Goal: Task Accomplishment & Management: Manage account settings

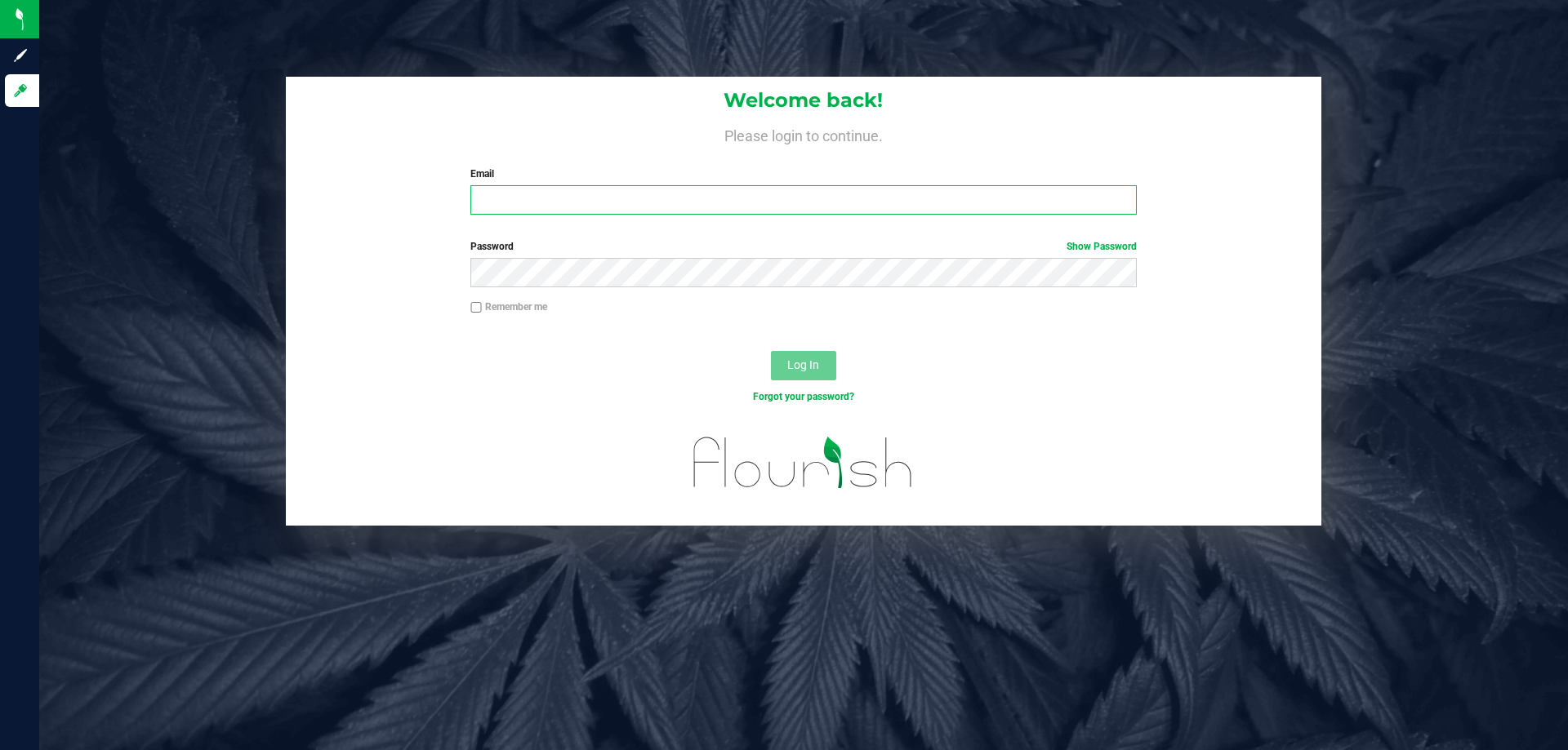
click at [595, 203] on input "Email" at bounding box center [804, 199] width 665 height 30
type input "[EMAIL_ADDRESS][DOMAIN_NAME]"
click at [771, 351] on button "Log In" at bounding box center [804, 365] width 66 height 30
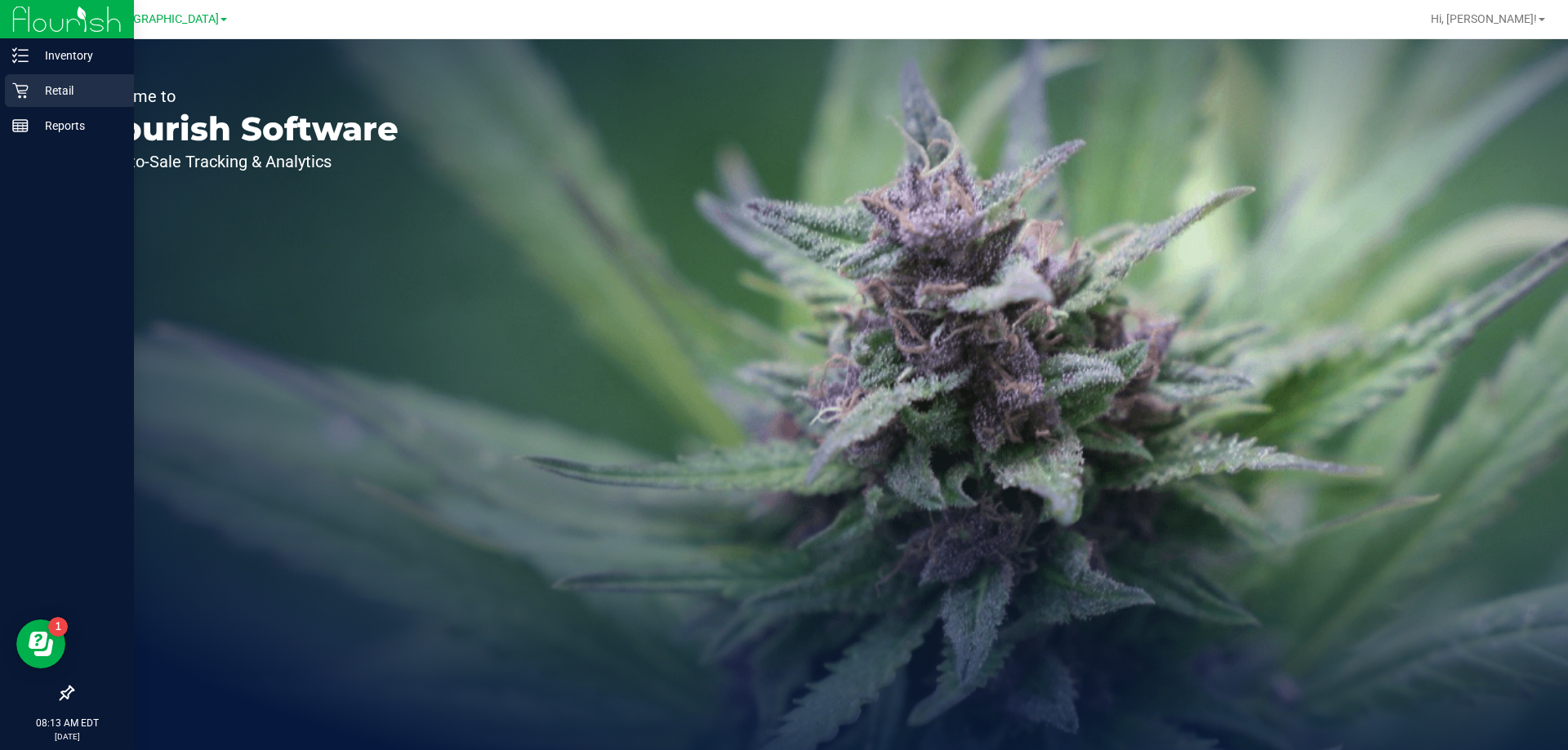
click at [52, 90] on p "Retail" at bounding box center [77, 91] width 98 height 20
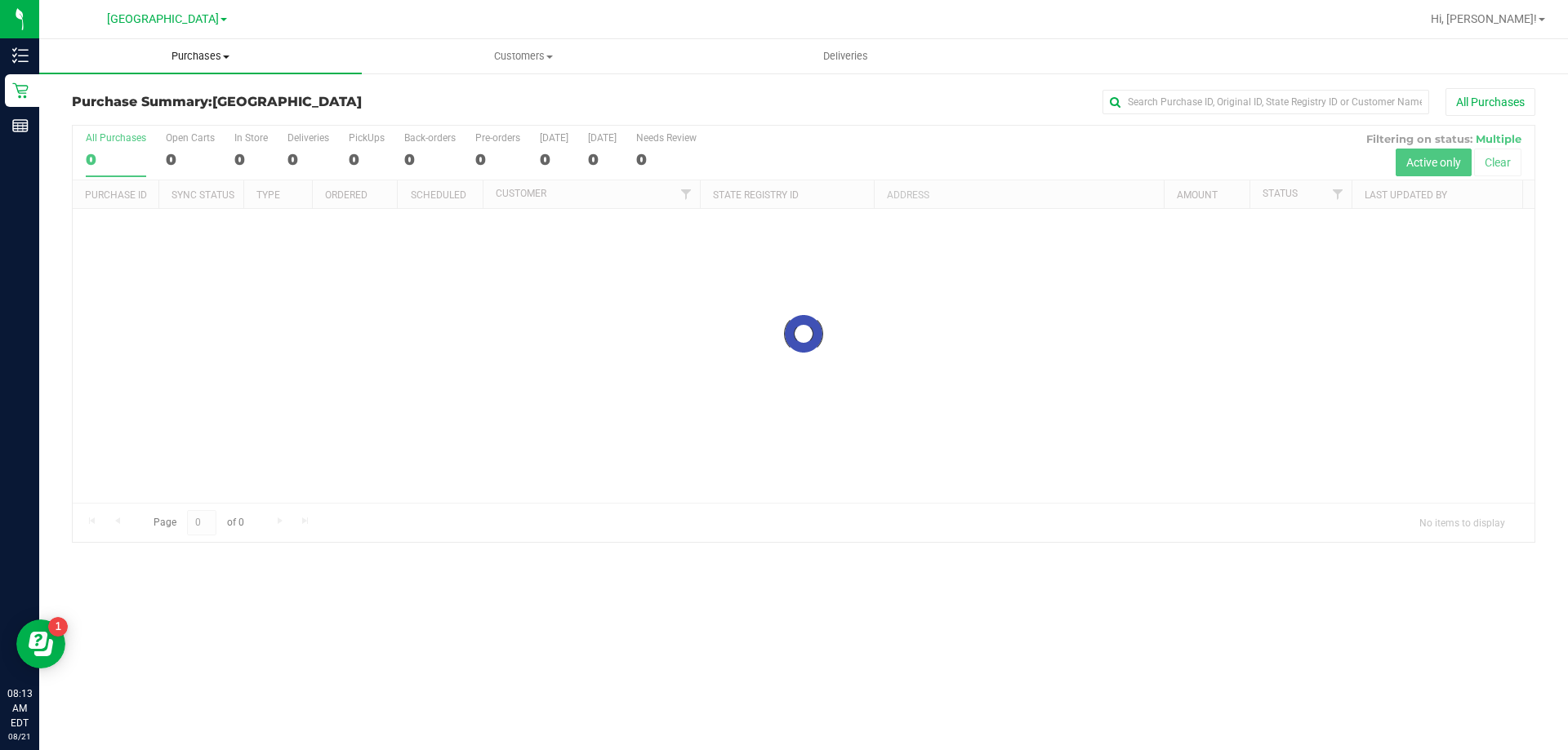
click at [219, 60] on span "Purchases" at bounding box center [200, 55] width 322 height 14
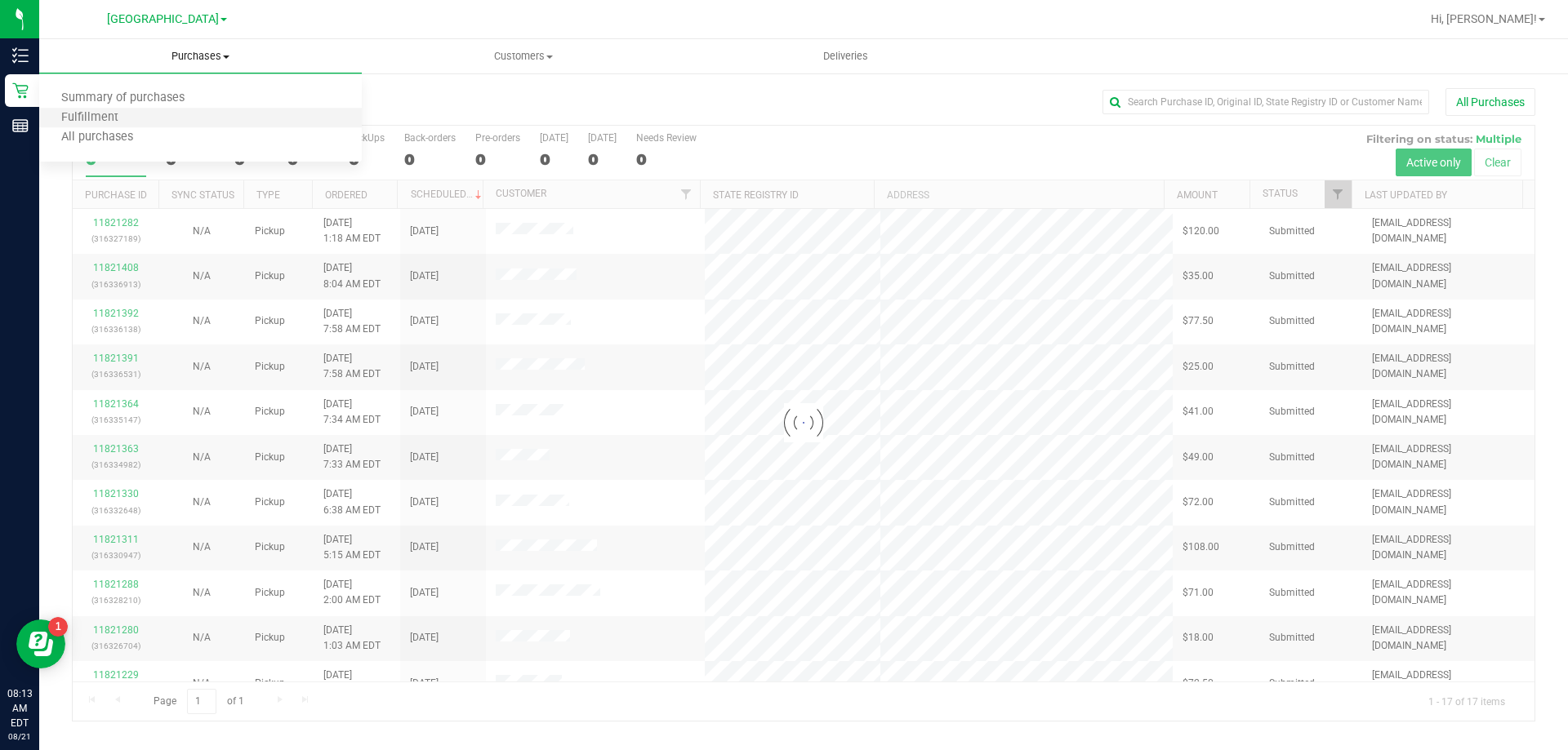
click at [168, 111] on li "Fulfillment" at bounding box center [200, 118] width 322 height 20
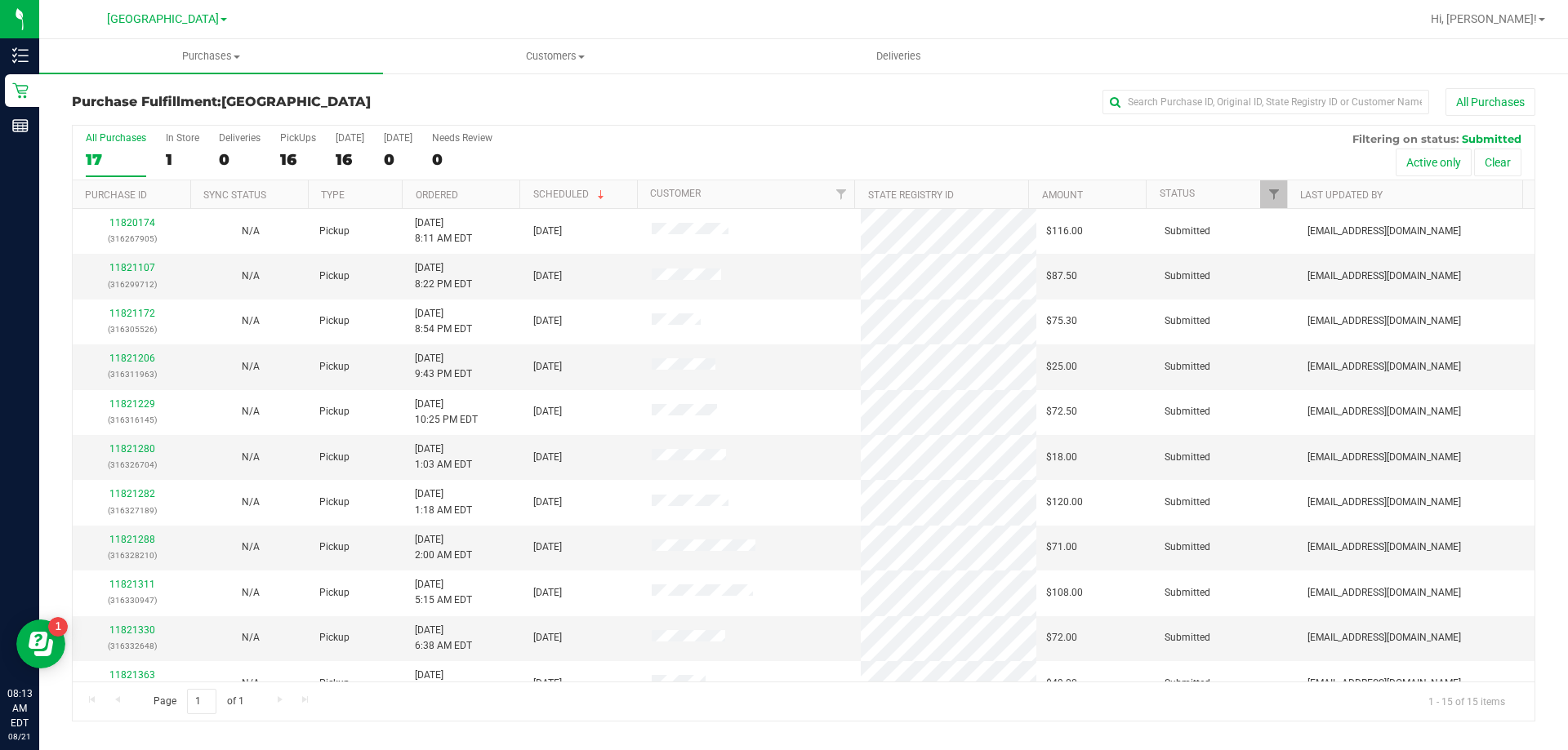
click at [511, 193] on th "Ordered" at bounding box center [460, 194] width 117 height 29
click at [144, 264] on link "11821172" at bounding box center [132, 268] width 46 height 11
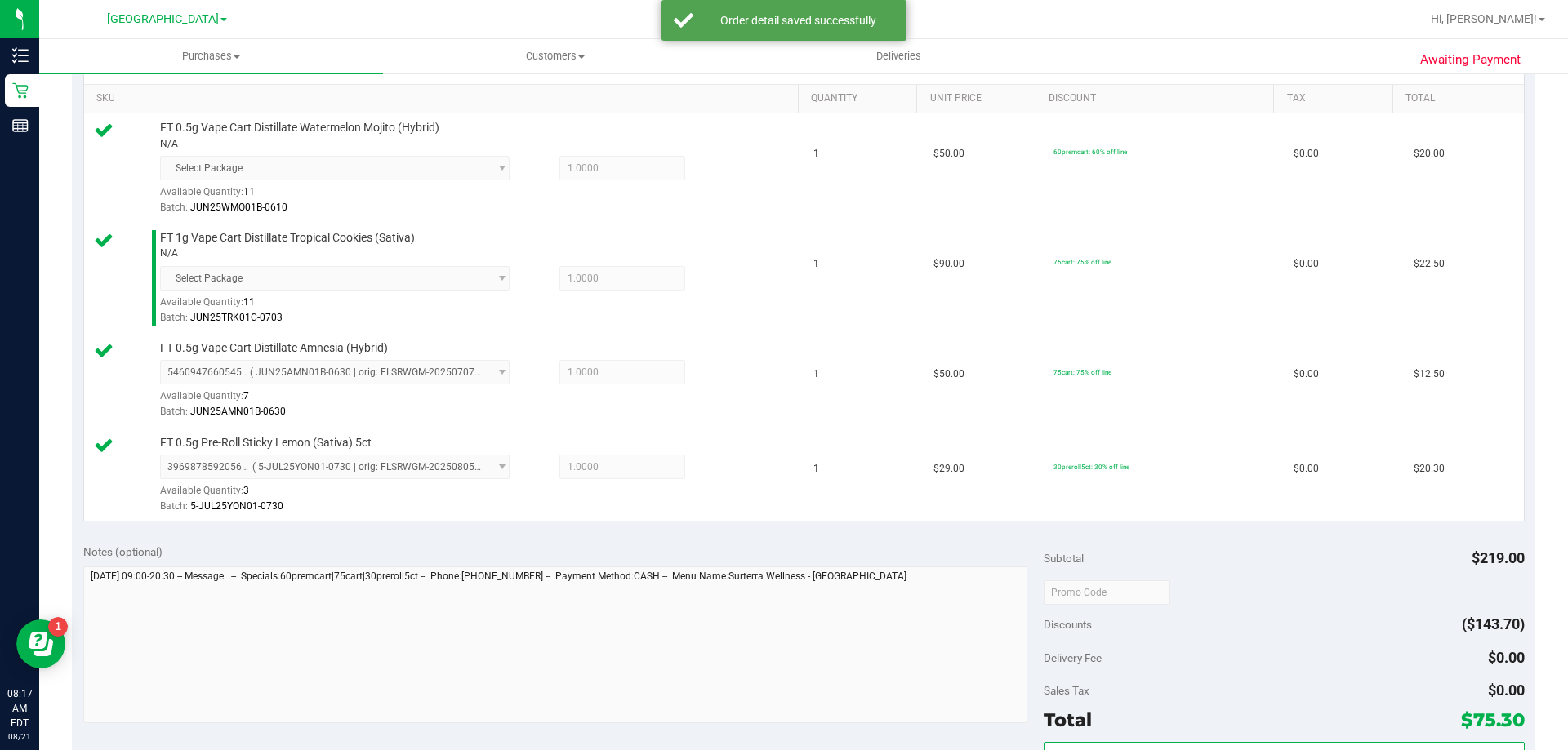
scroll to position [490, 0]
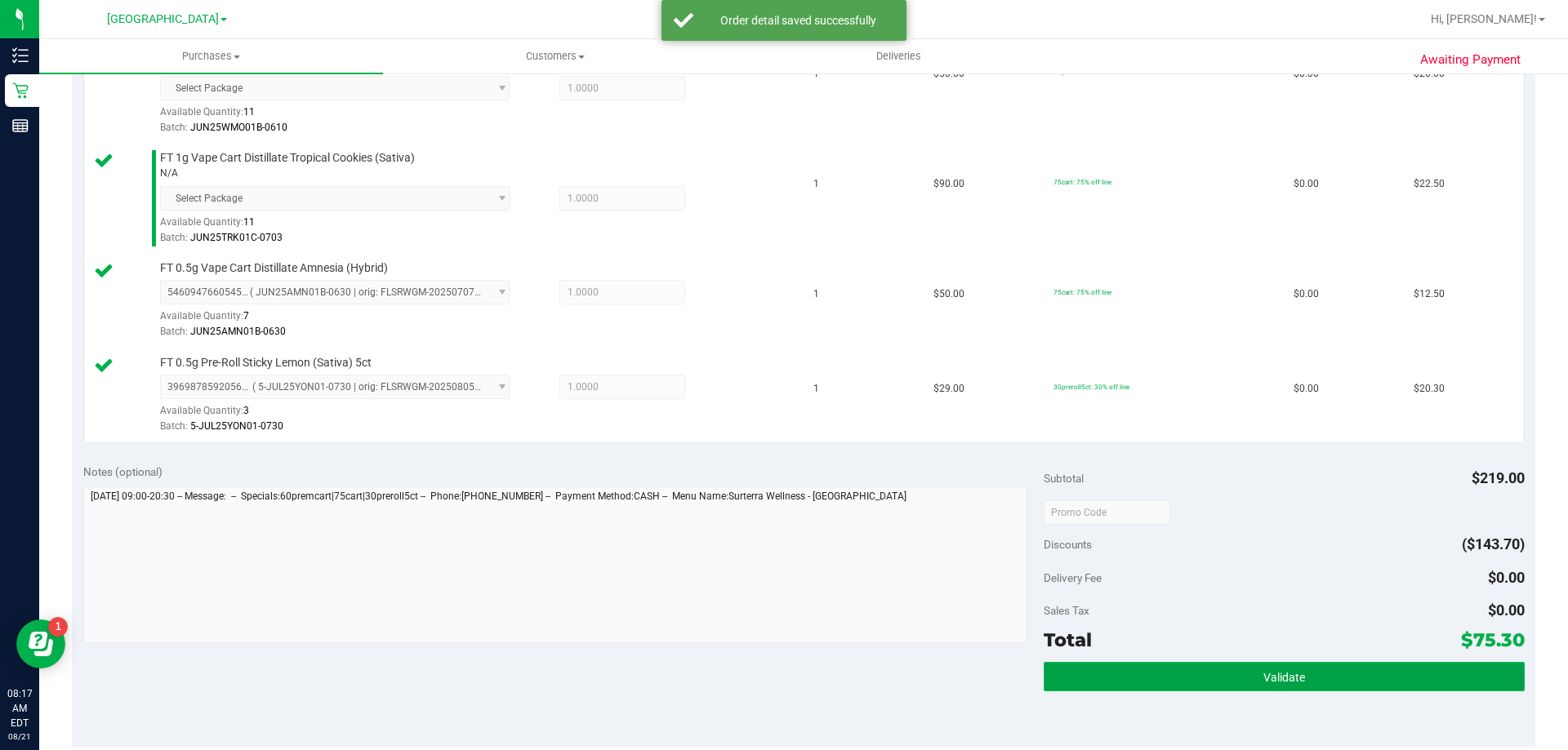
click at [1240, 679] on button "Validate" at bounding box center [1284, 677] width 480 height 30
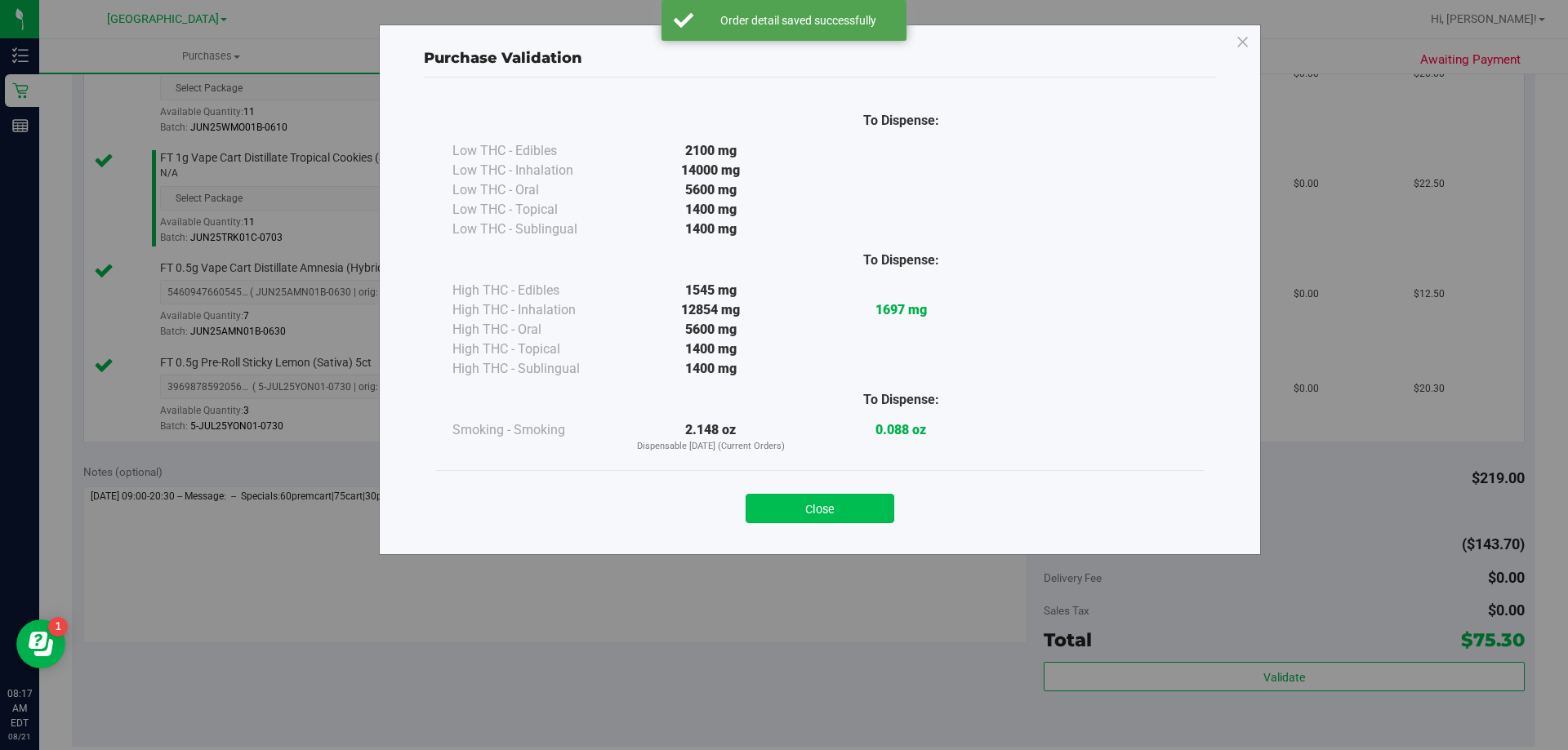
click at [856, 512] on button "Close" at bounding box center [820, 508] width 149 height 30
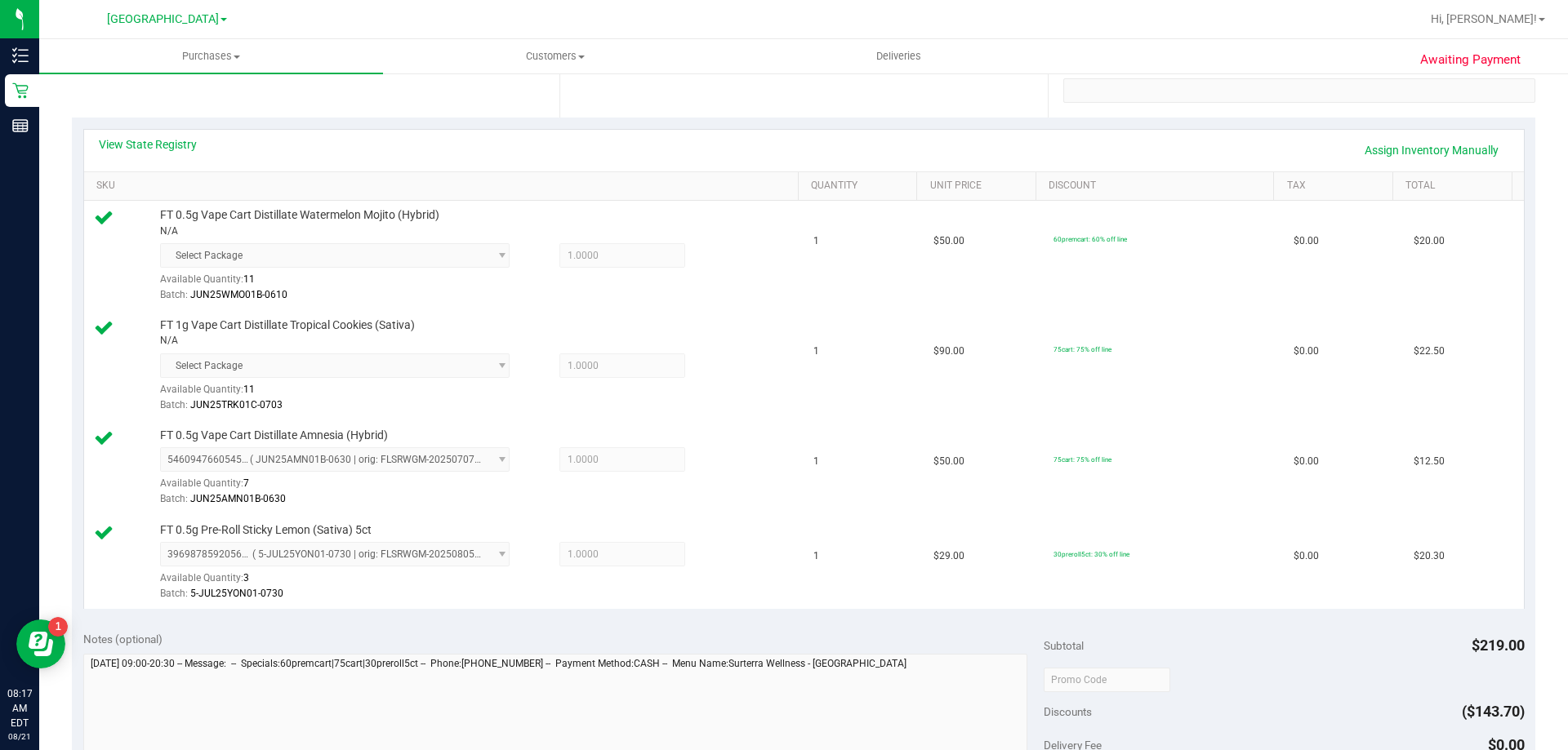
scroll to position [653, 0]
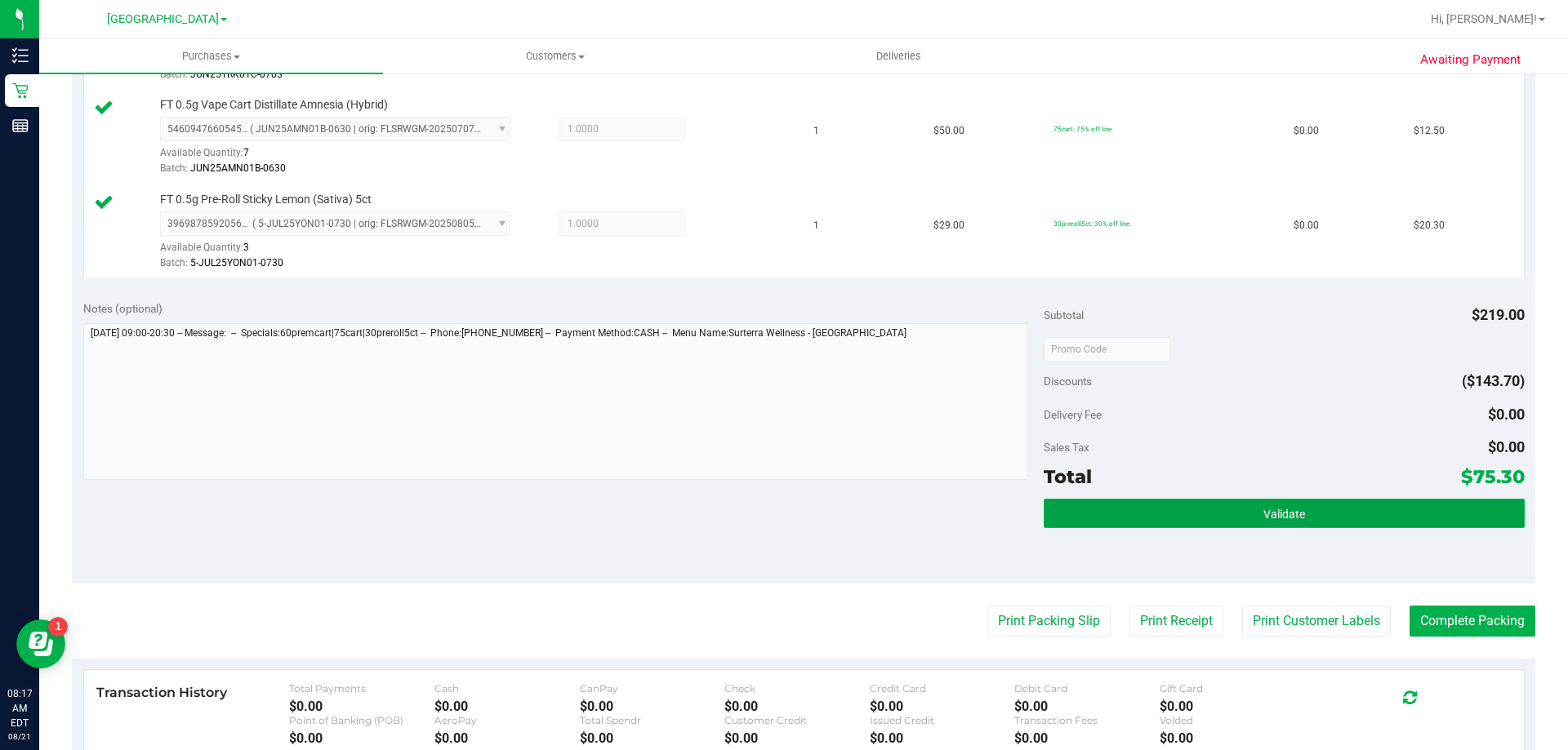
click at [1200, 514] on button "Validate" at bounding box center [1284, 514] width 480 height 30
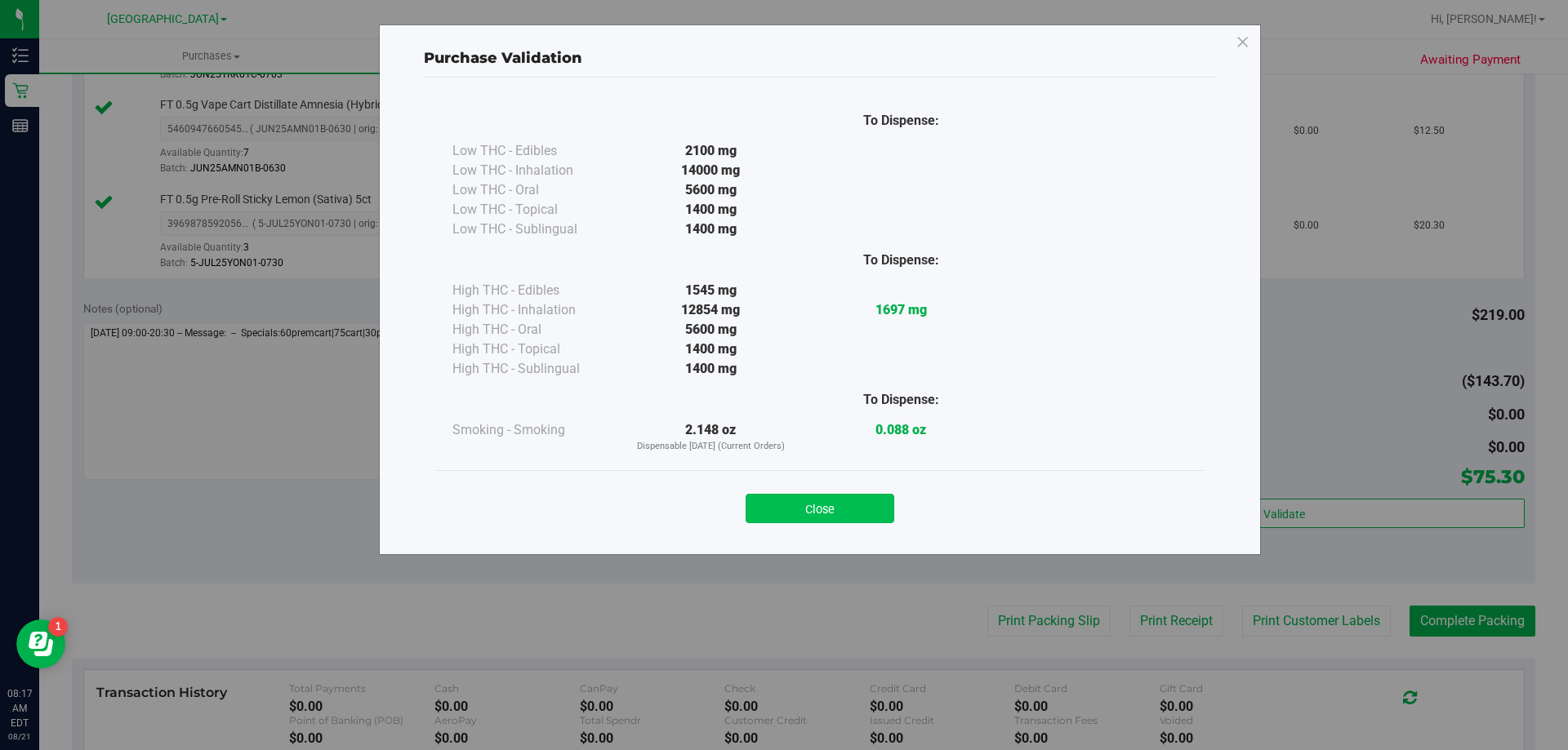
click at [860, 501] on button "Close" at bounding box center [820, 508] width 149 height 30
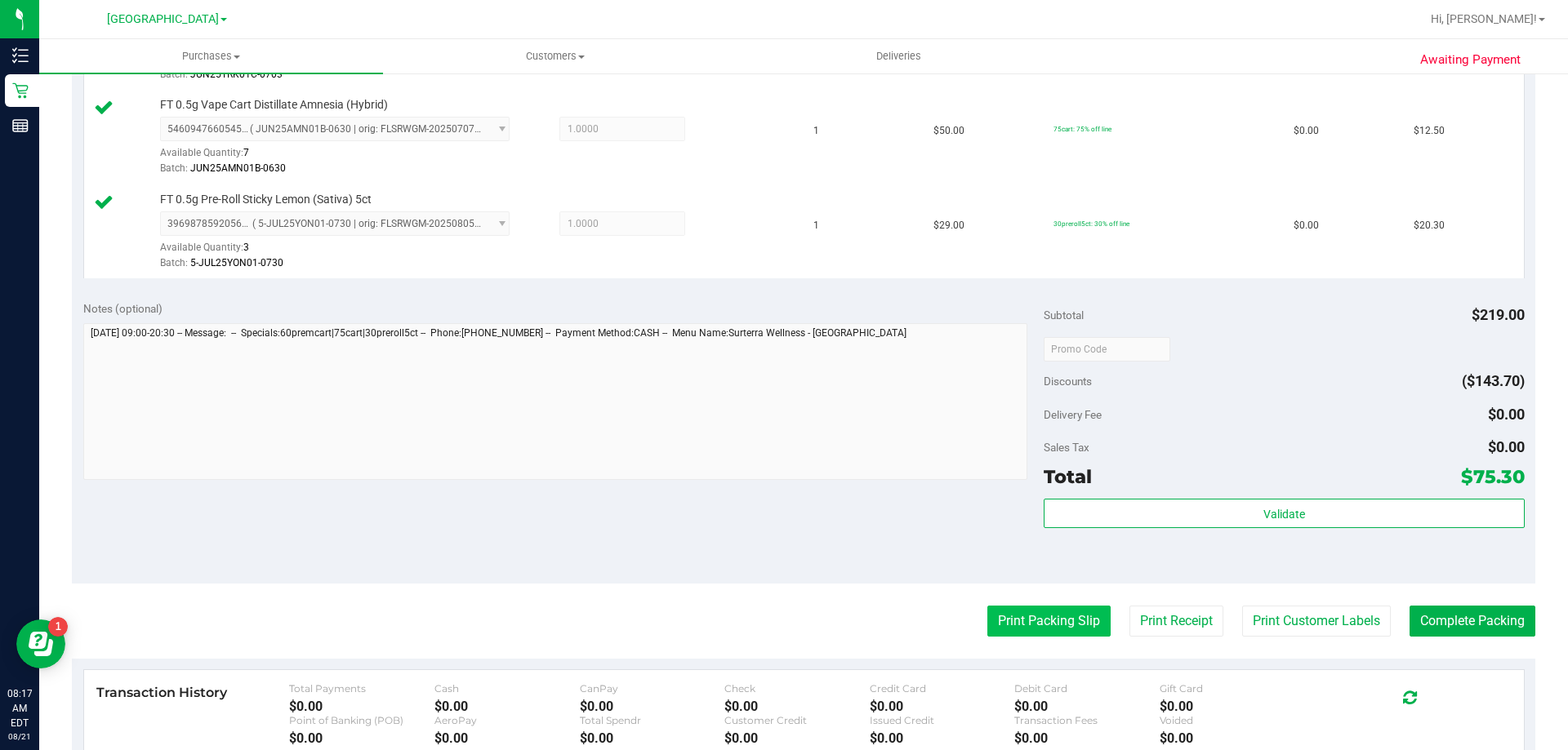
click at [1005, 618] on button "Print Packing Slip" at bounding box center [1049, 621] width 123 height 31
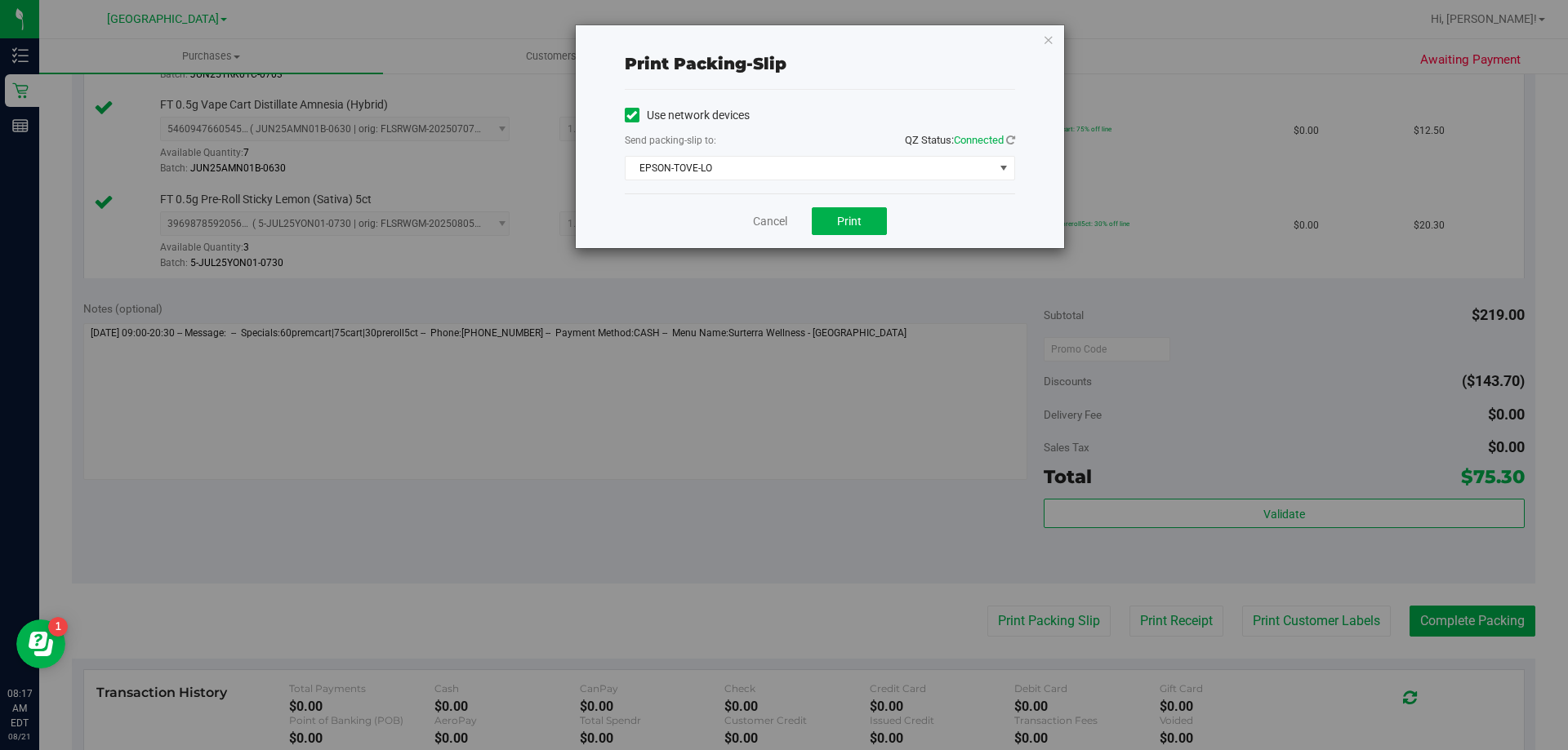
click at [864, 152] on div "Use network devices Send packing-slip to: QZ Status: Connected [GEOGRAPHIC_DATA…" at bounding box center [820, 141] width 391 height 77
click at [859, 167] on span "EPSON-TOVE-LO" at bounding box center [809, 169] width 368 height 23
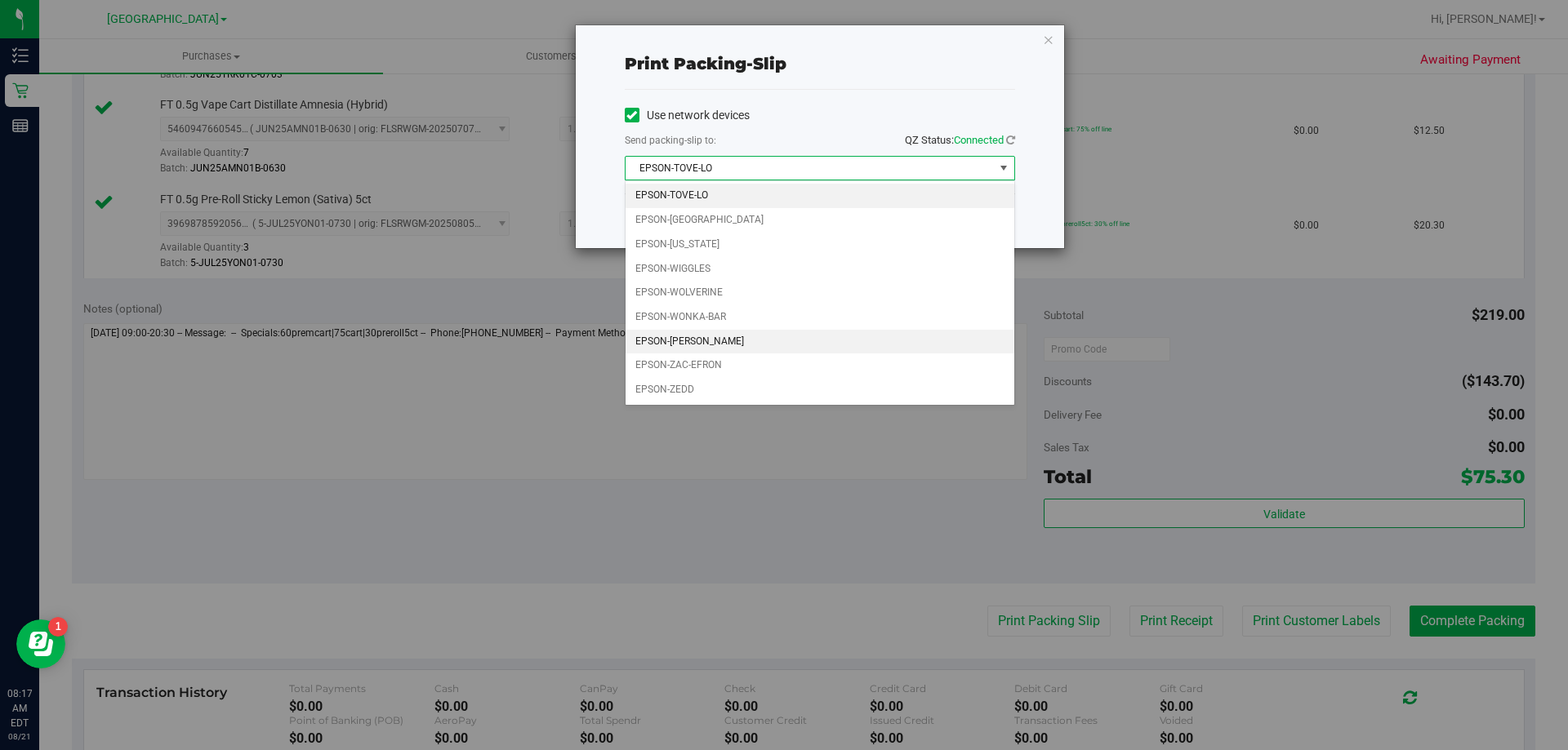
click at [701, 342] on li "EPSON-[PERSON_NAME]" at bounding box center [820, 342] width 389 height 25
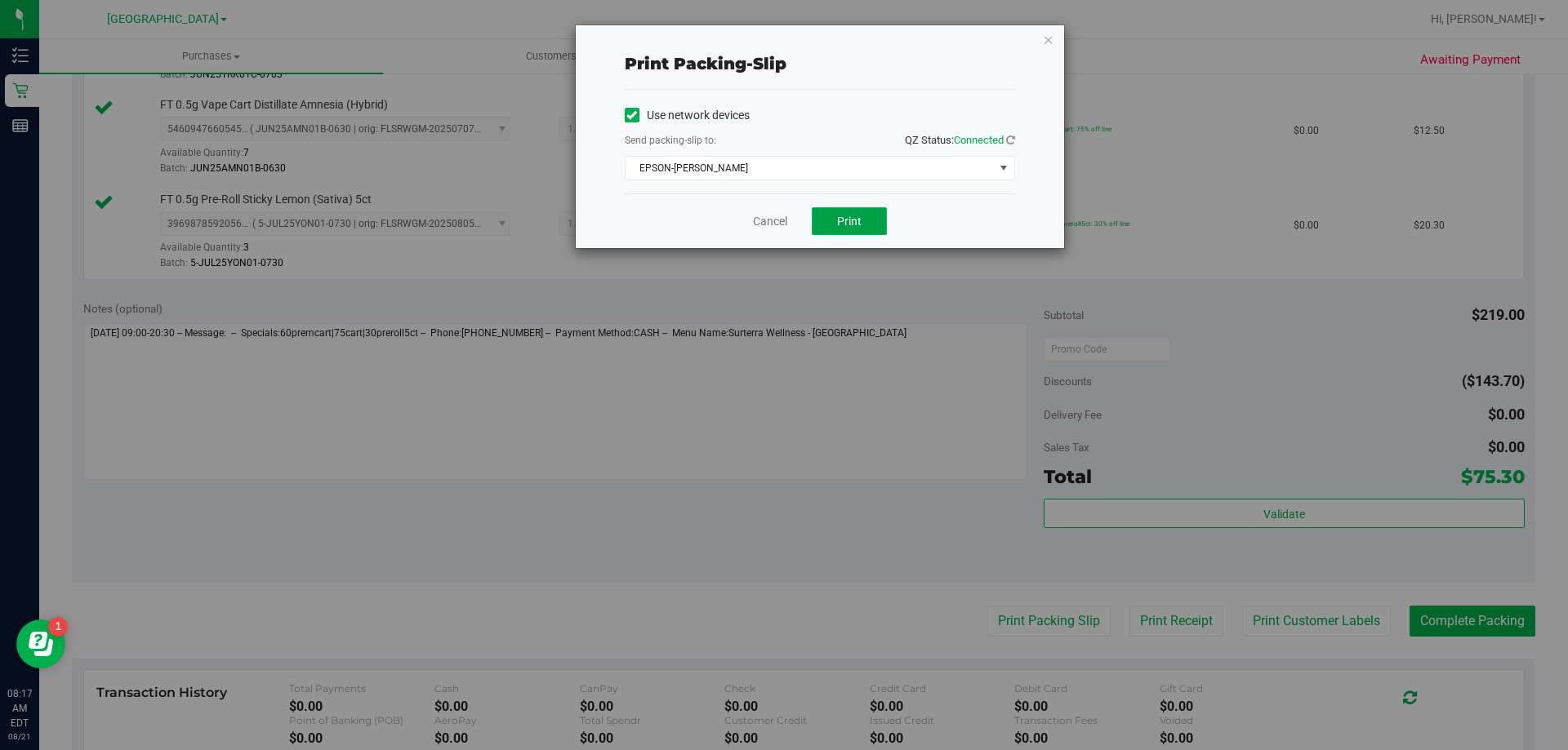
click at [847, 218] on span "Print" at bounding box center [849, 221] width 25 height 13
click at [779, 216] on link "Cancel" at bounding box center [770, 222] width 34 height 17
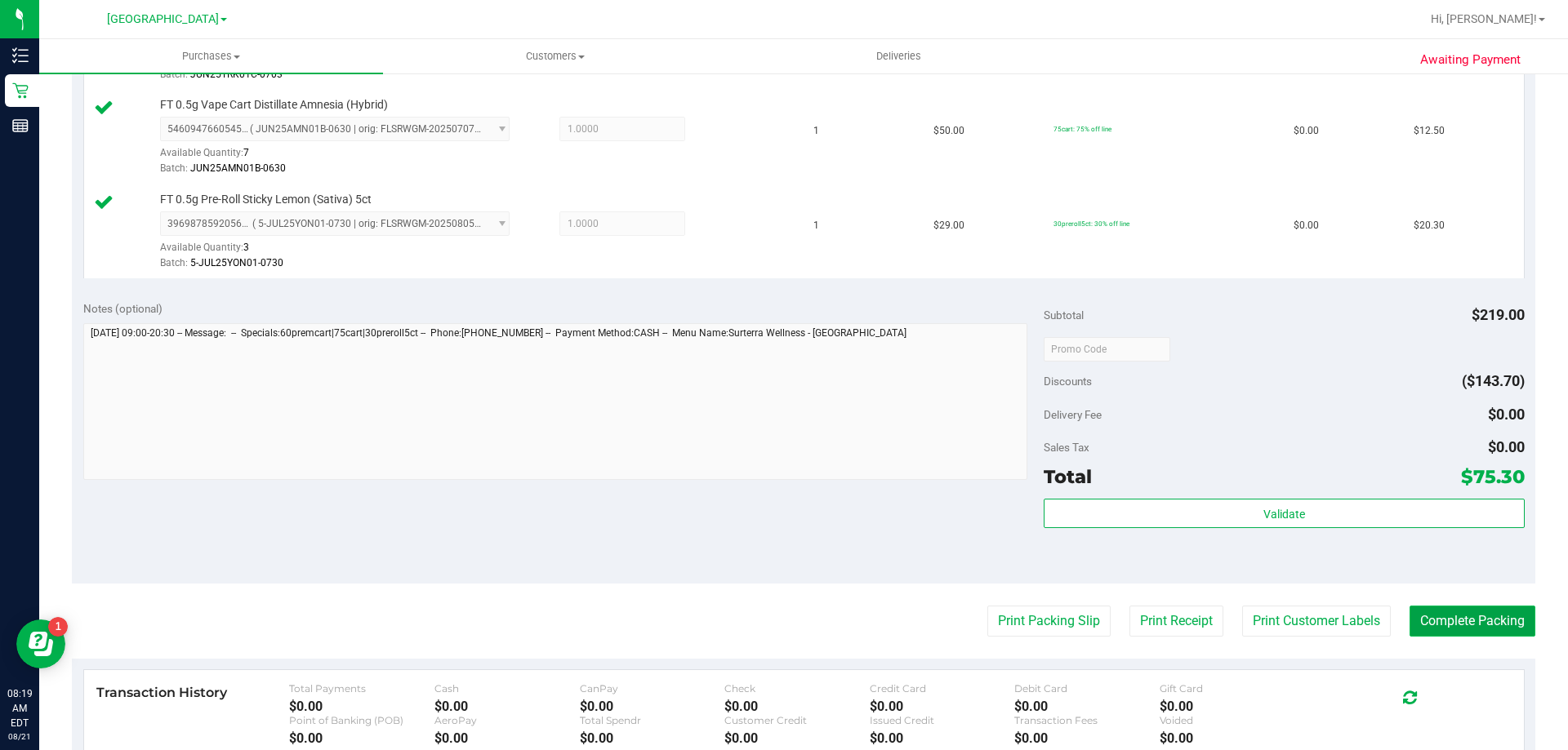
click at [1421, 612] on button "Complete Packing" at bounding box center [1473, 621] width 126 height 31
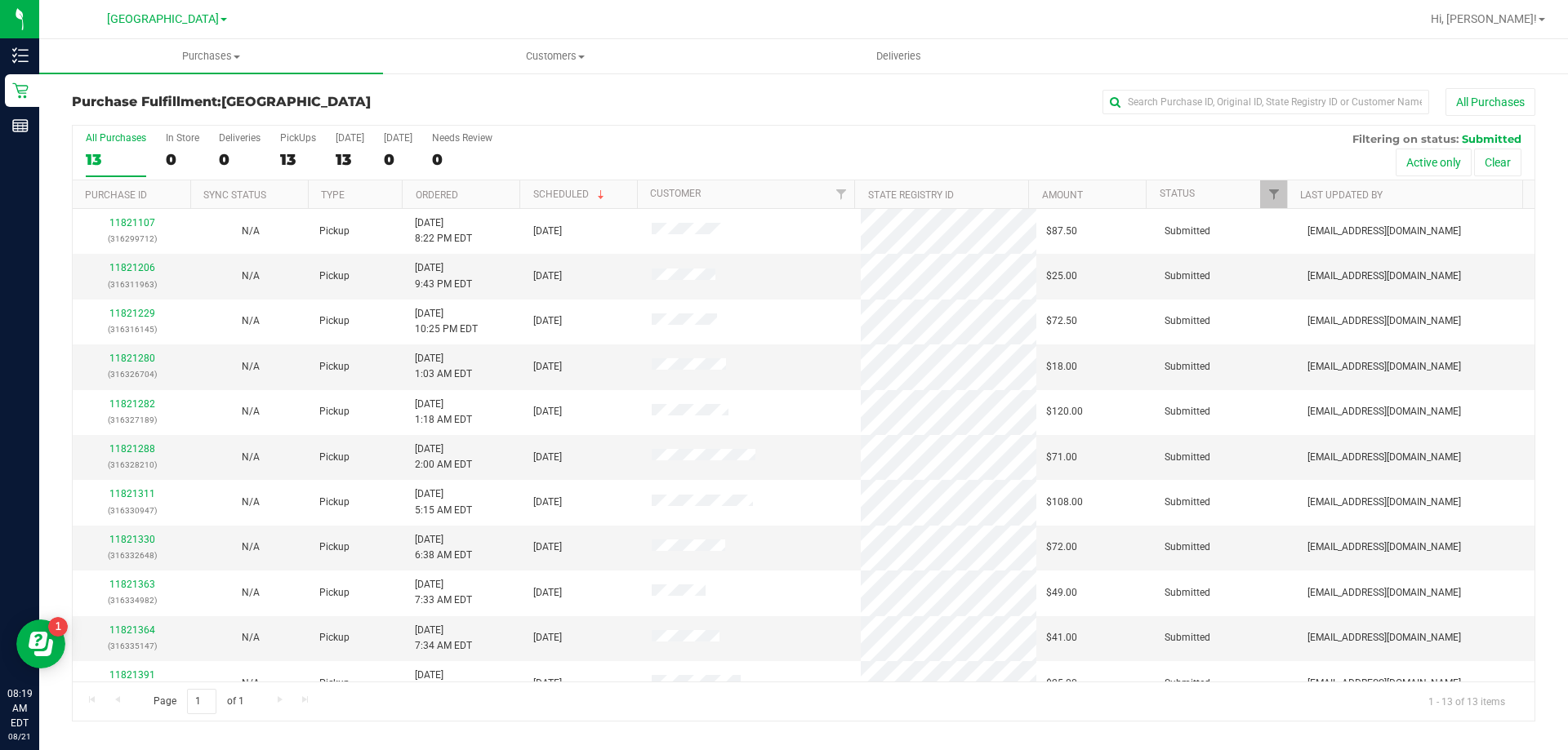
click at [355, 186] on th "Type" at bounding box center [355, 194] width 94 height 29
click at [480, 191] on th "Ordered" at bounding box center [460, 194] width 117 height 29
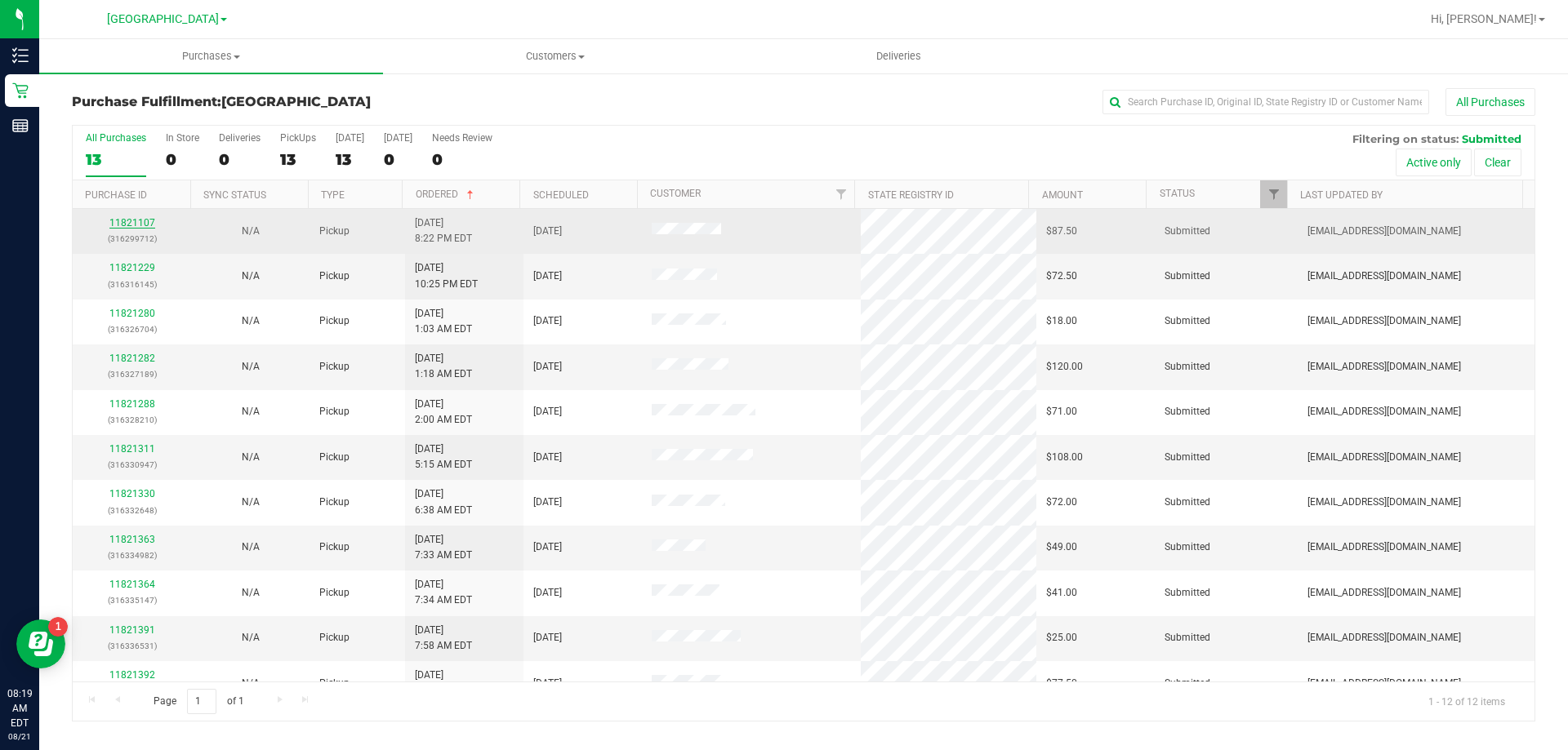
click at [143, 221] on link "11821107" at bounding box center [132, 223] width 46 height 11
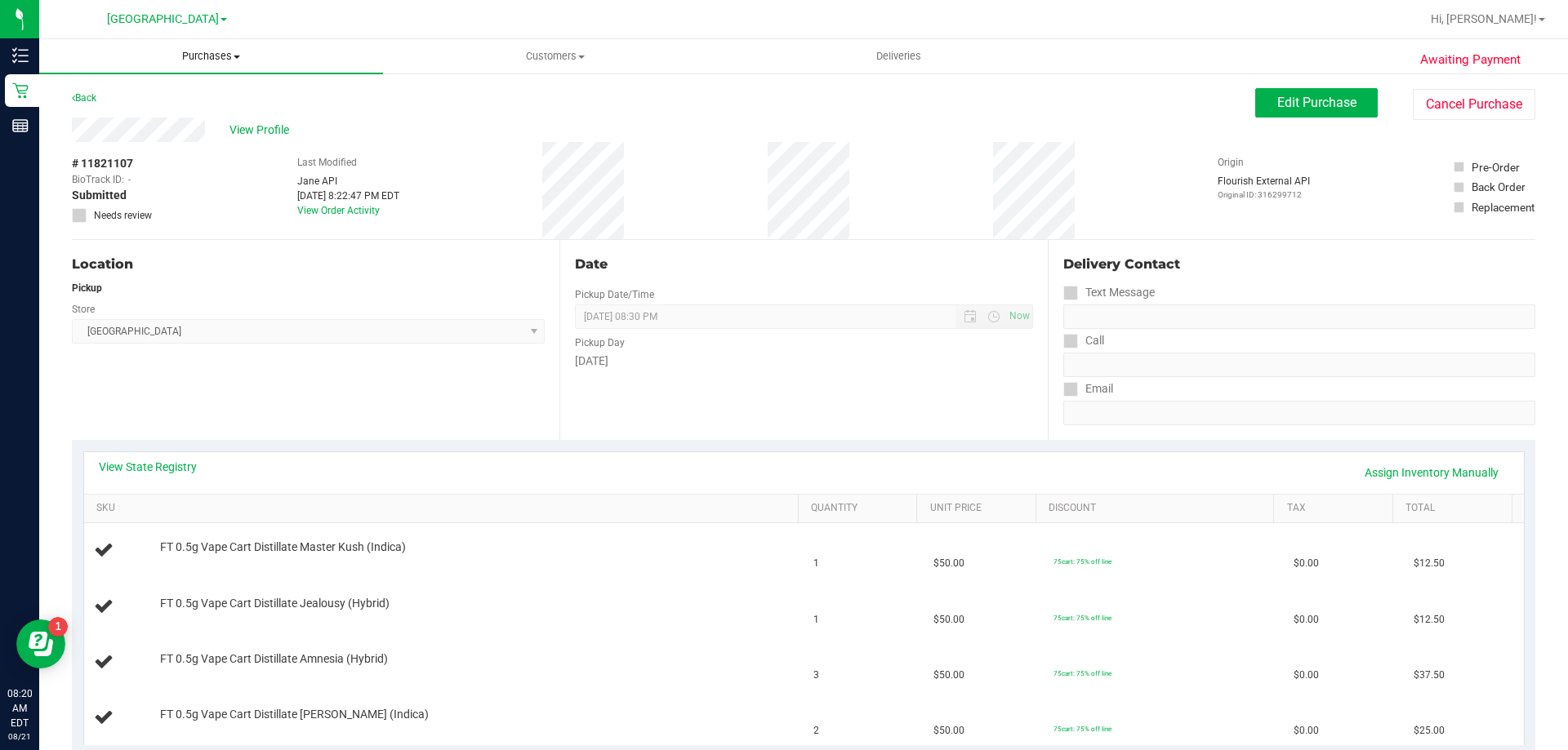
click at [214, 50] on span "Purchases" at bounding box center [211, 55] width 344 height 14
click at [221, 53] on span "Purchases" at bounding box center [211, 55] width 344 height 14
click at [269, 129] on span "View Profile" at bounding box center [262, 131] width 66 height 17
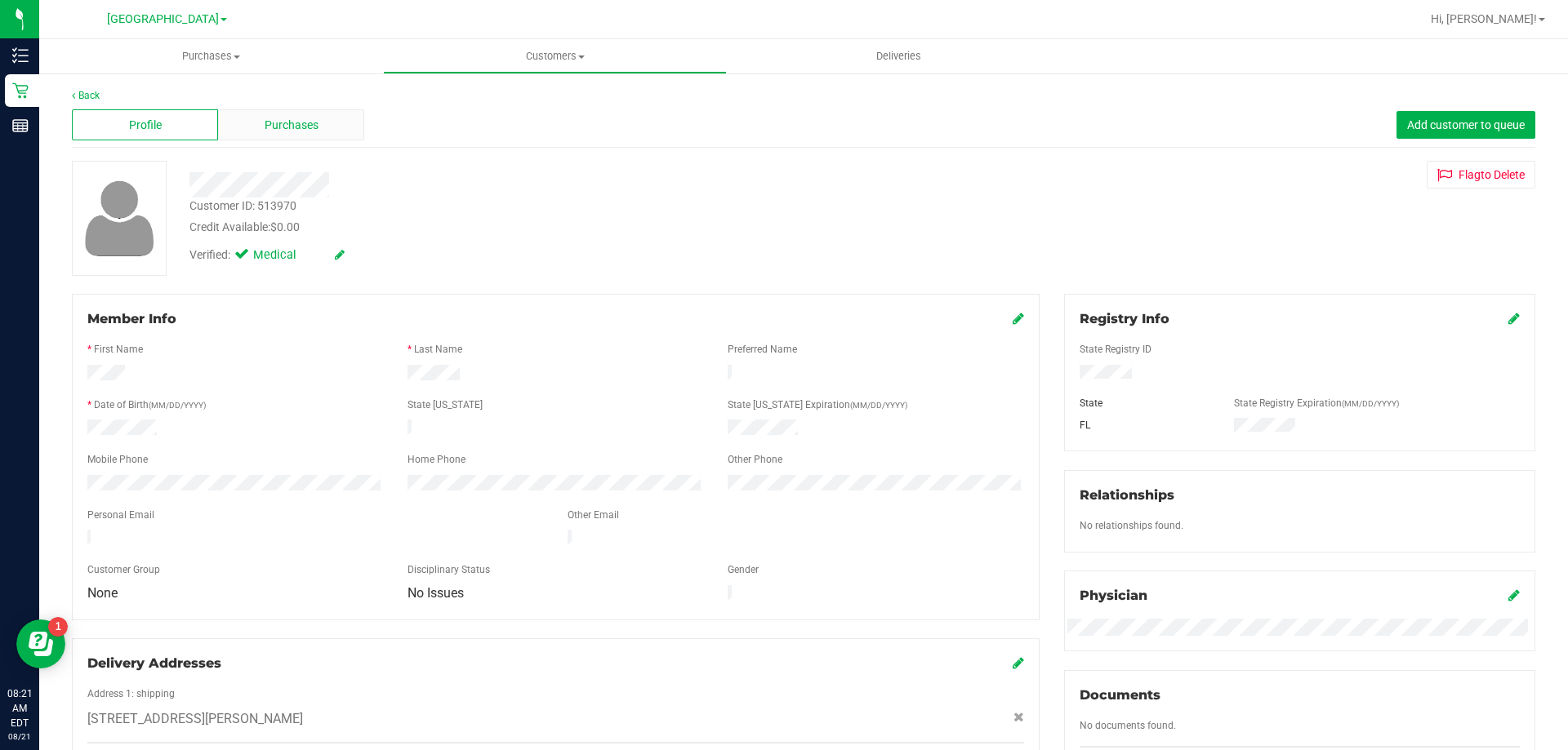
click at [261, 121] on div "Purchases" at bounding box center [291, 125] width 146 height 31
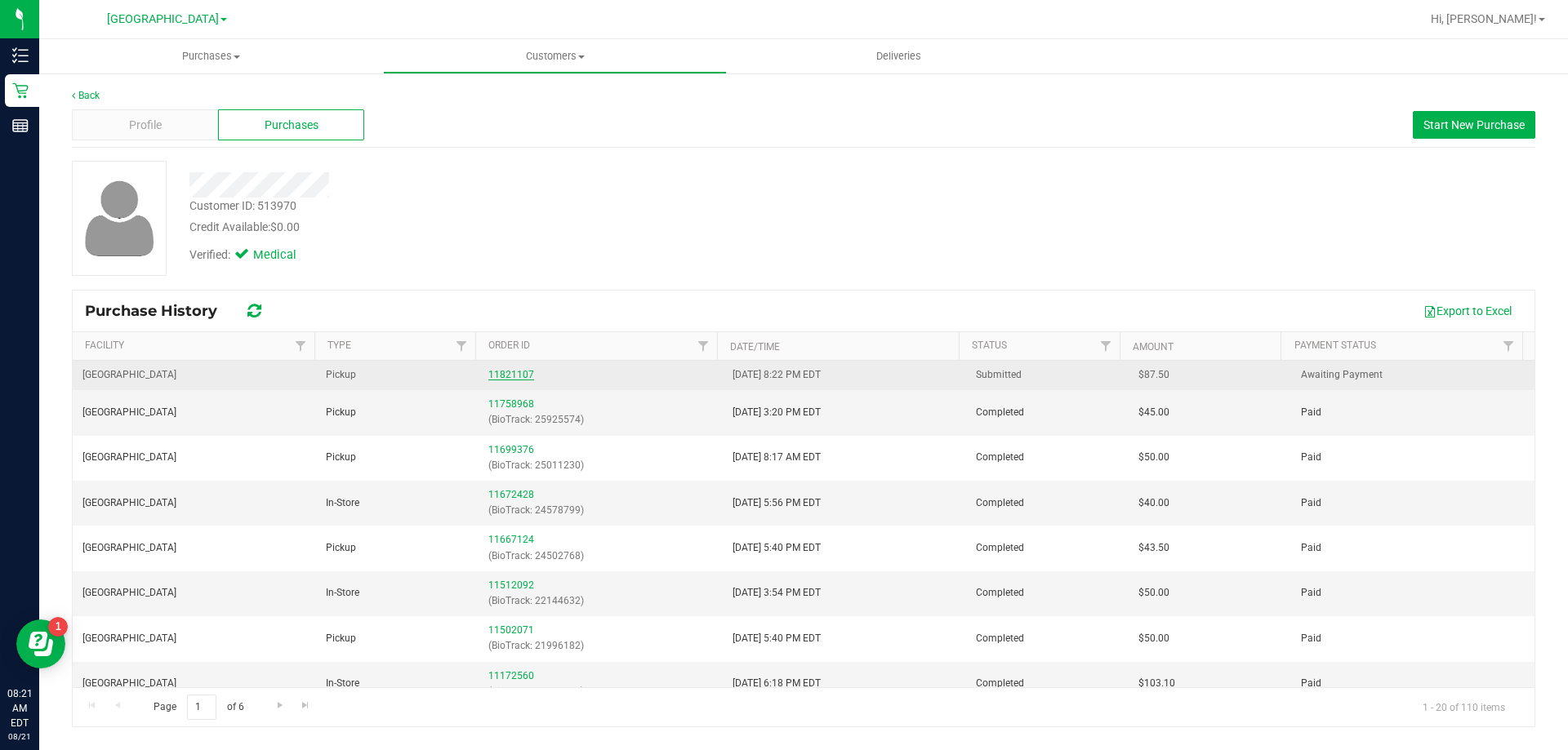
click at [498, 375] on link "11821107" at bounding box center [511, 375] width 46 height 11
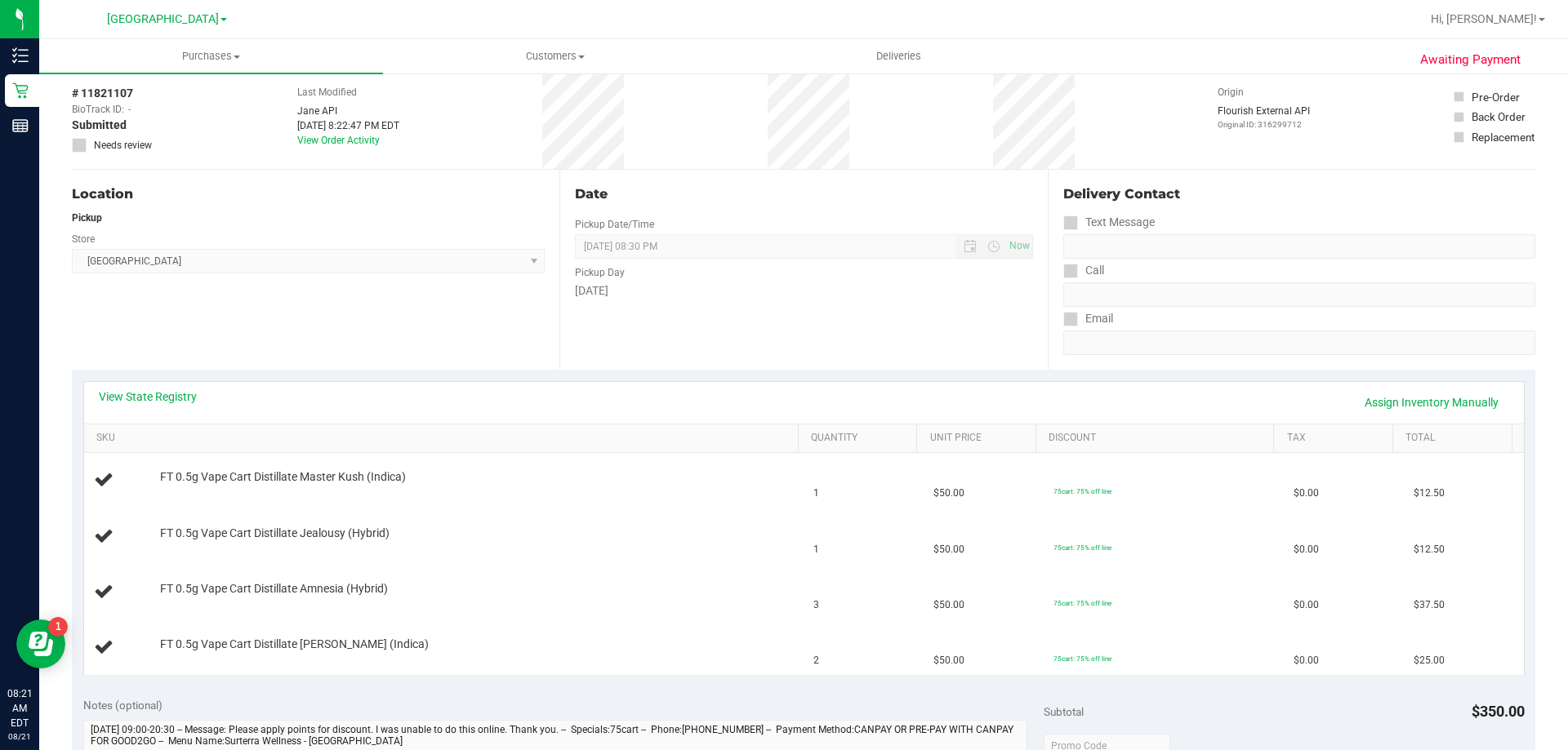
scroll to position [163, 0]
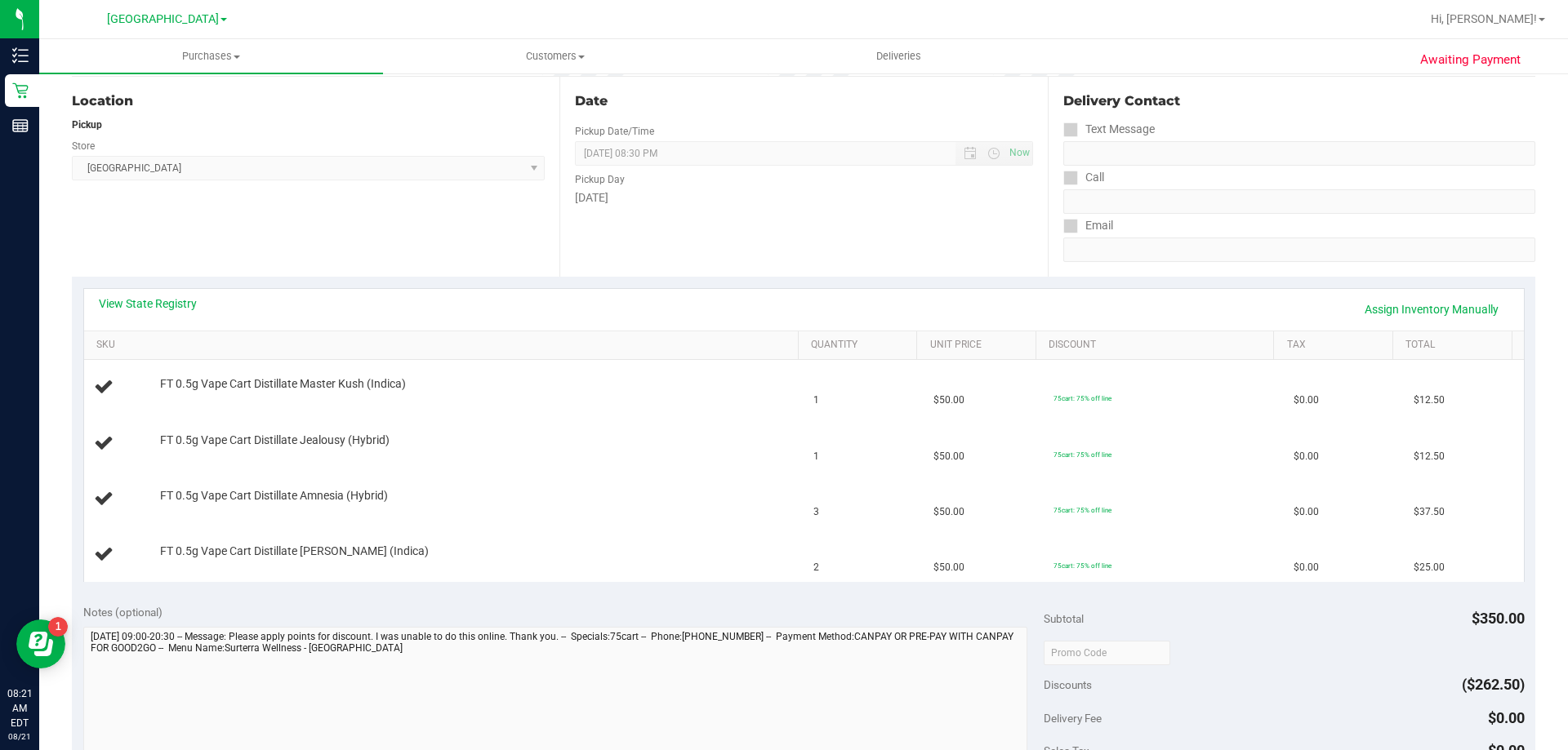
click at [1331, 641] on div at bounding box center [1284, 652] width 480 height 30
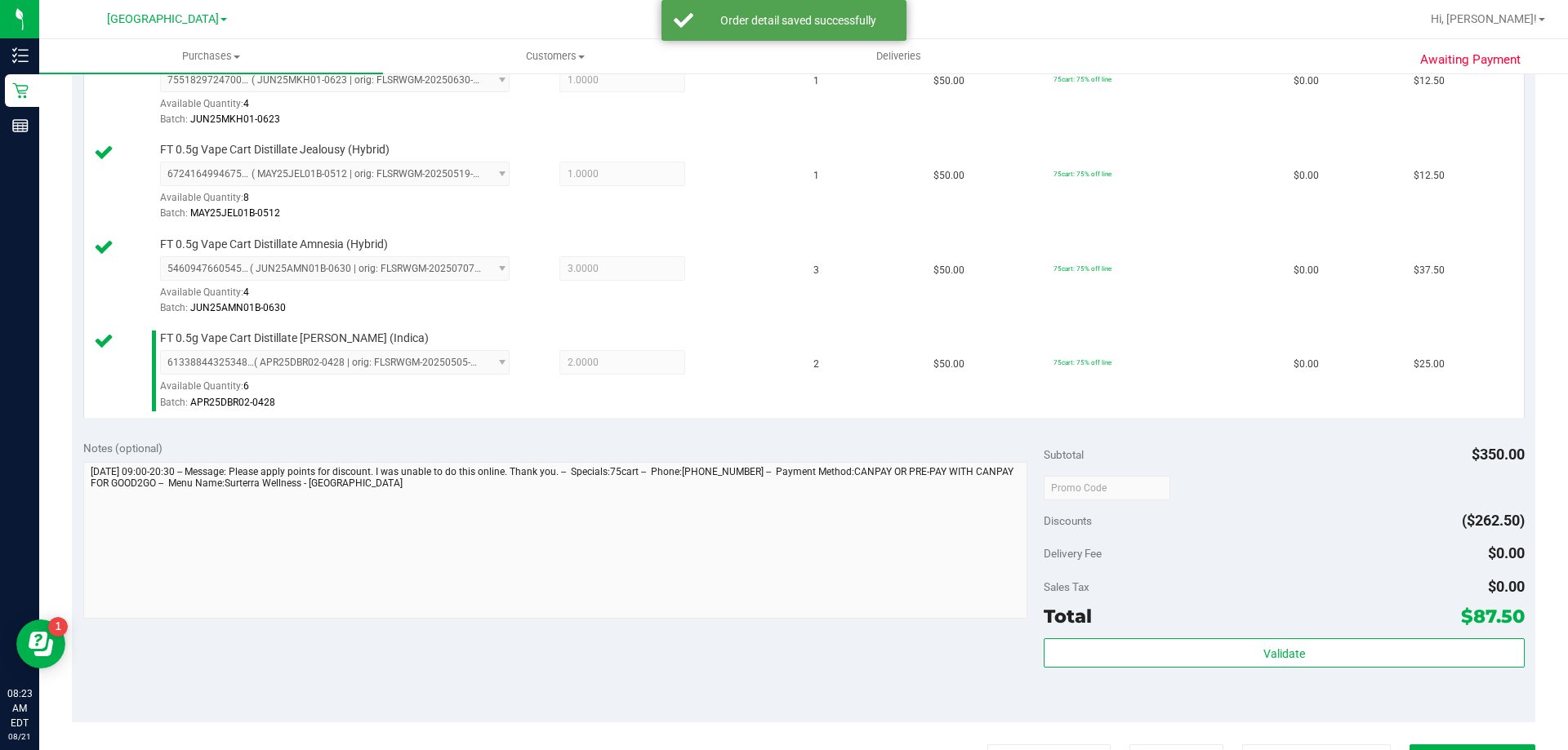
scroll to position [572, 0]
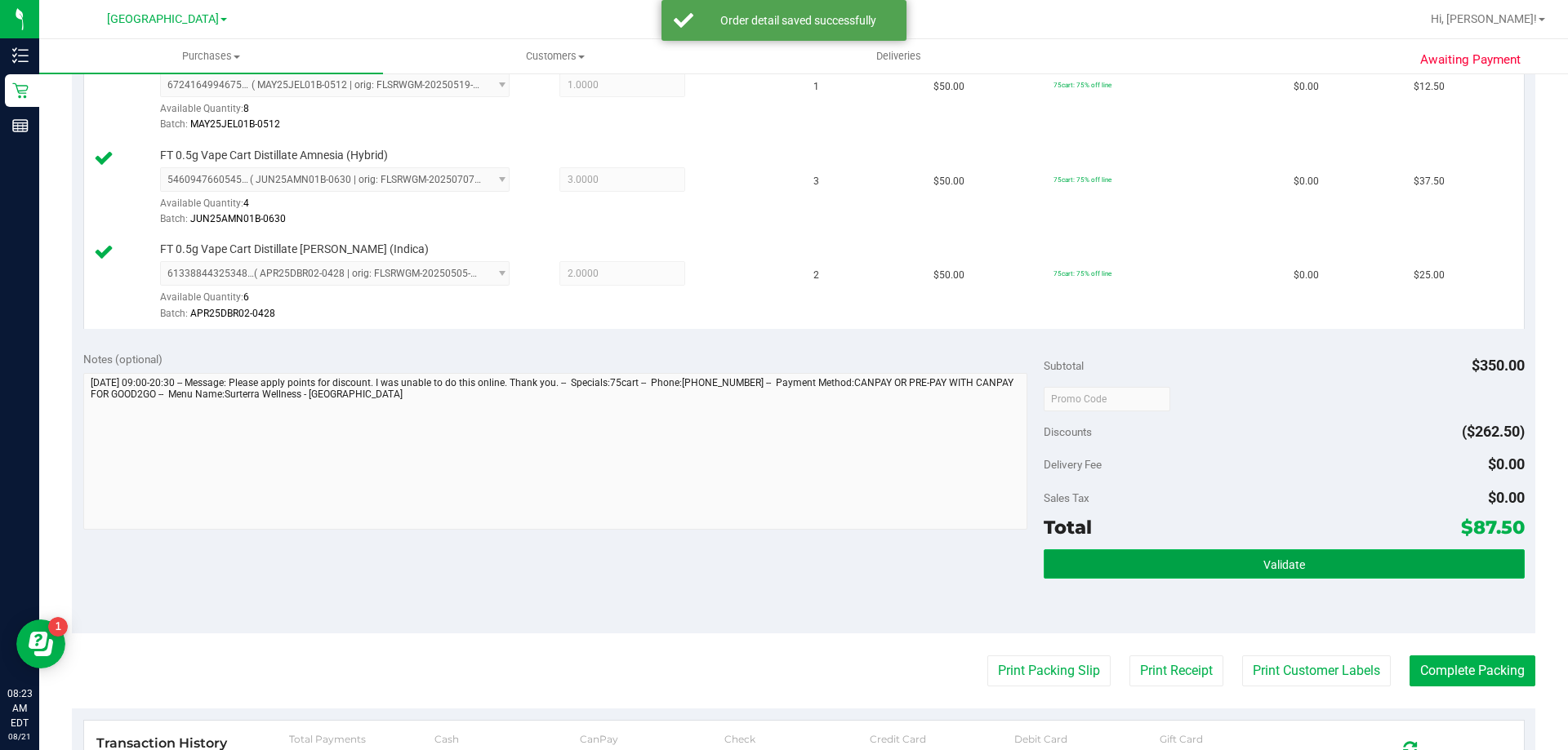
click at [1134, 573] on button "Validate" at bounding box center [1284, 564] width 480 height 30
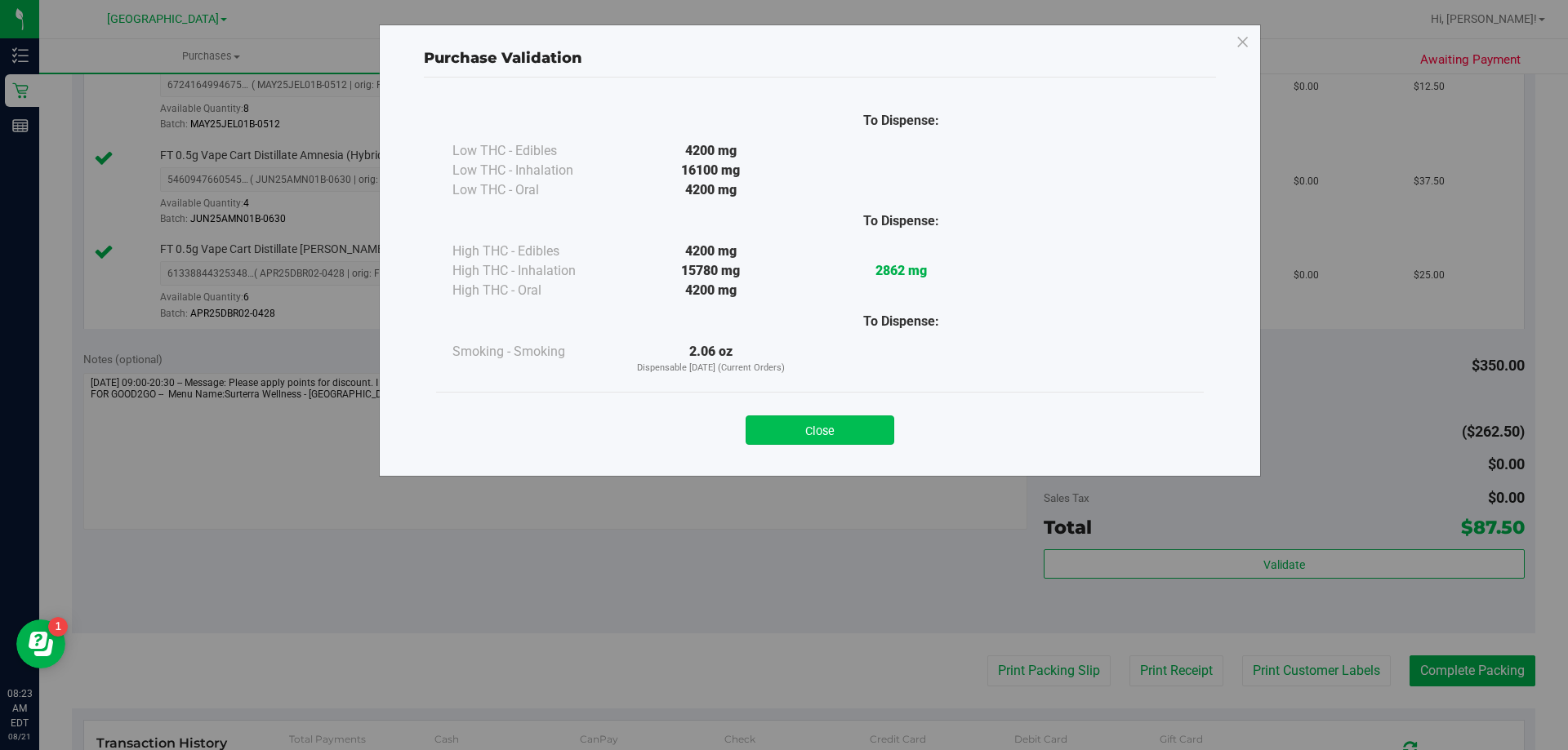
click at [836, 436] on button "Close" at bounding box center [820, 430] width 149 height 30
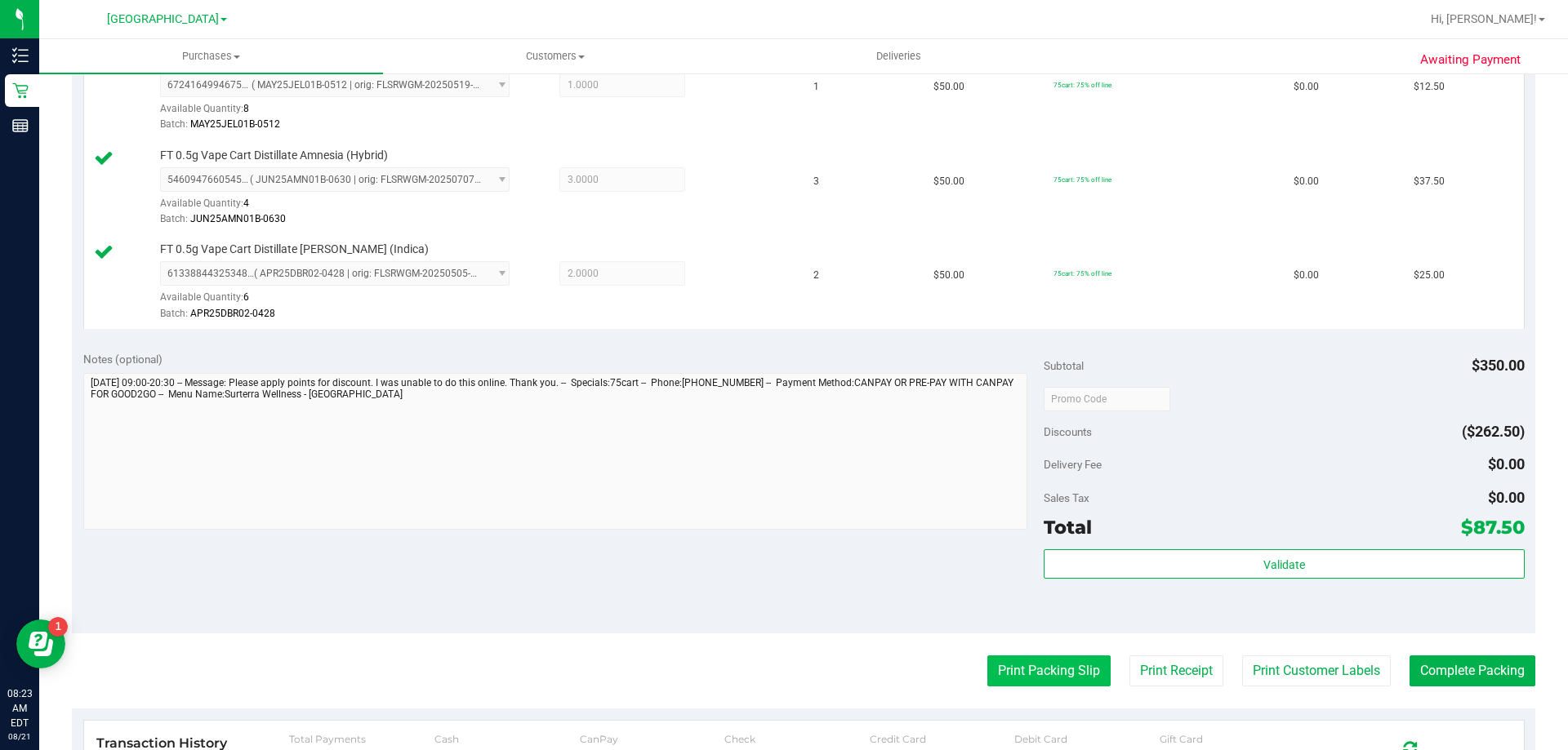
click at [1062, 682] on button "Print Packing Slip" at bounding box center [1049, 671] width 123 height 31
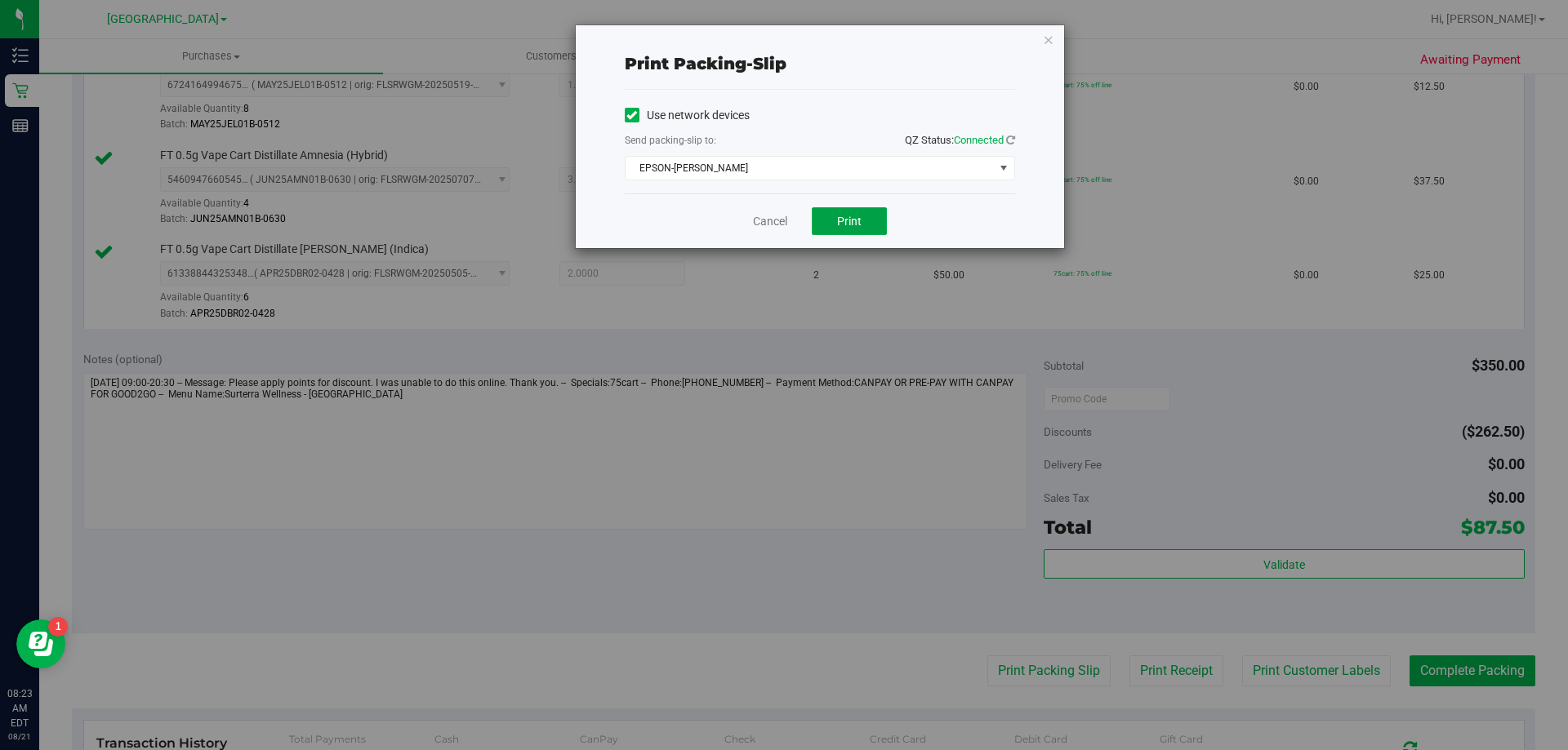
drag, startPoint x: 845, startPoint y: 225, endPoint x: 886, endPoint y: 242, distance: 44.4
click at [845, 225] on span "Print" at bounding box center [849, 221] width 25 height 13
click at [784, 224] on link "Cancel" at bounding box center [770, 222] width 34 height 17
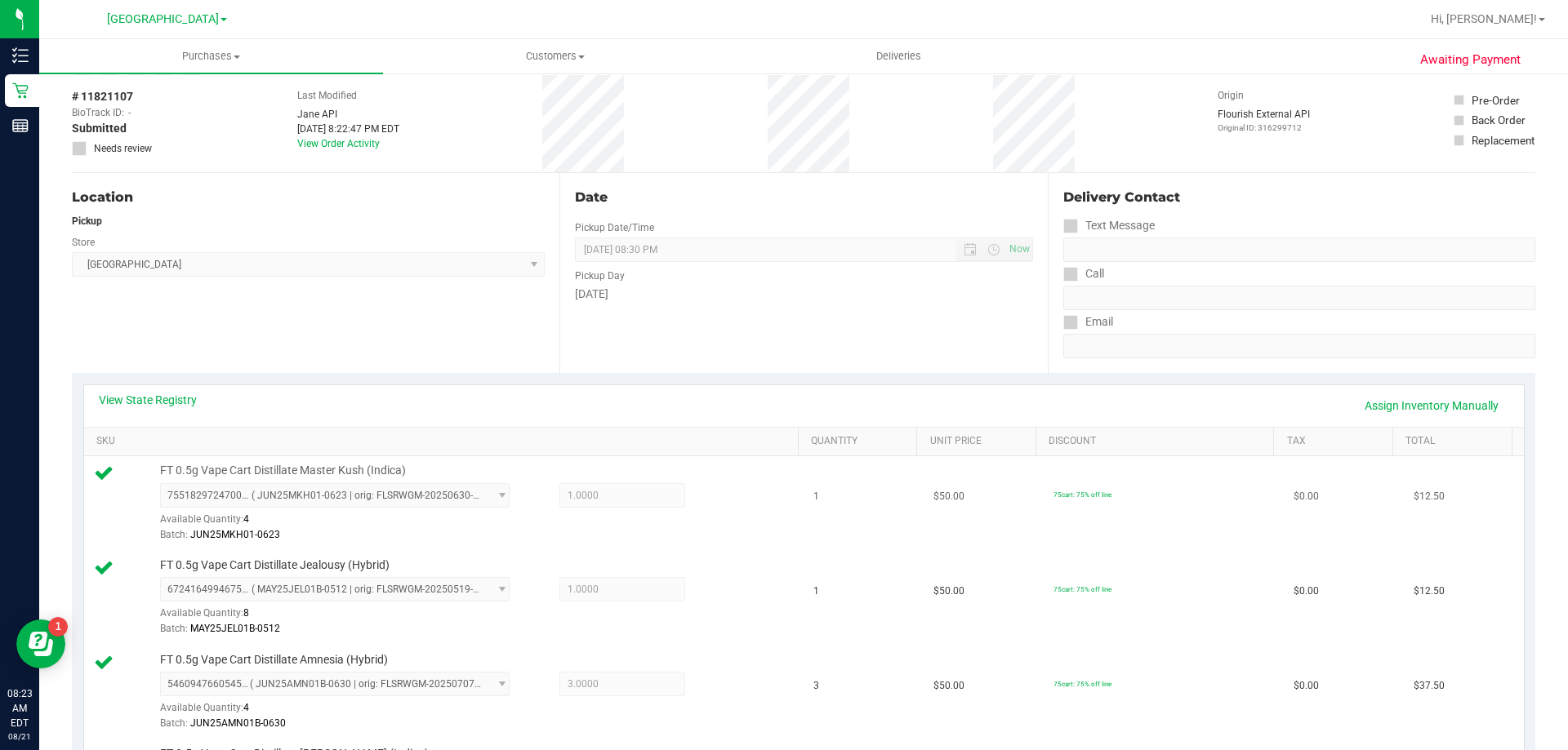
scroll to position [0, 0]
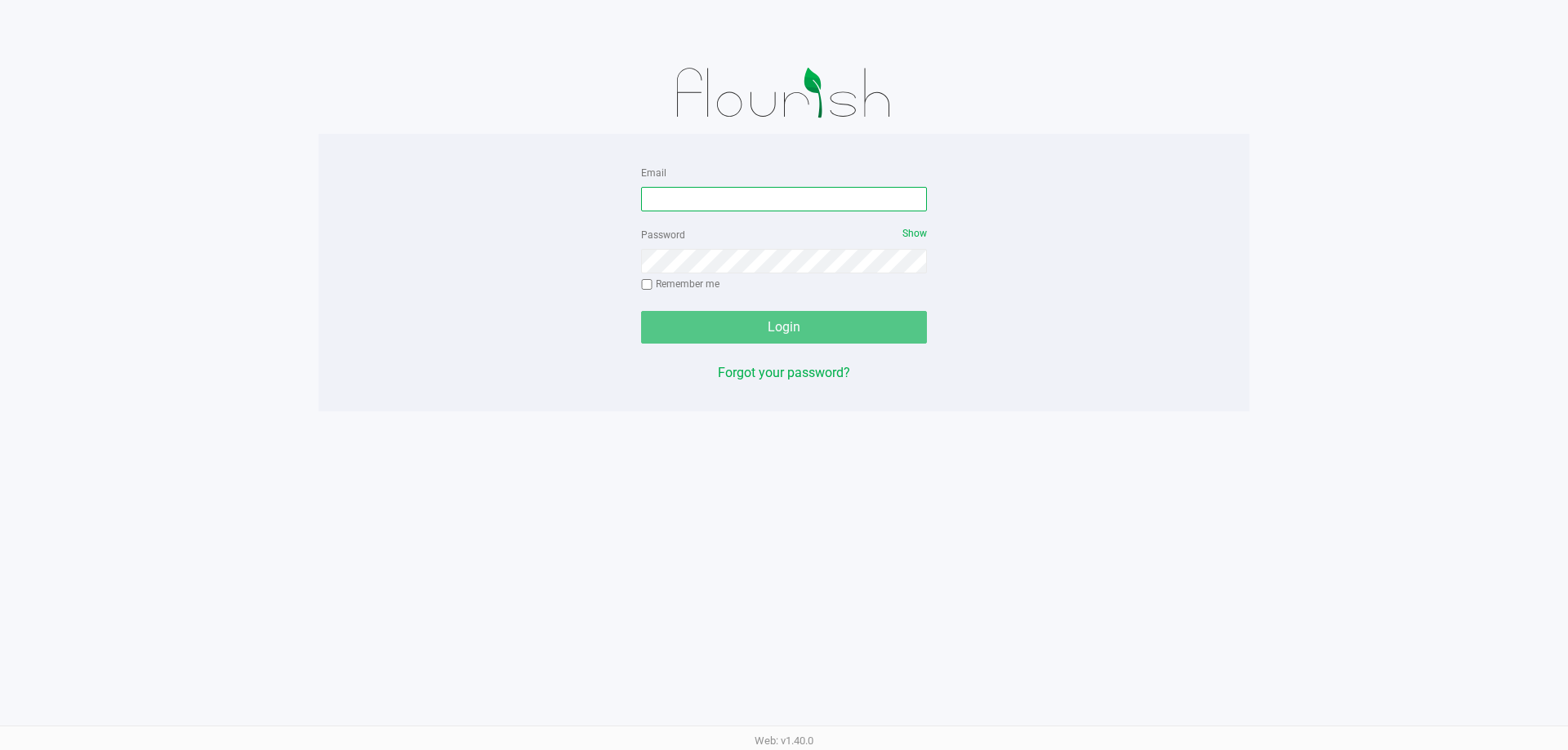
click at [702, 197] on input "Email" at bounding box center [784, 199] width 286 height 25
type input "[EMAIL_ADDRESS][DOMAIN_NAME]"
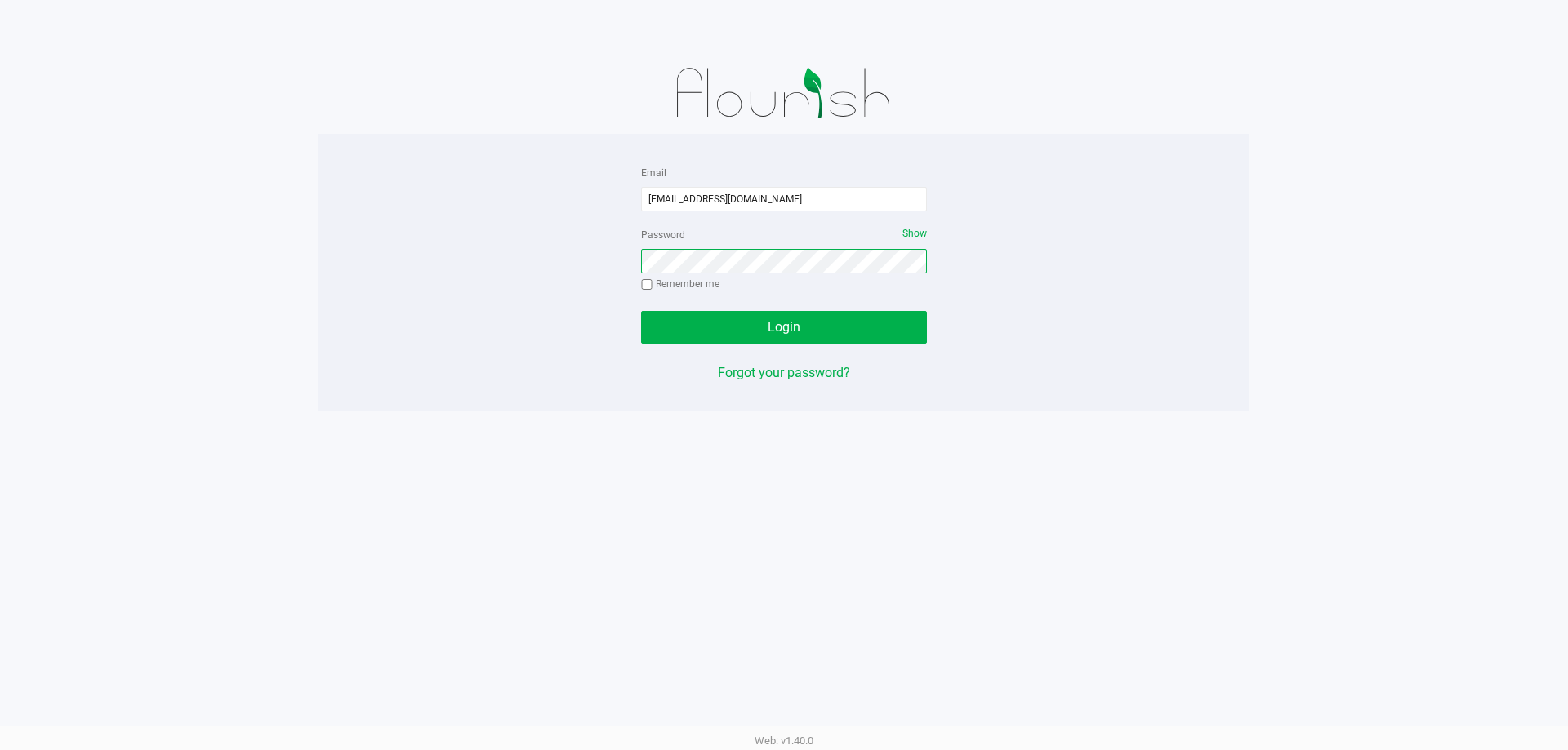
click at [641, 311] on button "Login" at bounding box center [784, 327] width 286 height 32
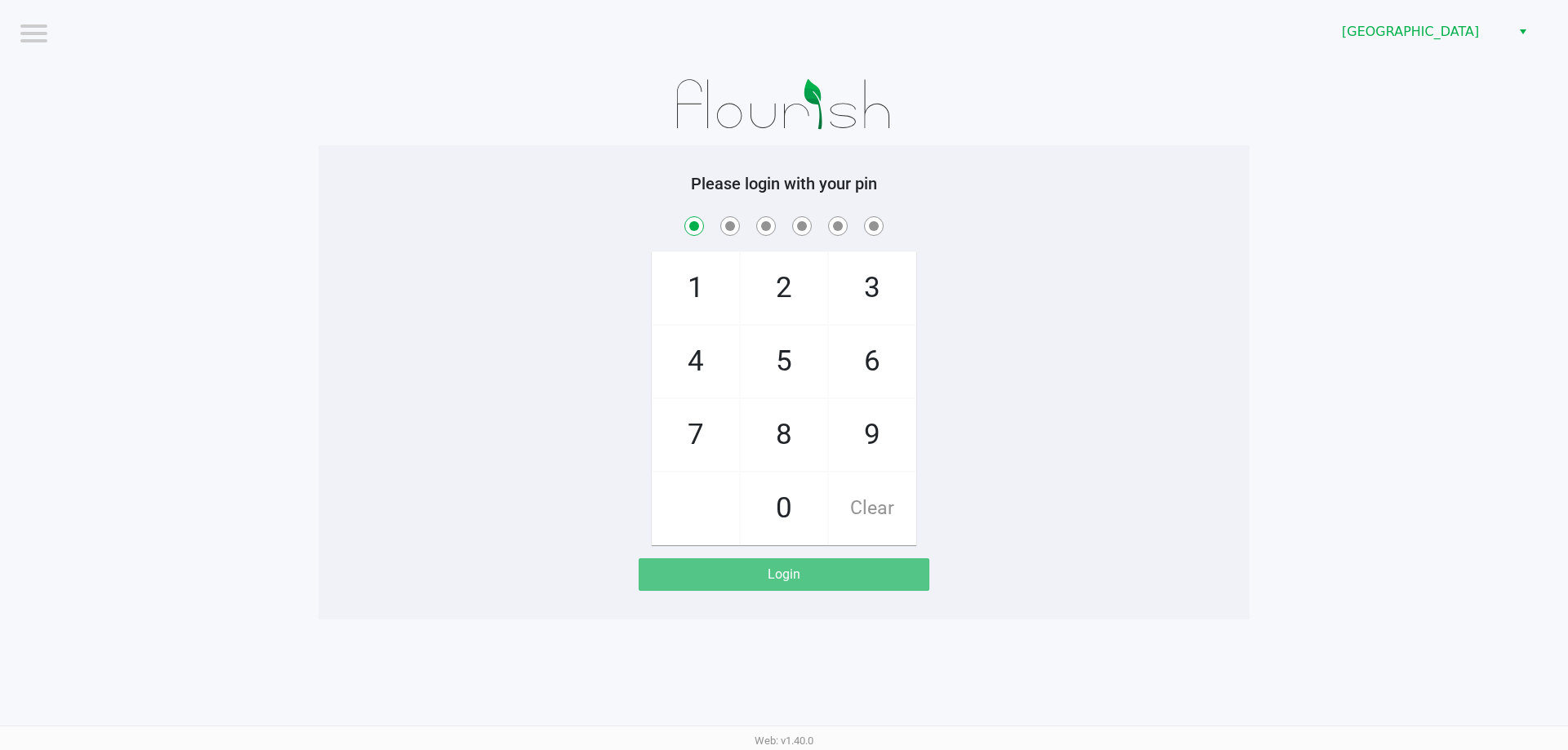
checkbox input "true"
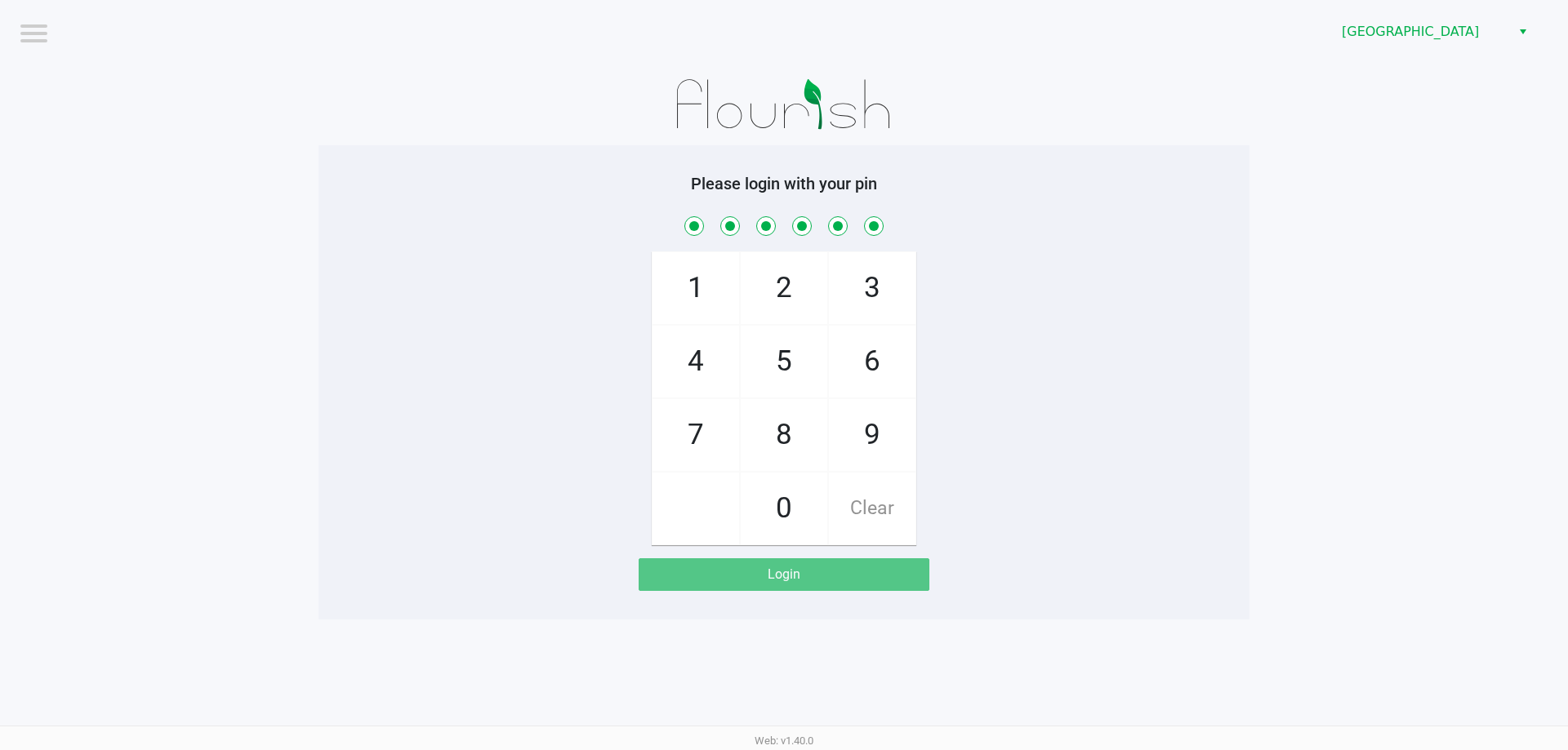
checkbox input "true"
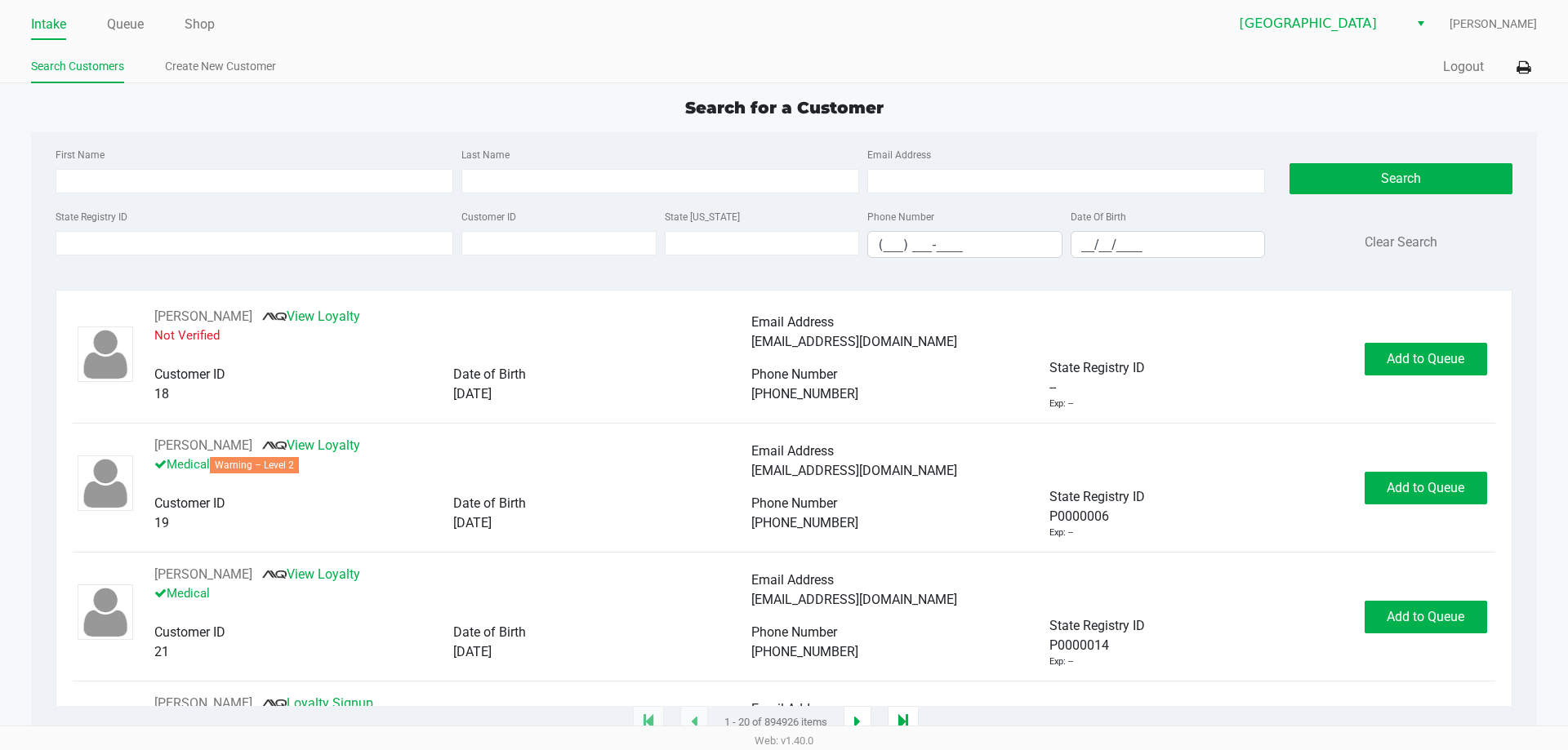
click at [60, 18] on link "Intake" at bounding box center [49, 25] width 35 height 23
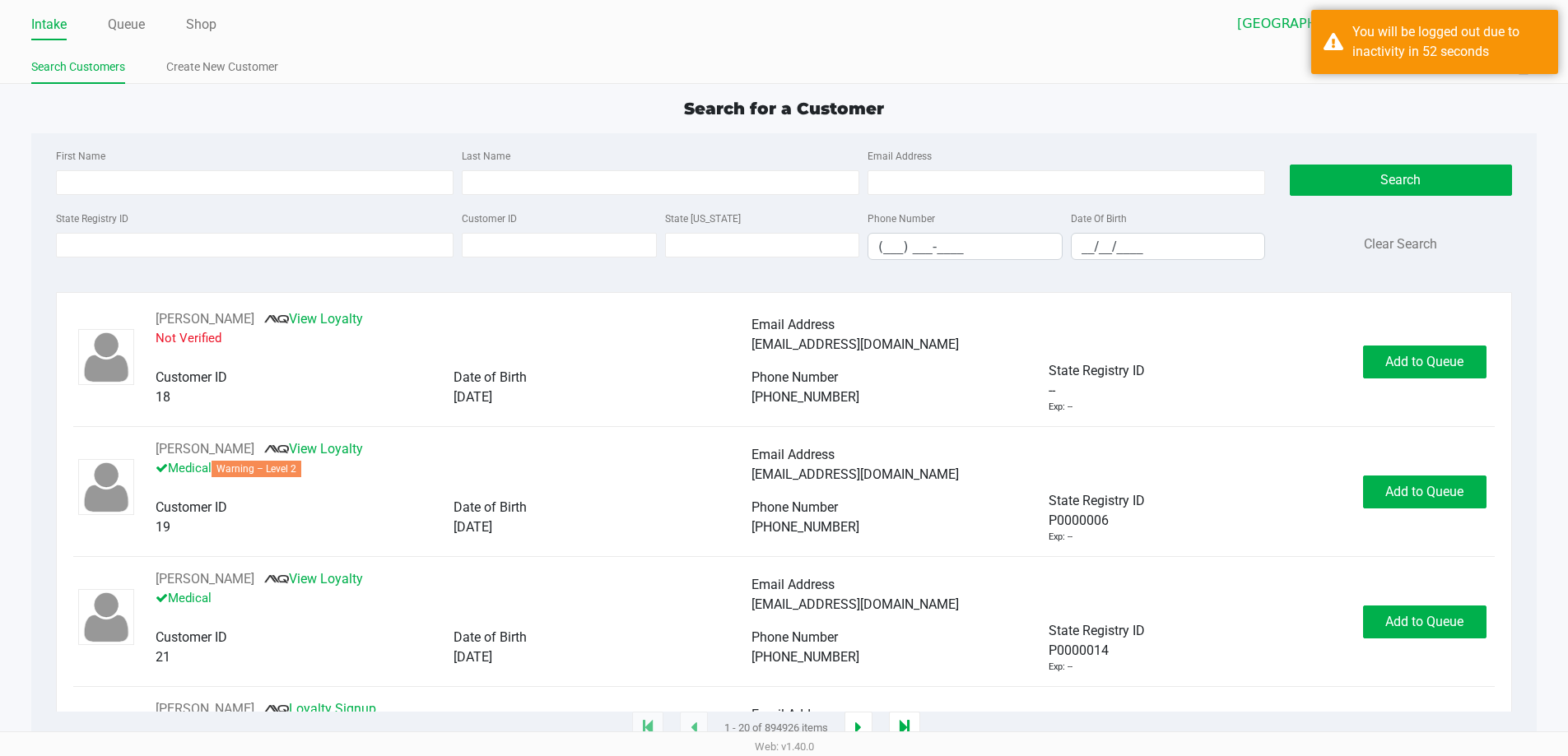
click at [40, 19] on link "Intake" at bounding box center [49, 25] width 36 height 23
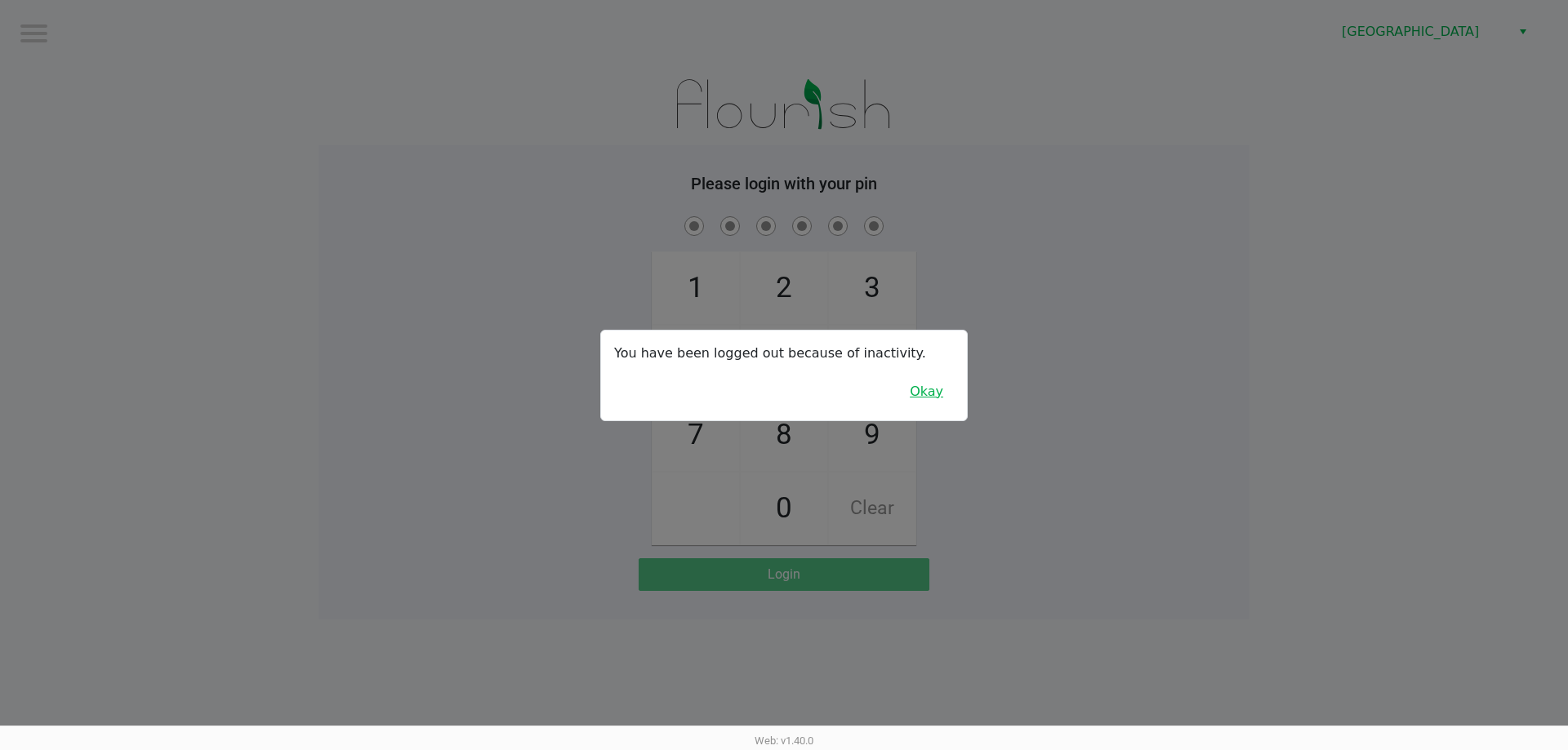
click at [945, 398] on button "Okay" at bounding box center [926, 392] width 54 height 31
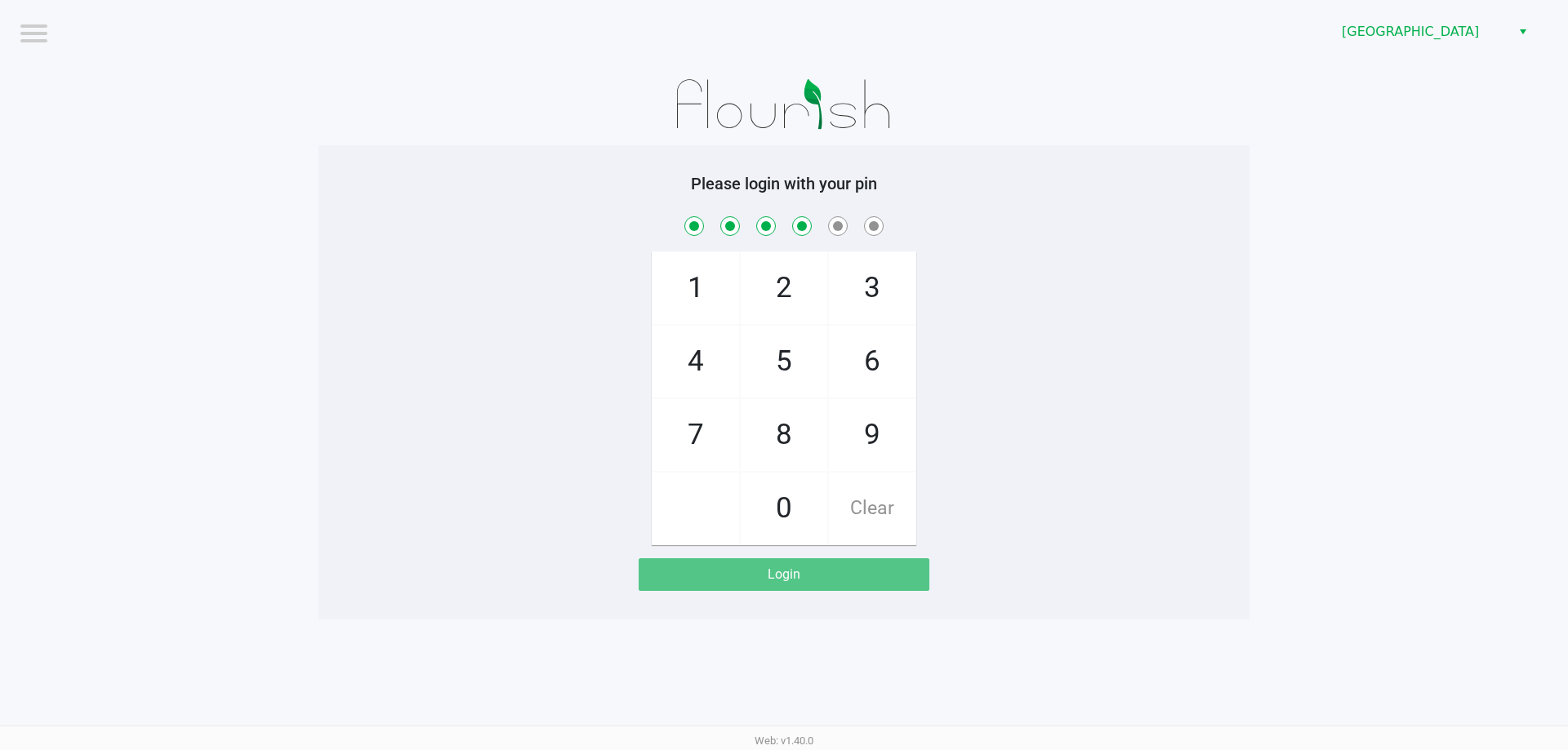
checkbox input "true"
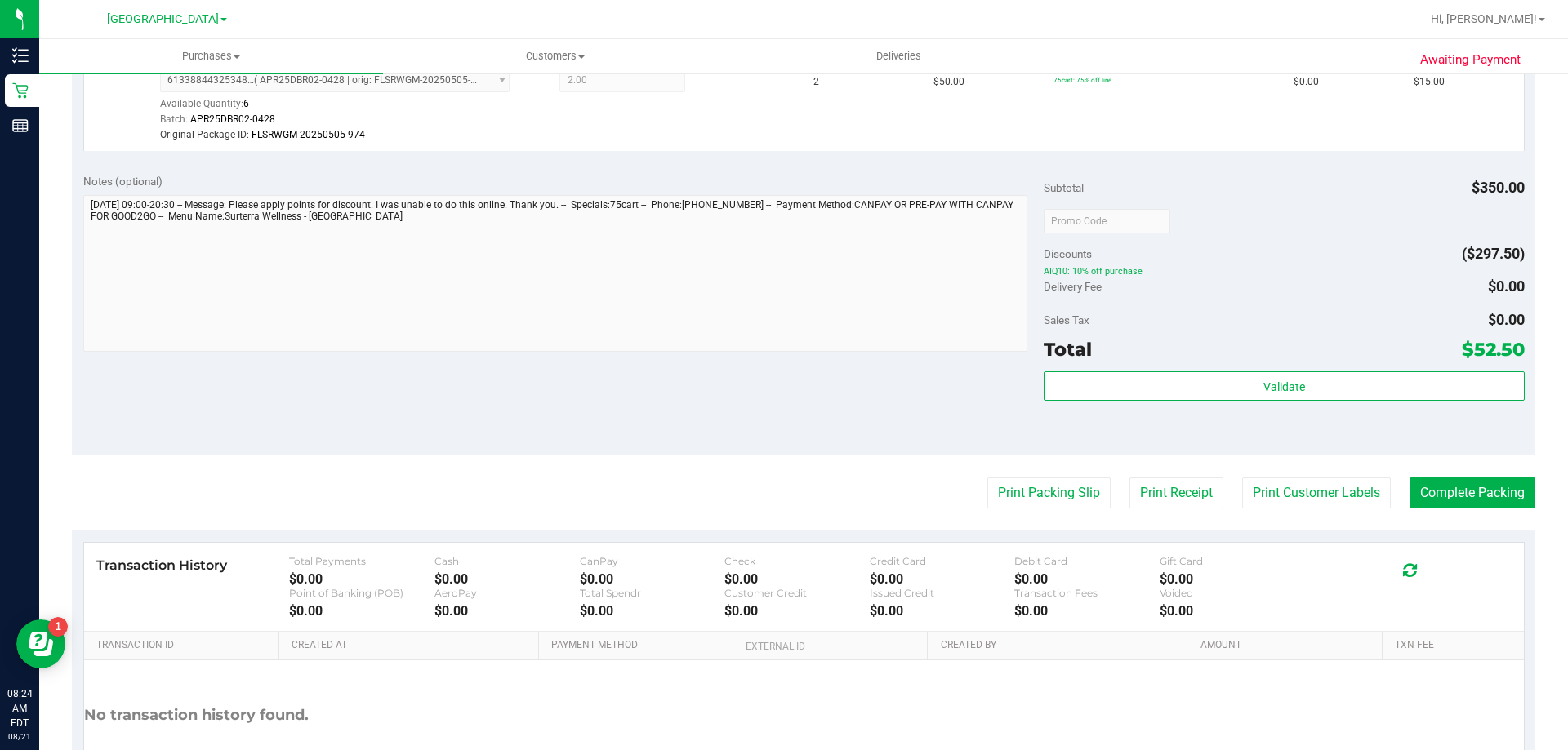
scroll to position [898, 0]
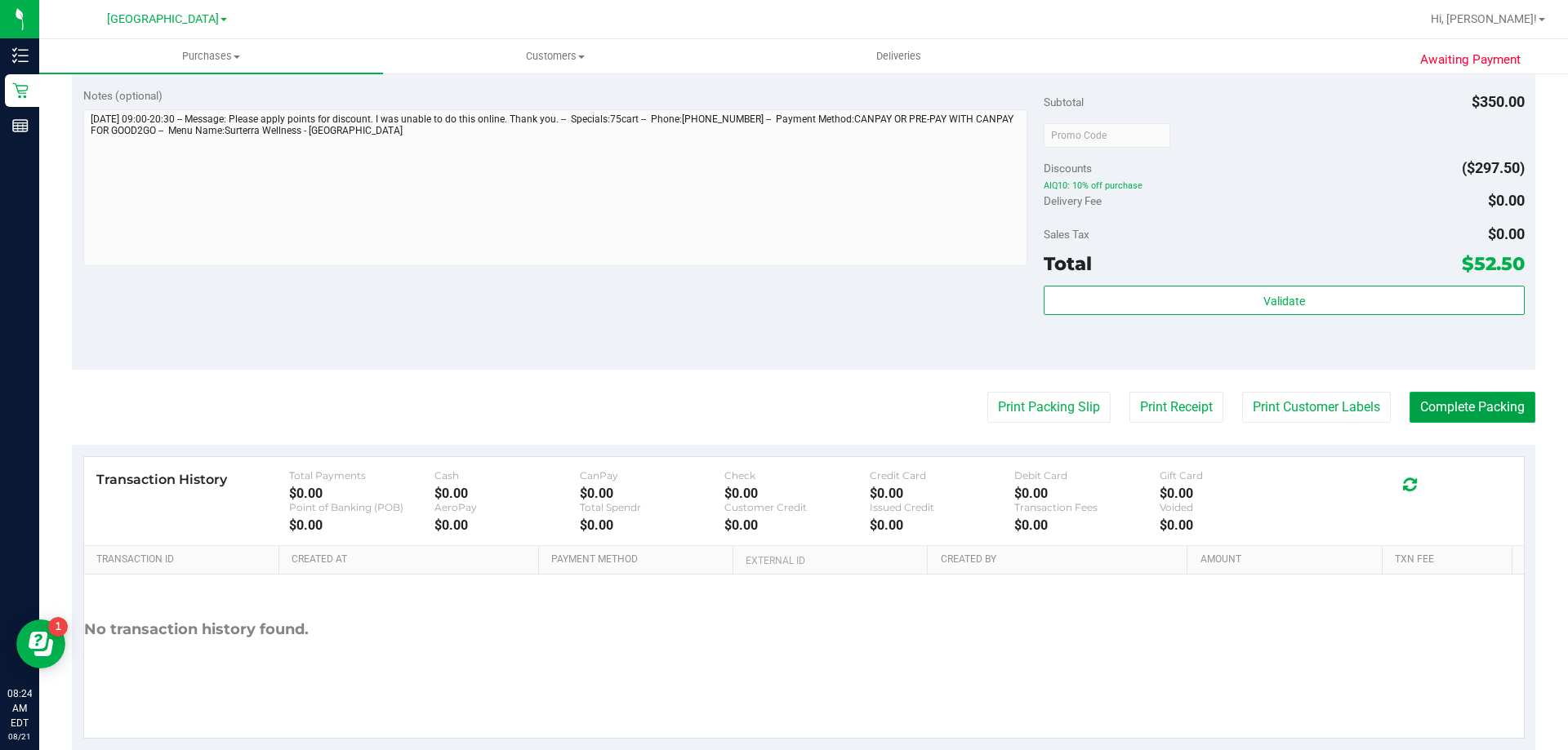
click at [1431, 397] on button "Complete Packing" at bounding box center [1473, 407] width 126 height 31
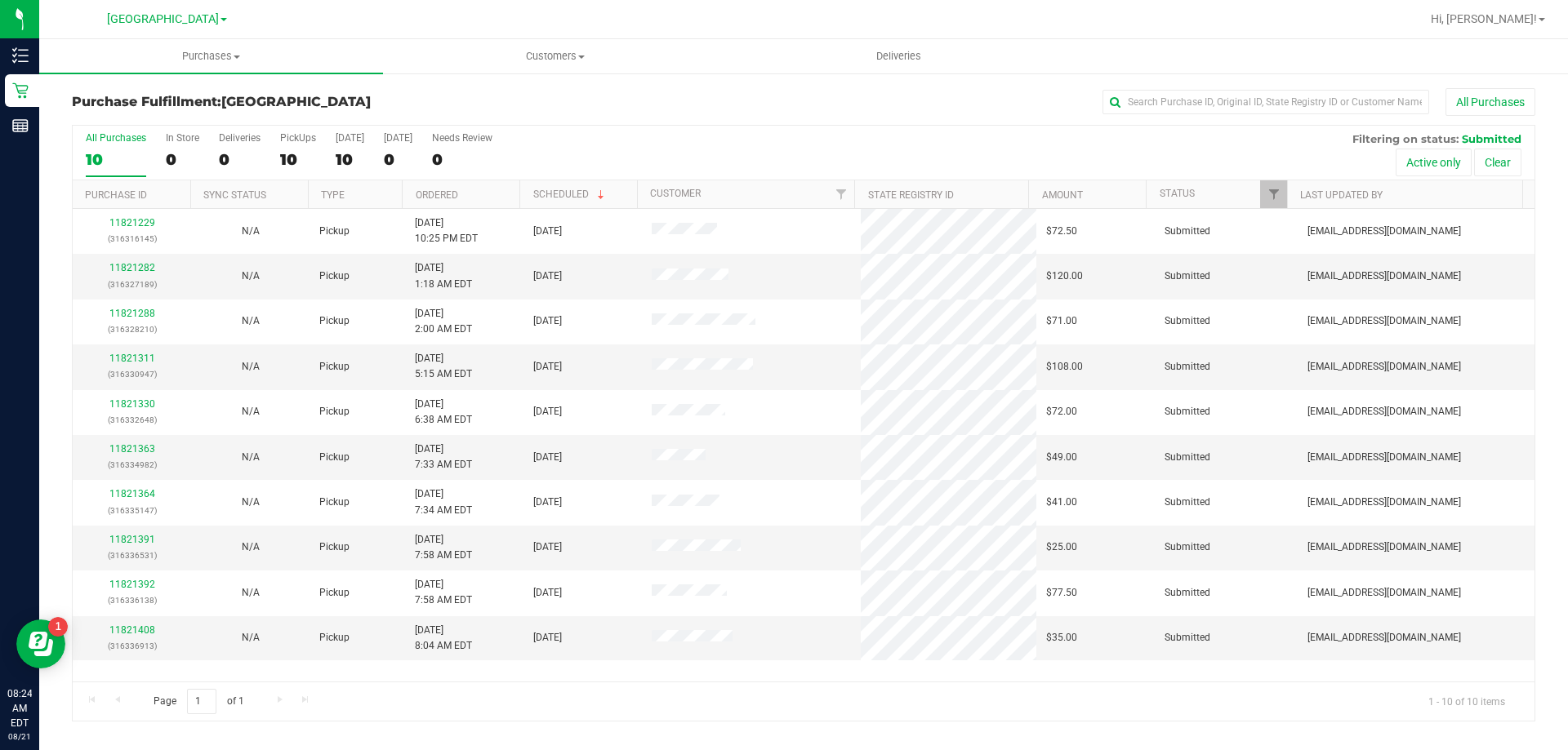
click at [504, 196] on th "Ordered" at bounding box center [460, 194] width 117 height 29
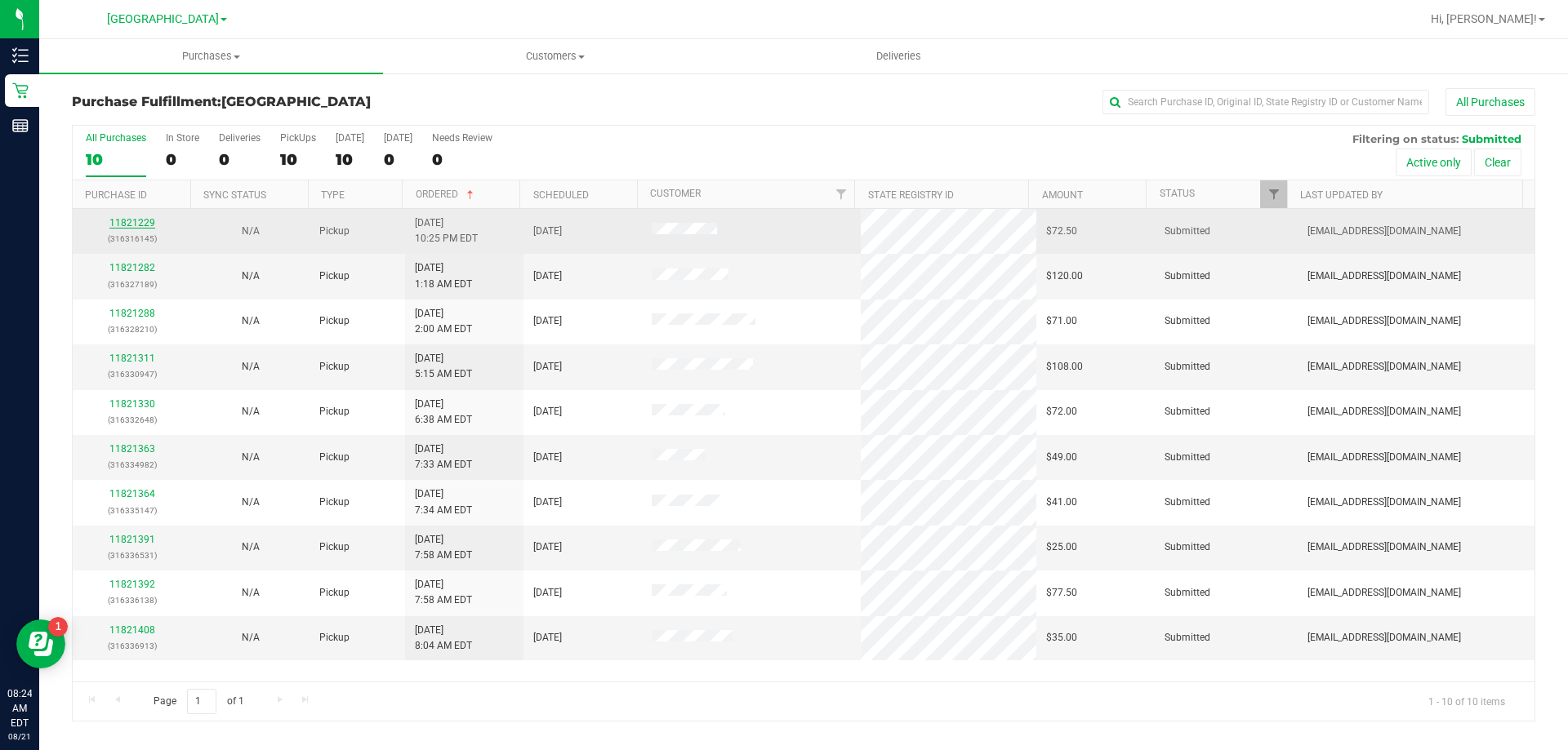
click at [118, 219] on link "11821229" at bounding box center [132, 223] width 46 height 11
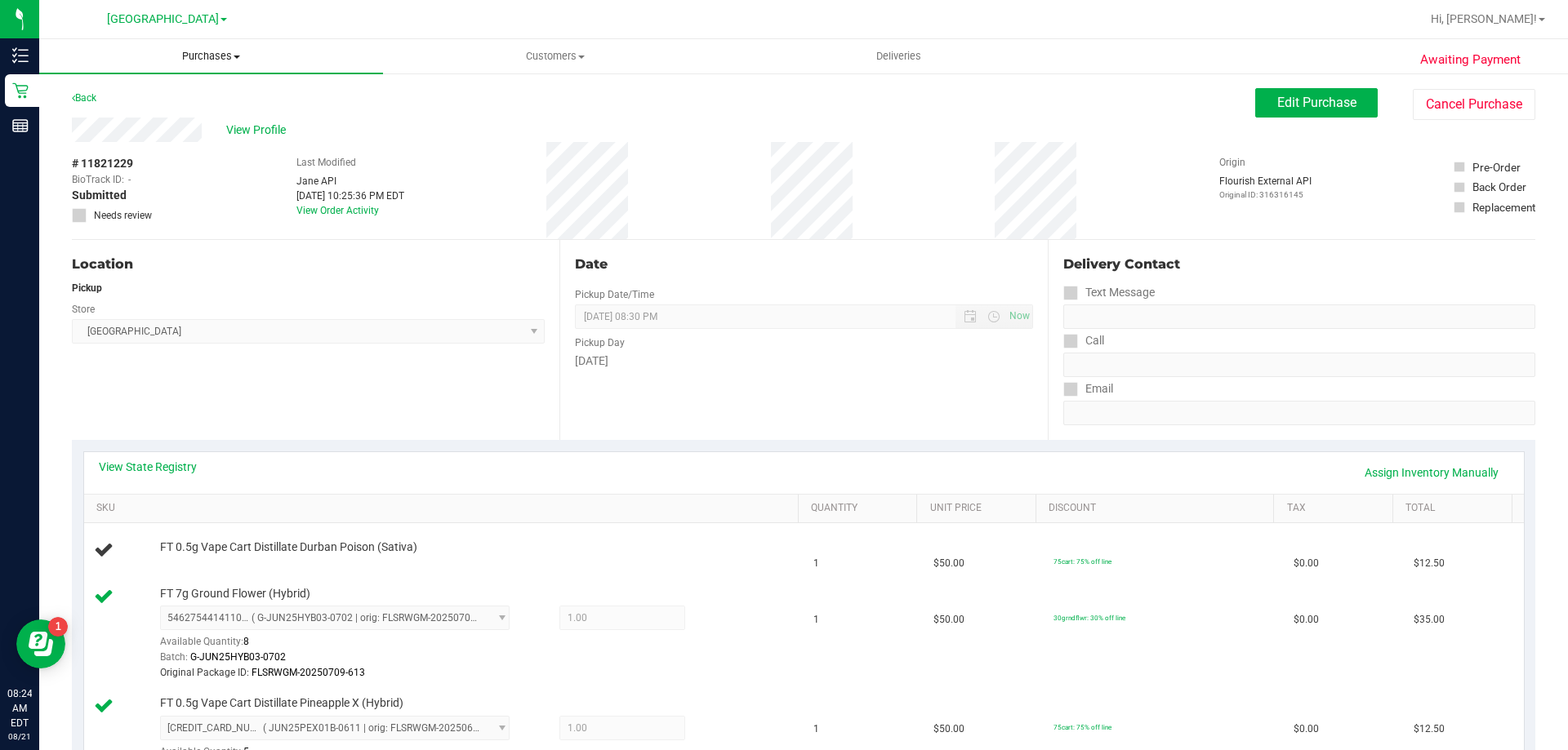
click at [196, 54] on span "Purchases" at bounding box center [211, 55] width 344 height 14
click at [185, 112] on li "Fulfillment" at bounding box center [211, 118] width 344 height 20
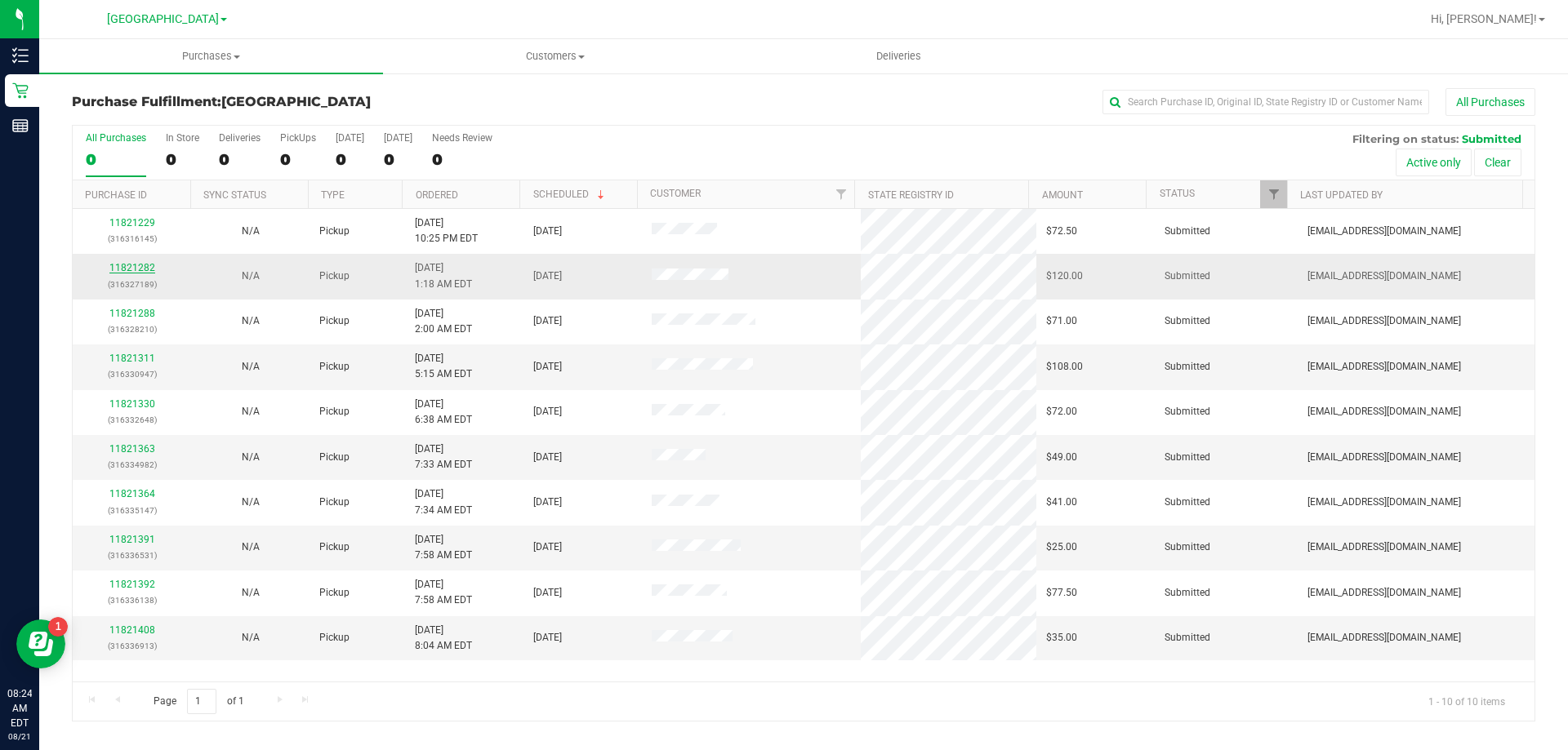
click at [123, 265] on link "11821282" at bounding box center [132, 268] width 46 height 11
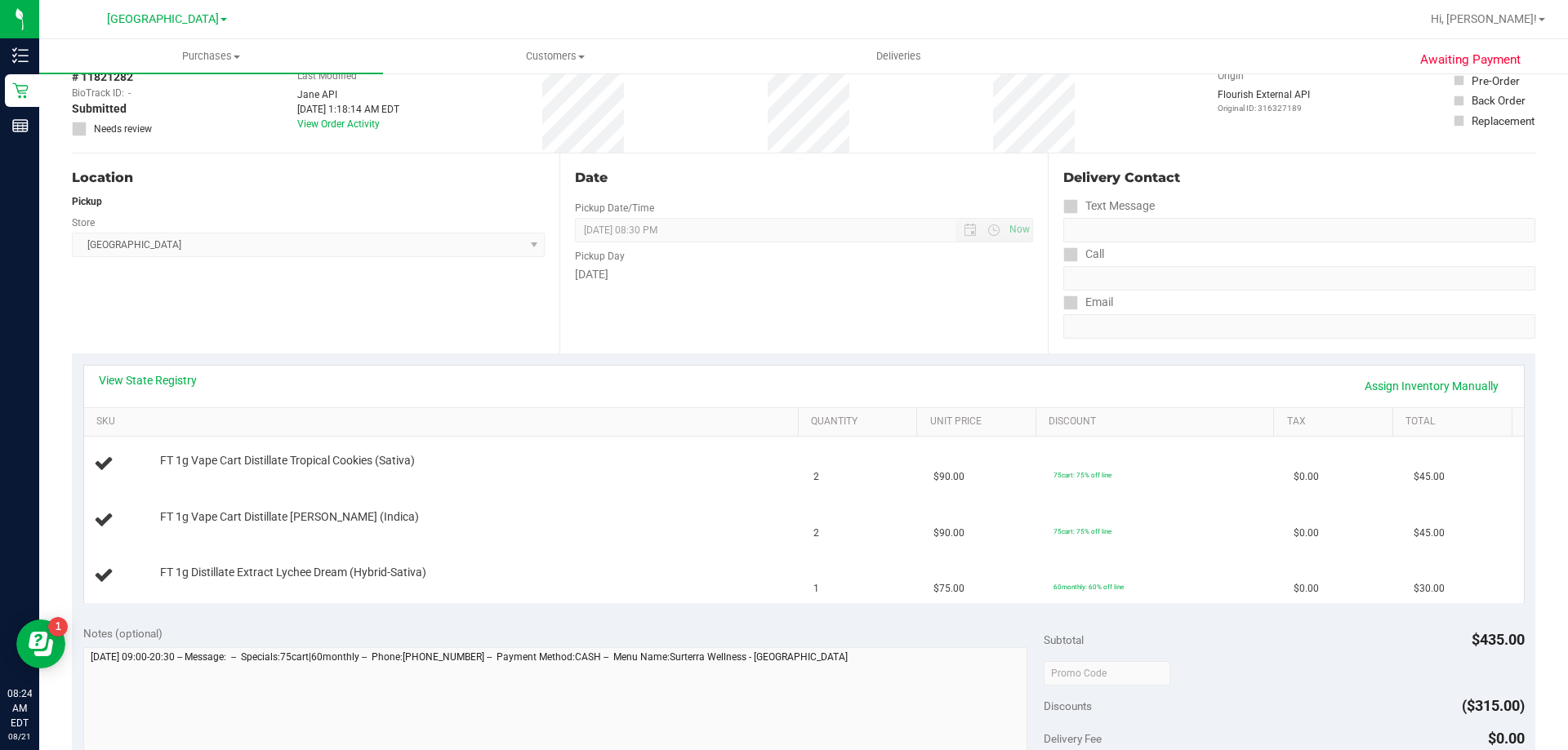
scroll to position [163, 0]
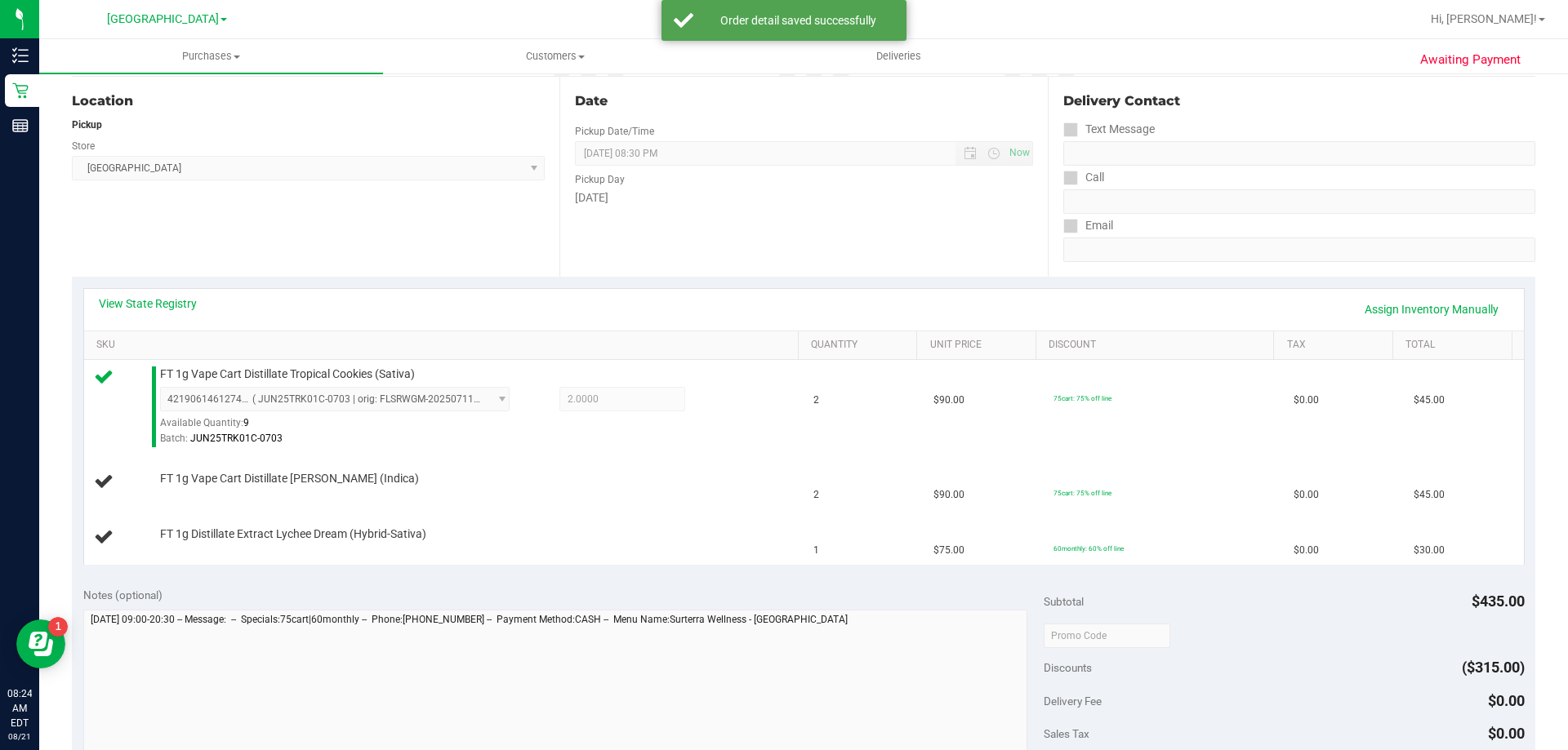
click at [696, 299] on div "View State Registry Assign Inventory Manually" at bounding box center [804, 309] width 1411 height 28
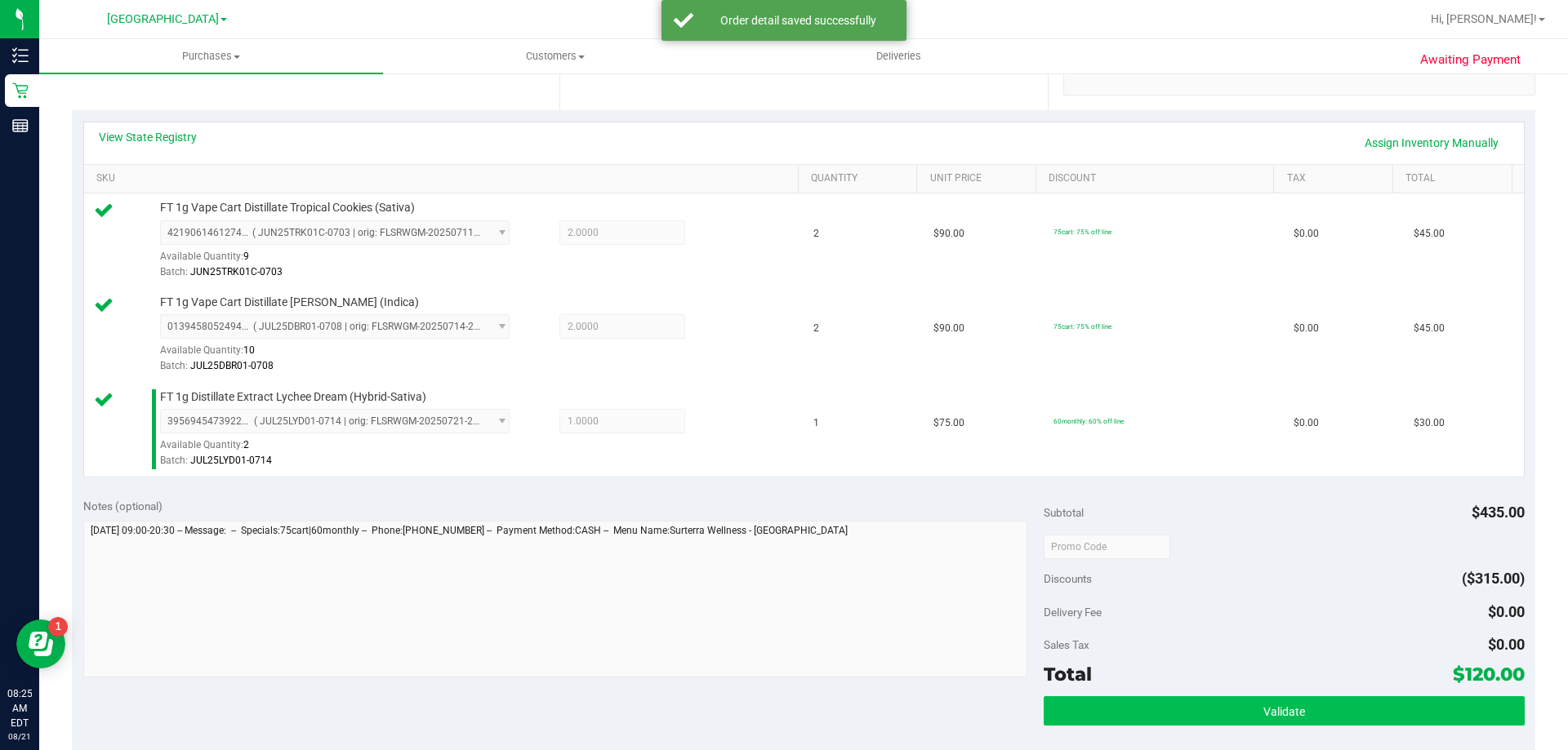
scroll to position [408, 0]
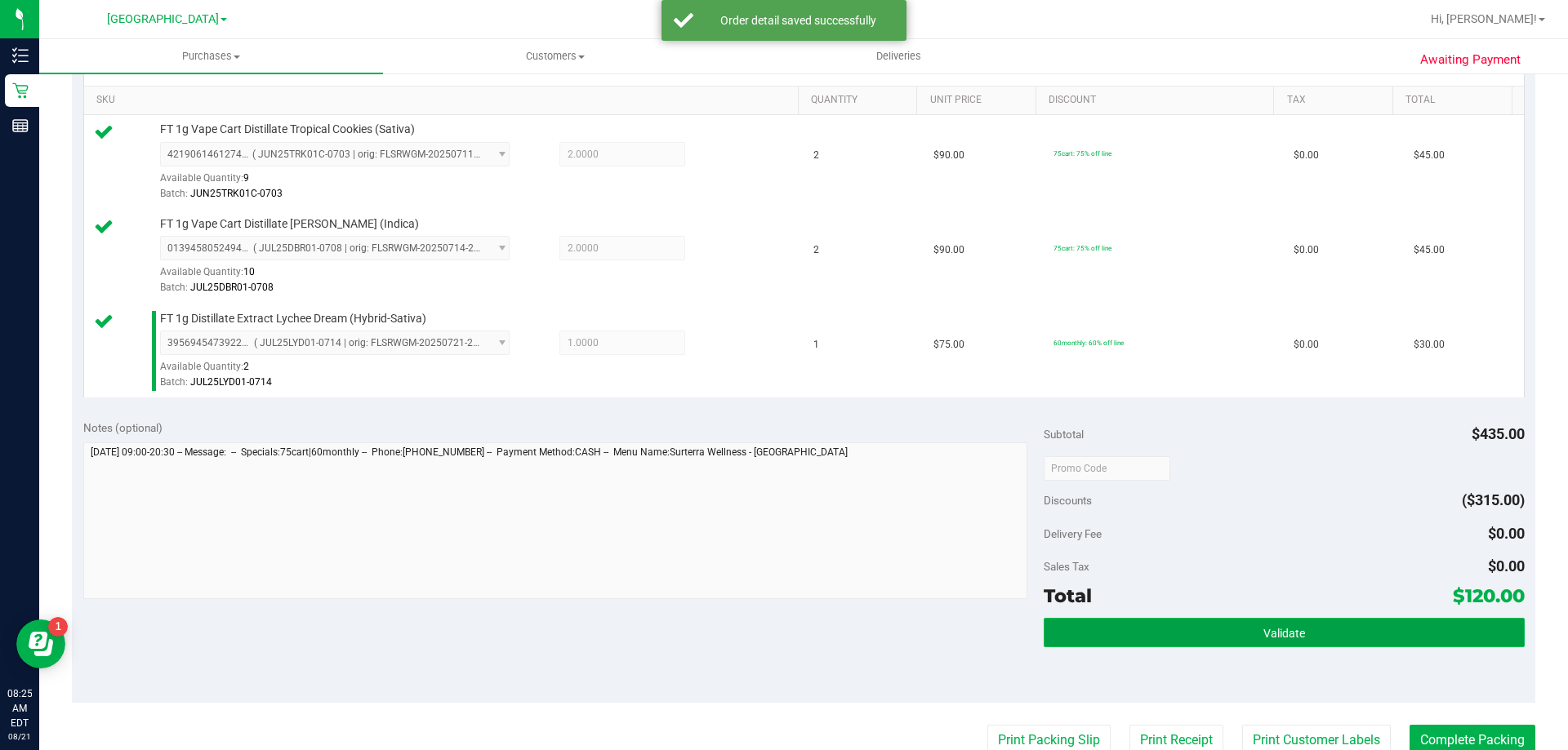
click at [1234, 646] on button "Validate" at bounding box center [1284, 633] width 480 height 30
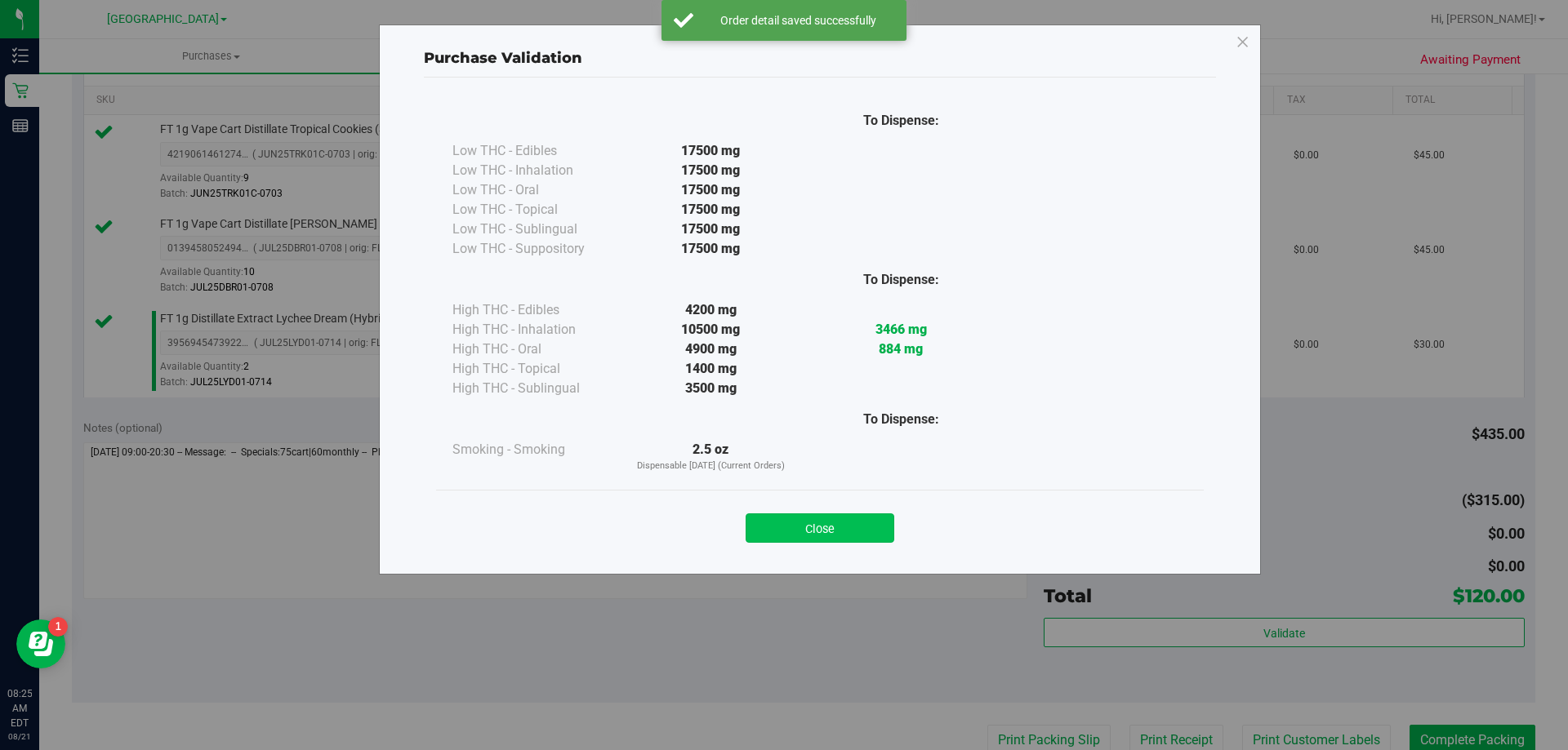
click at [866, 535] on button "Close" at bounding box center [820, 528] width 149 height 30
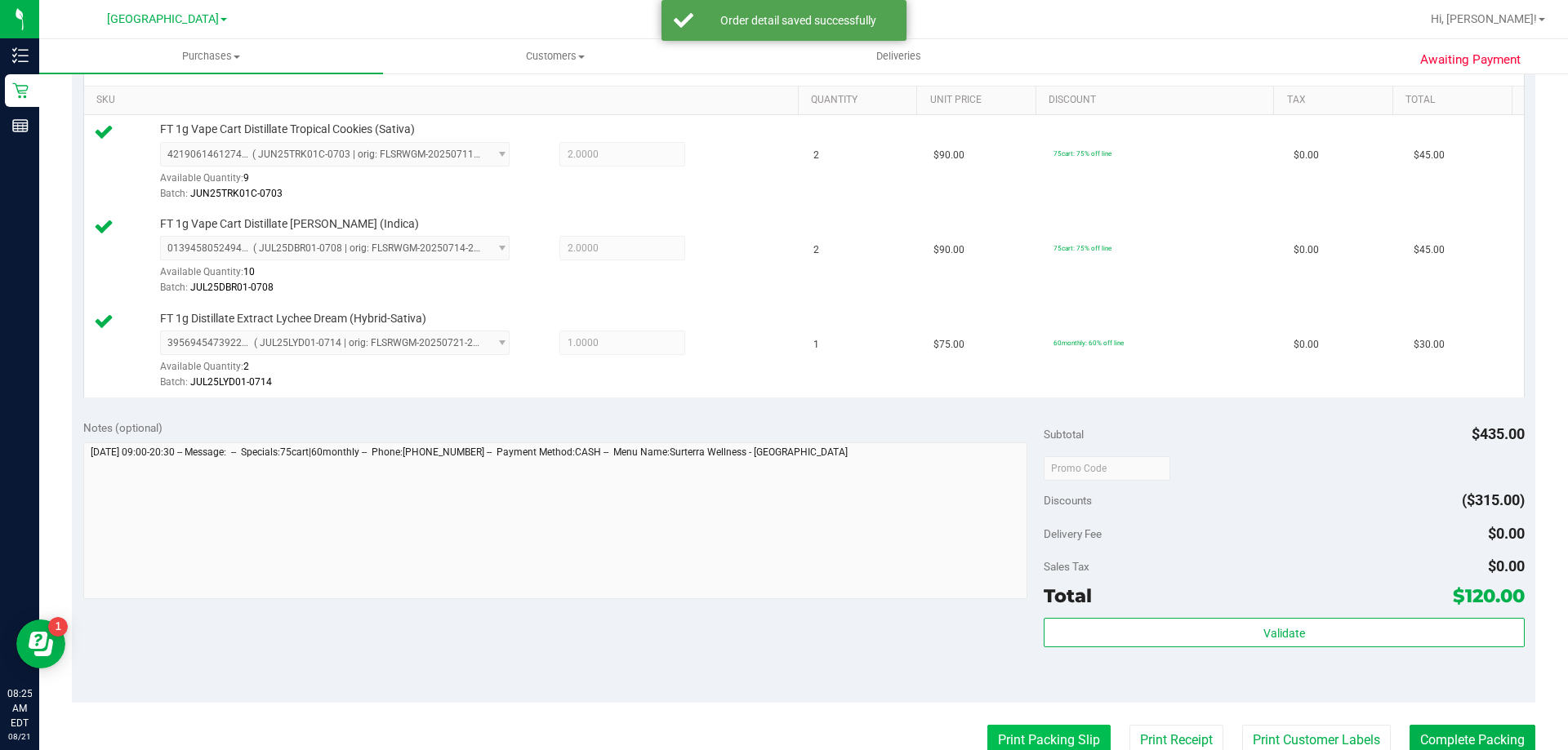
click at [1036, 741] on button "Print Packing Slip" at bounding box center [1049, 740] width 123 height 31
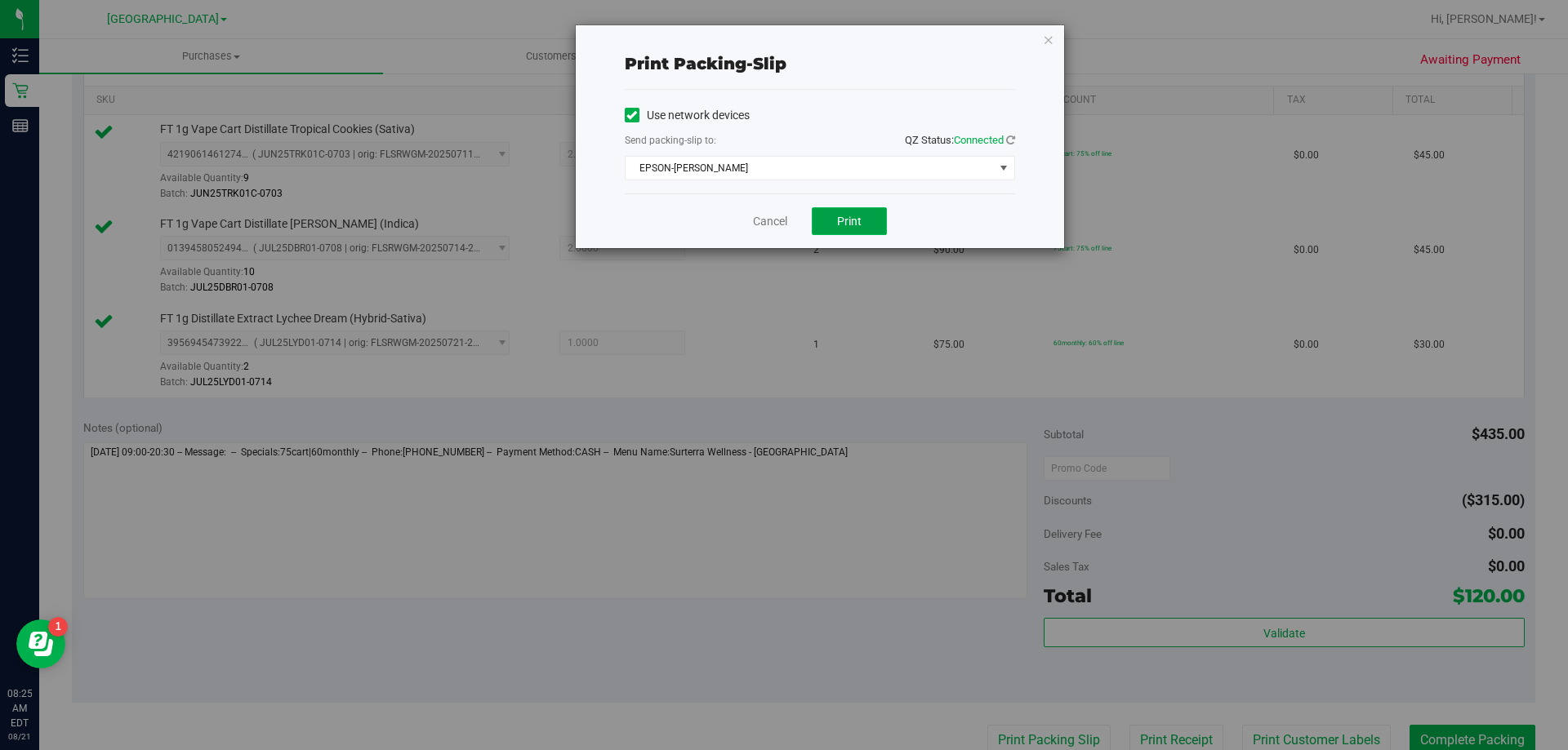
click at [869, 227] on button "Print" at bounding box center [849, 221] width 75 height 28
click at [755, 214] on link "Cancel" at bounding box center [770, 222] width 34 height 17
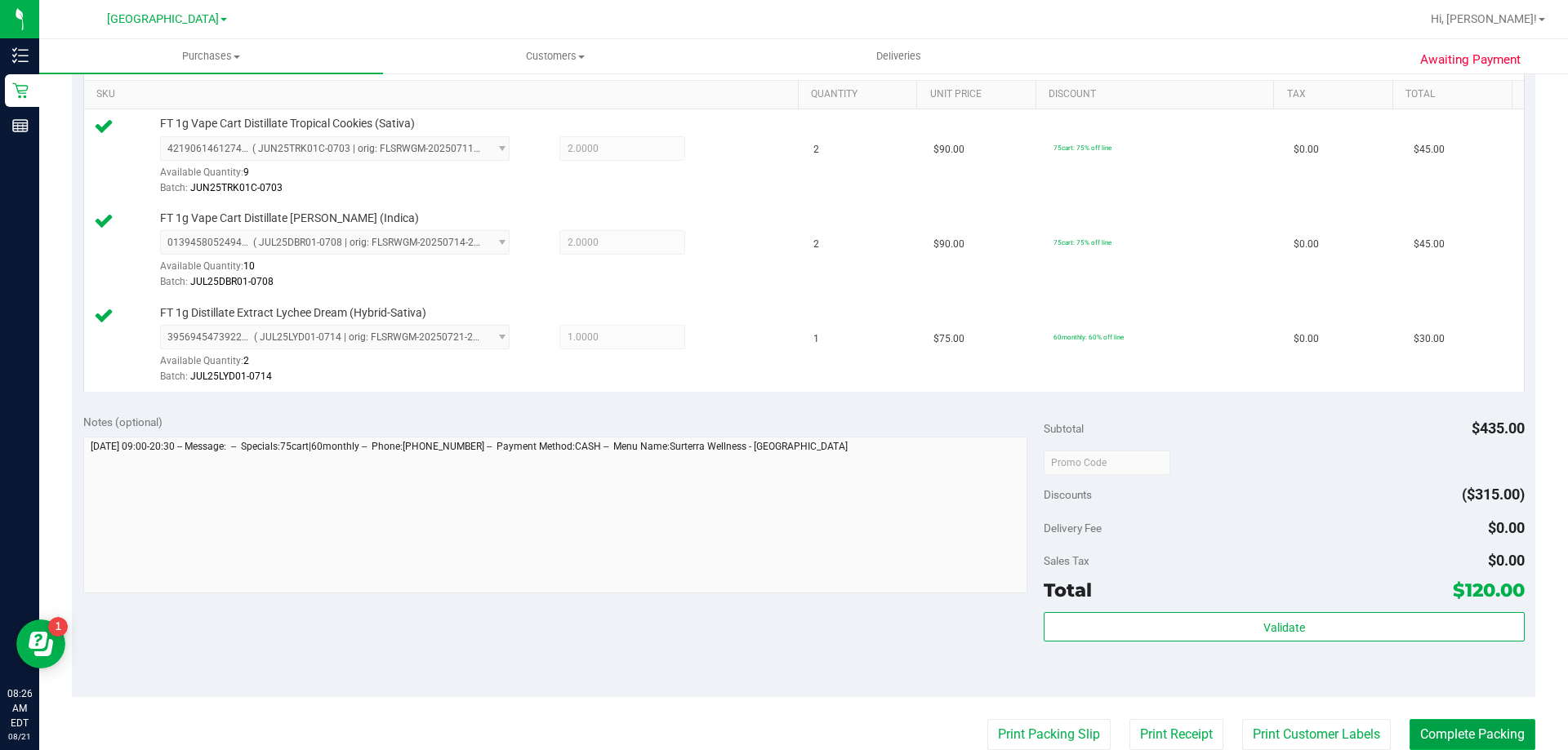
click at [1435, 722] on button "Complete Packing" at bounding box center [1473, 735] width 126 height 31
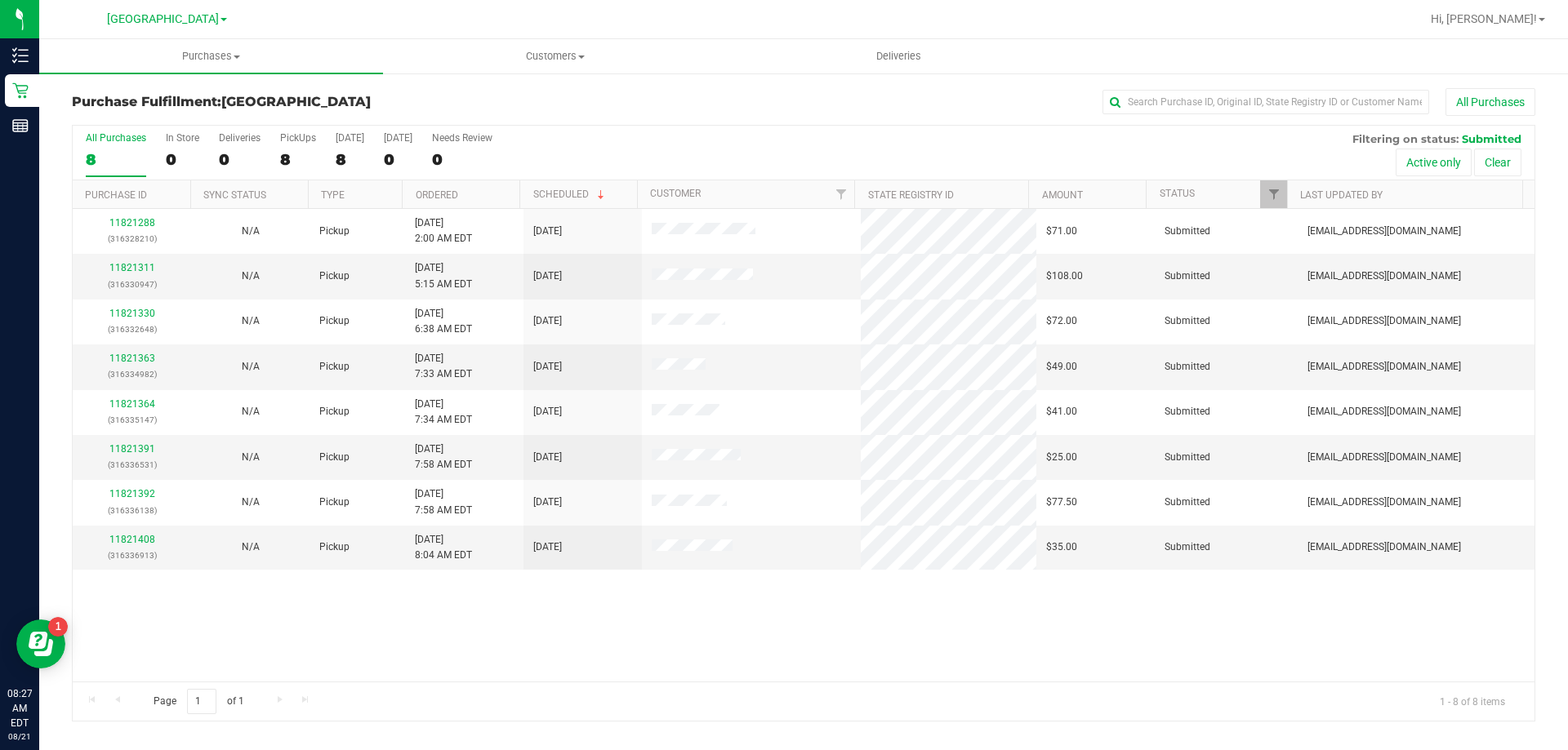
click at [477, 191] on th "Ordered" at bounding box center [460, 194] width 117 height 29
click at [138, 266] on link "11821311" at bounding box center [132, 268] width 46 height 11
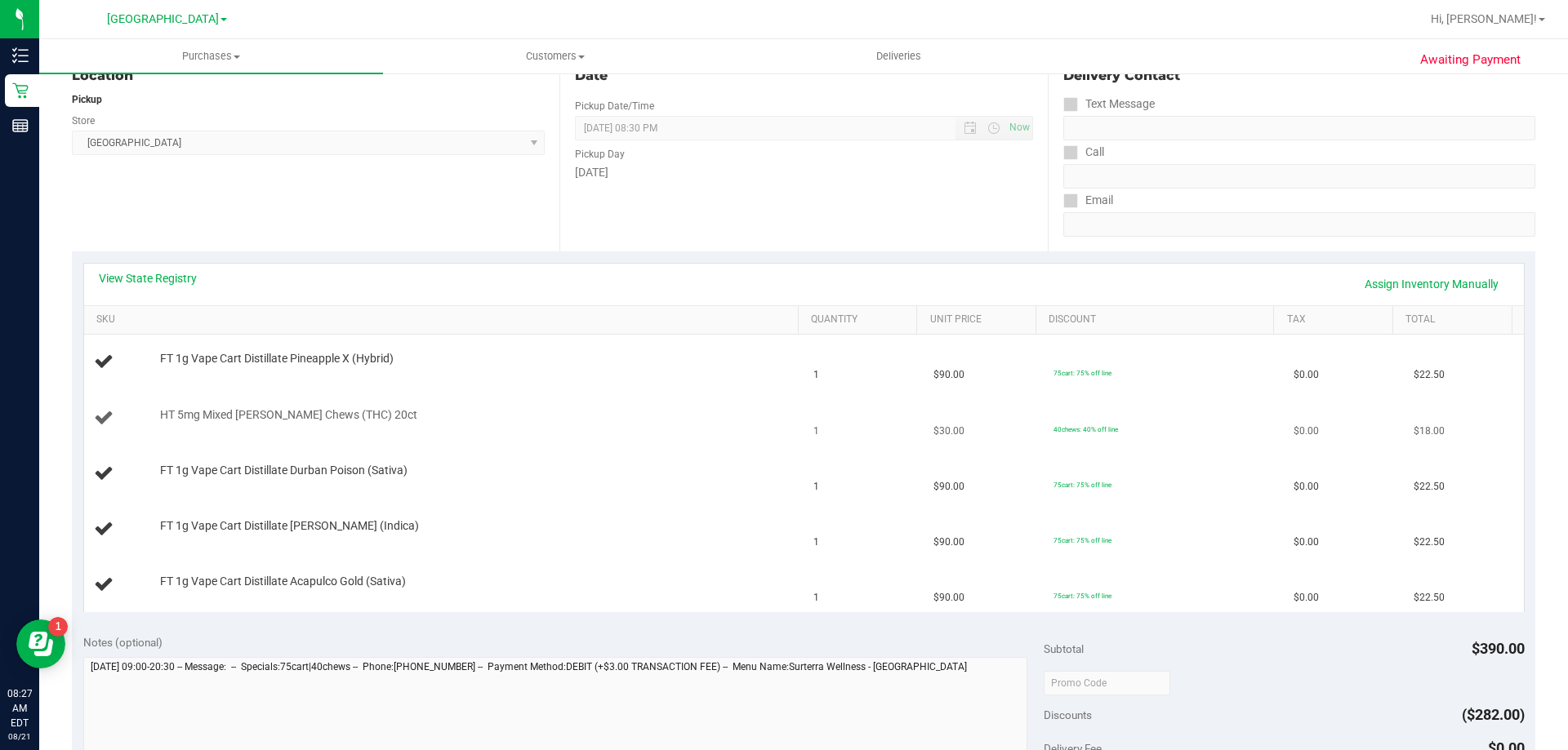
scroll to position [245, 0]
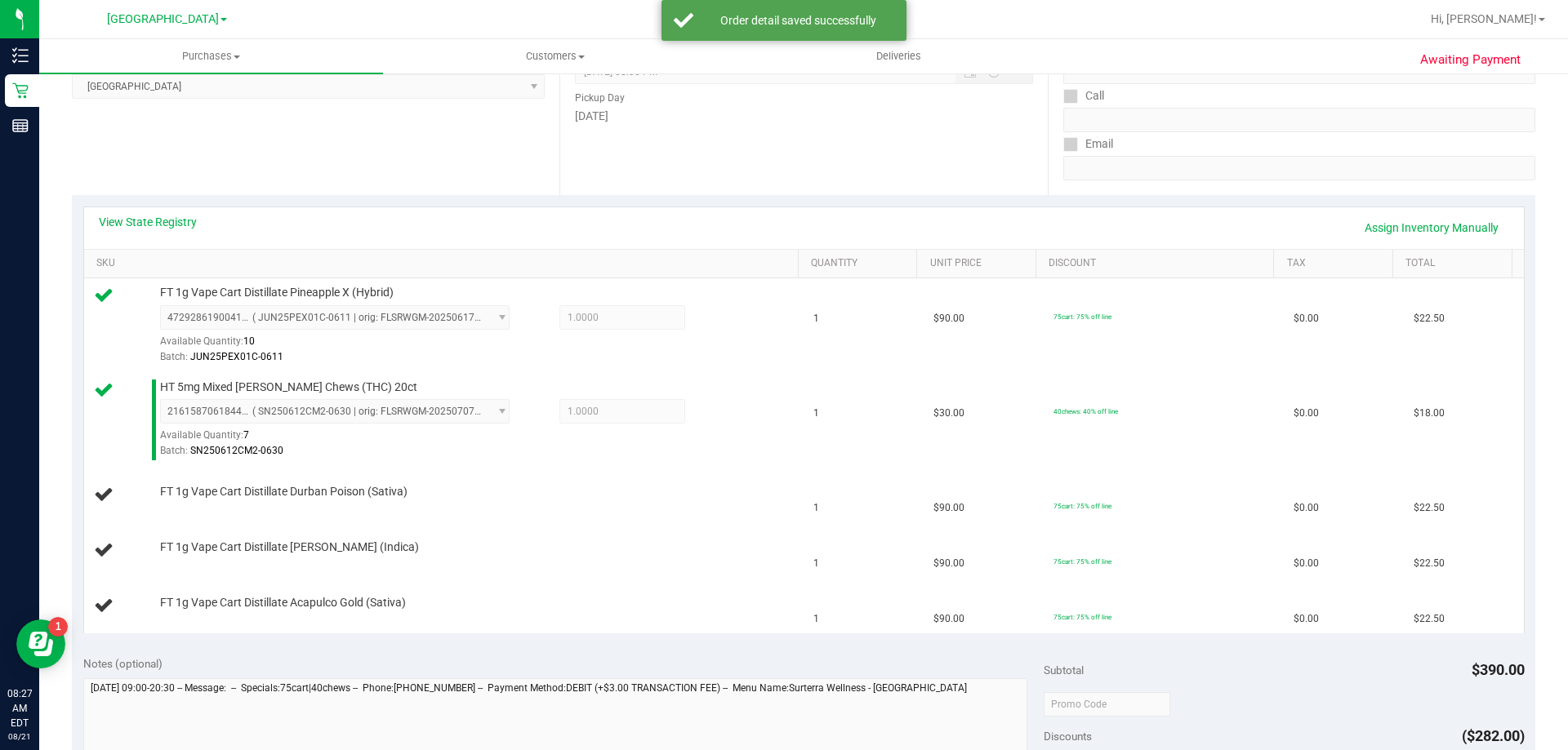
click at [583, 220] on div "View State Registry Assign Inventory Manually" at bounding box center [804, 227] width 1411 height 28
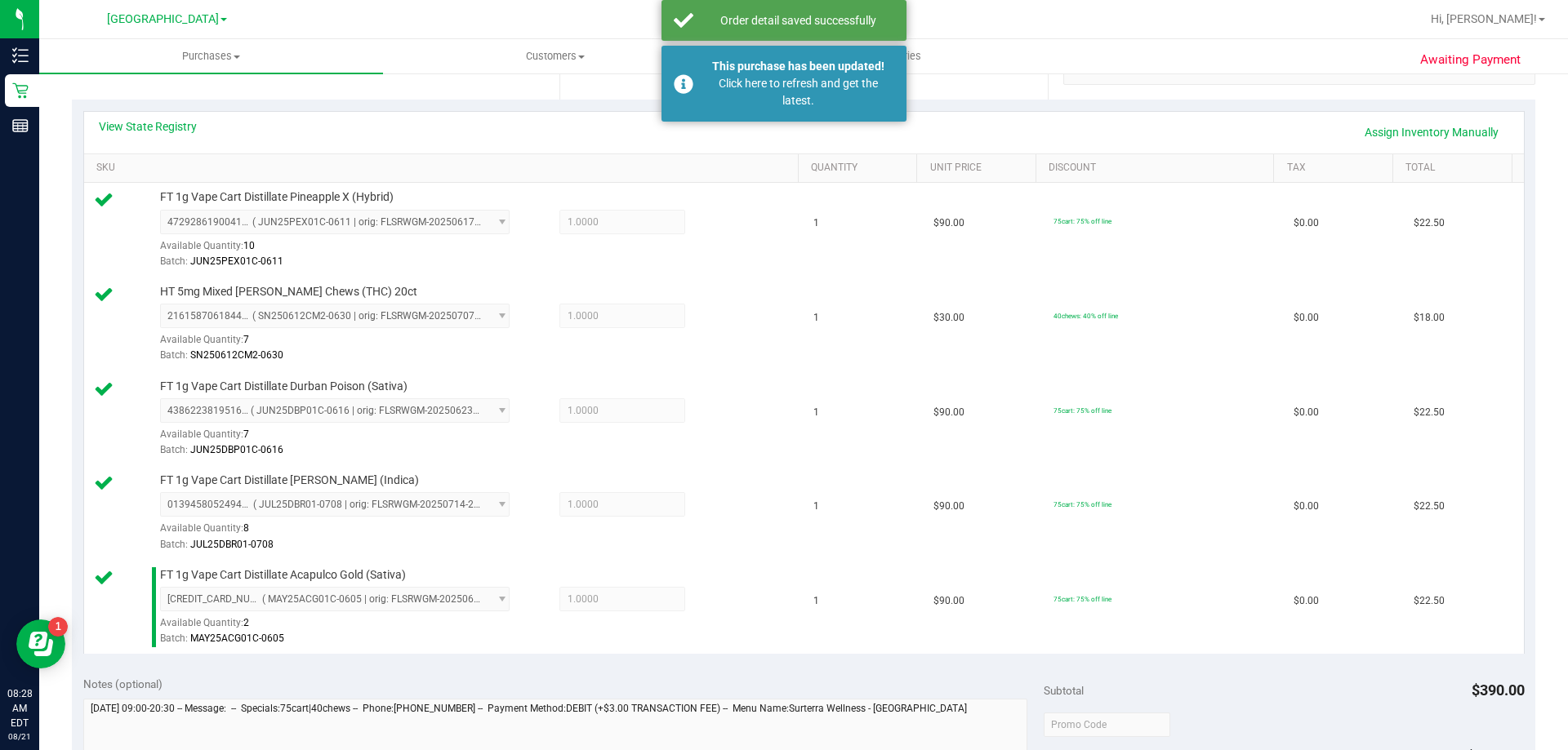
scroll to position [735, 0]
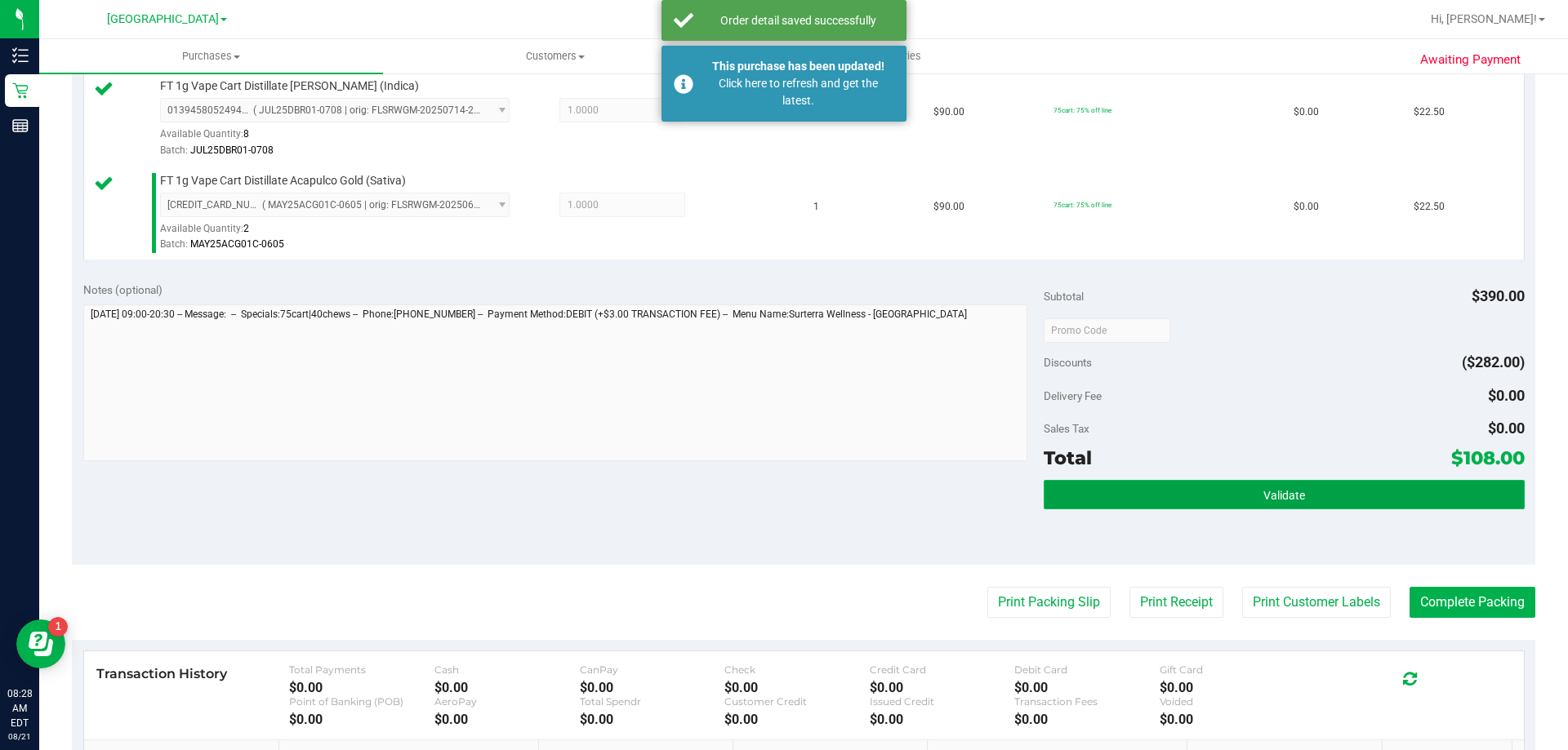
click at [1350, 497] on button "Validate" at bounding box center [1284, 495] width 480 height 30
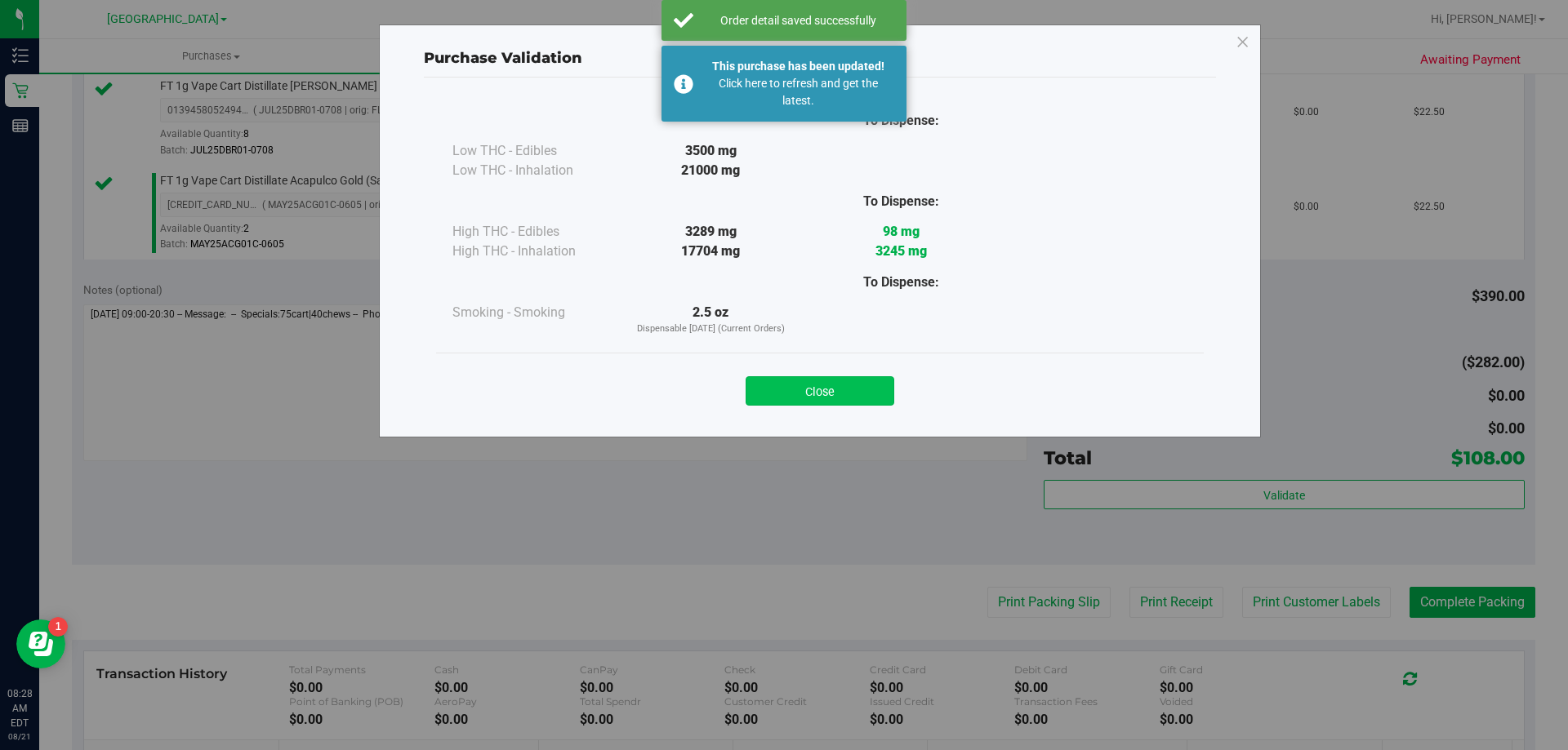
click at [880, 392] on button "Close" at bounding box center [820, 391] width 149 height 30
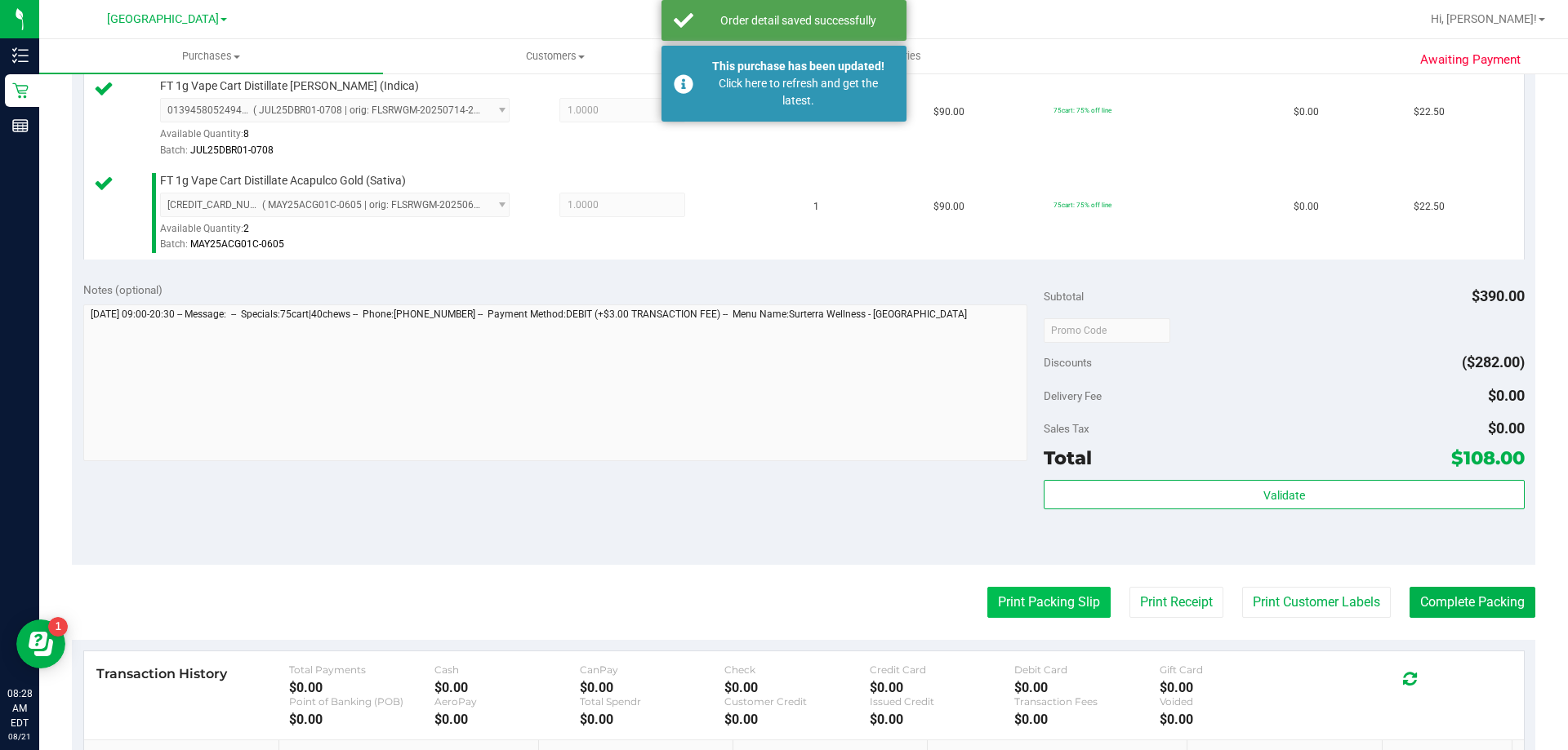
click at [997, 596] on button "Print Packing Slip" at bounding box center [1049, 602] width 123 height 31
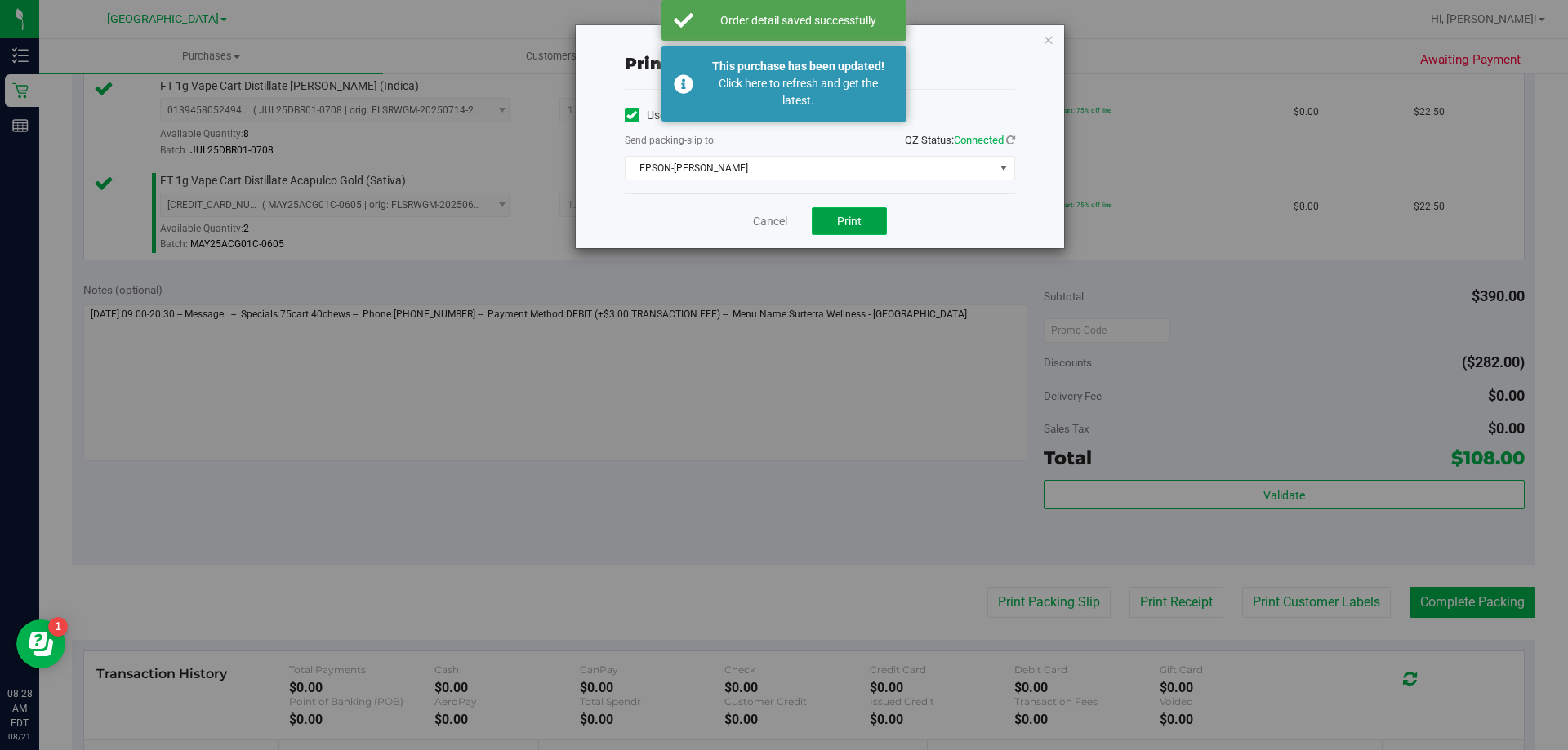
click at [850, 209] on button "Print" at bounding box center [849, 221] width 75 height 28
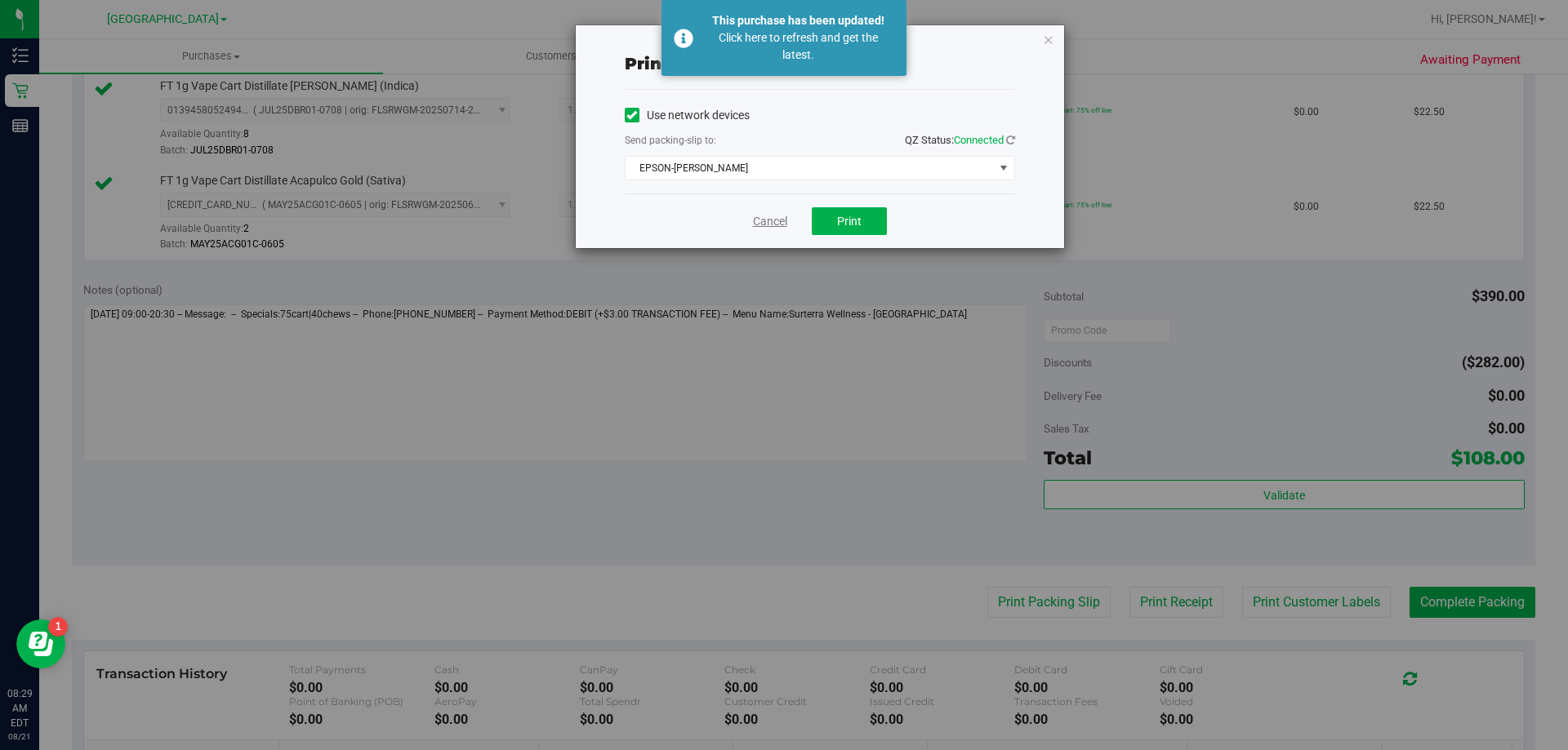
click at [774, 219] on link "Cancel" at bounding box center [770, 222] width 34 height 17
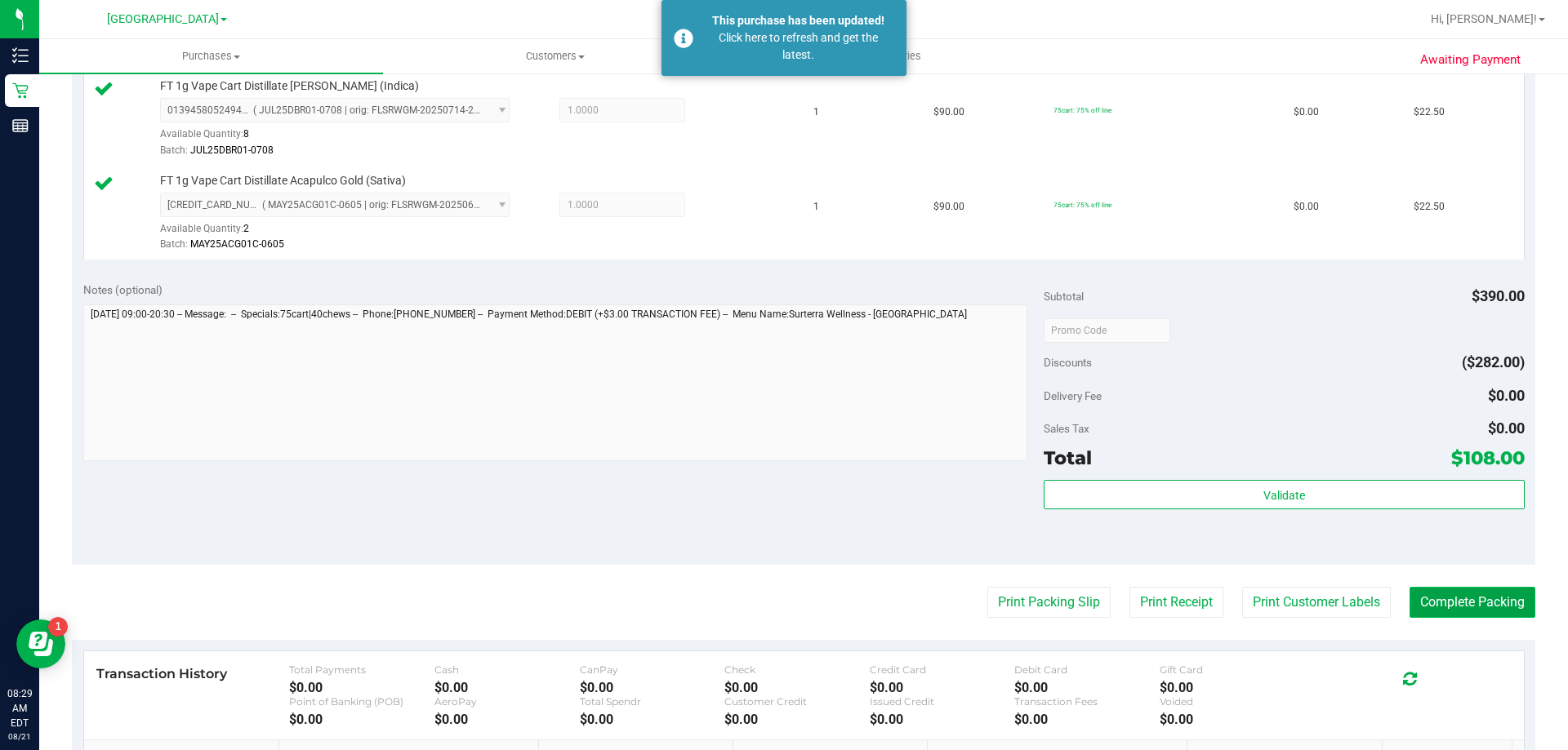
click at [1432, 594] on button "Complete Packing" at bounding box center [1473, 602] width 126 height 31
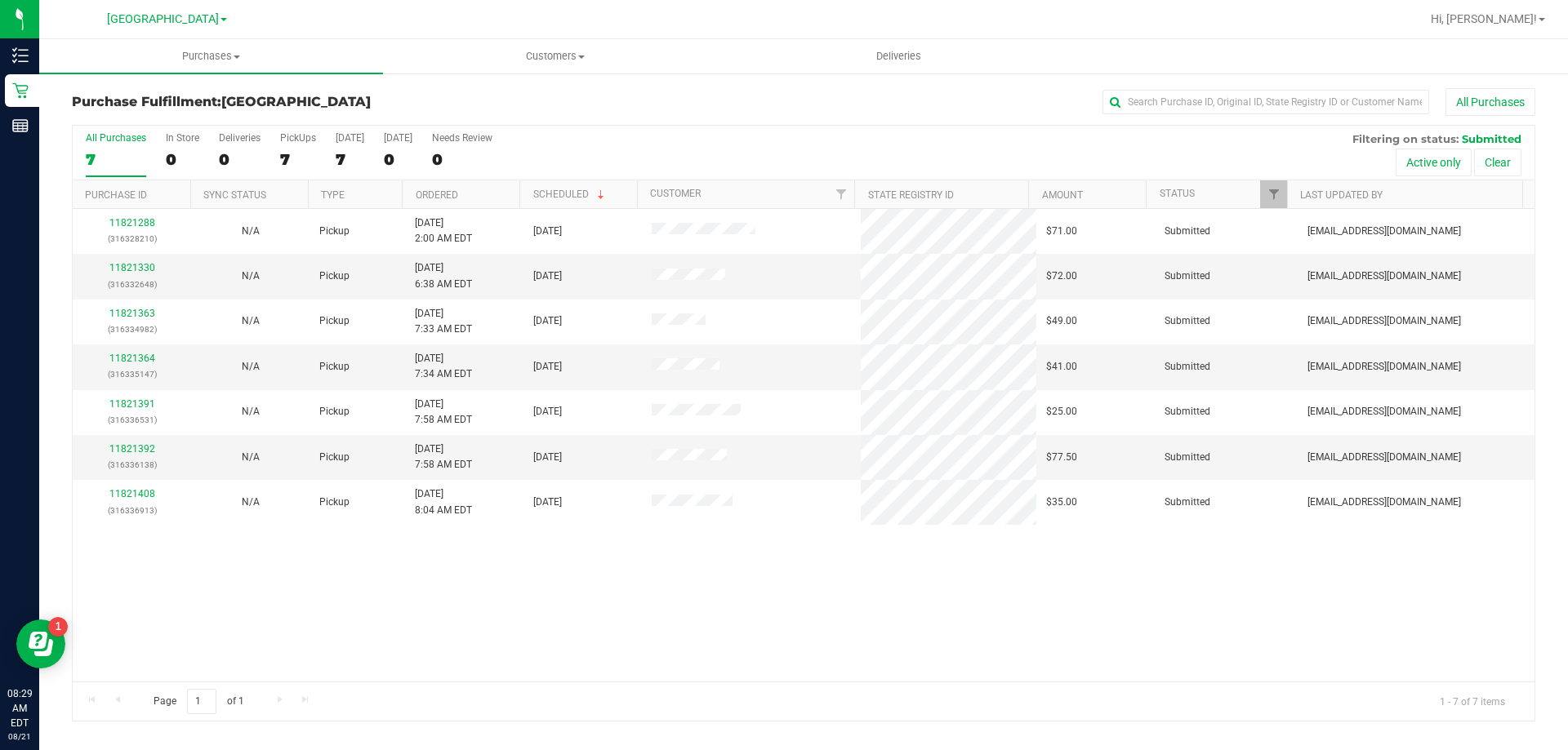
click at [471, 189] on th "Ordered" at bounding box center [460, 194] width 117 height 29
click at [112, 269] on link "11821330" at bounding box center [132, 268] width 46 height 11
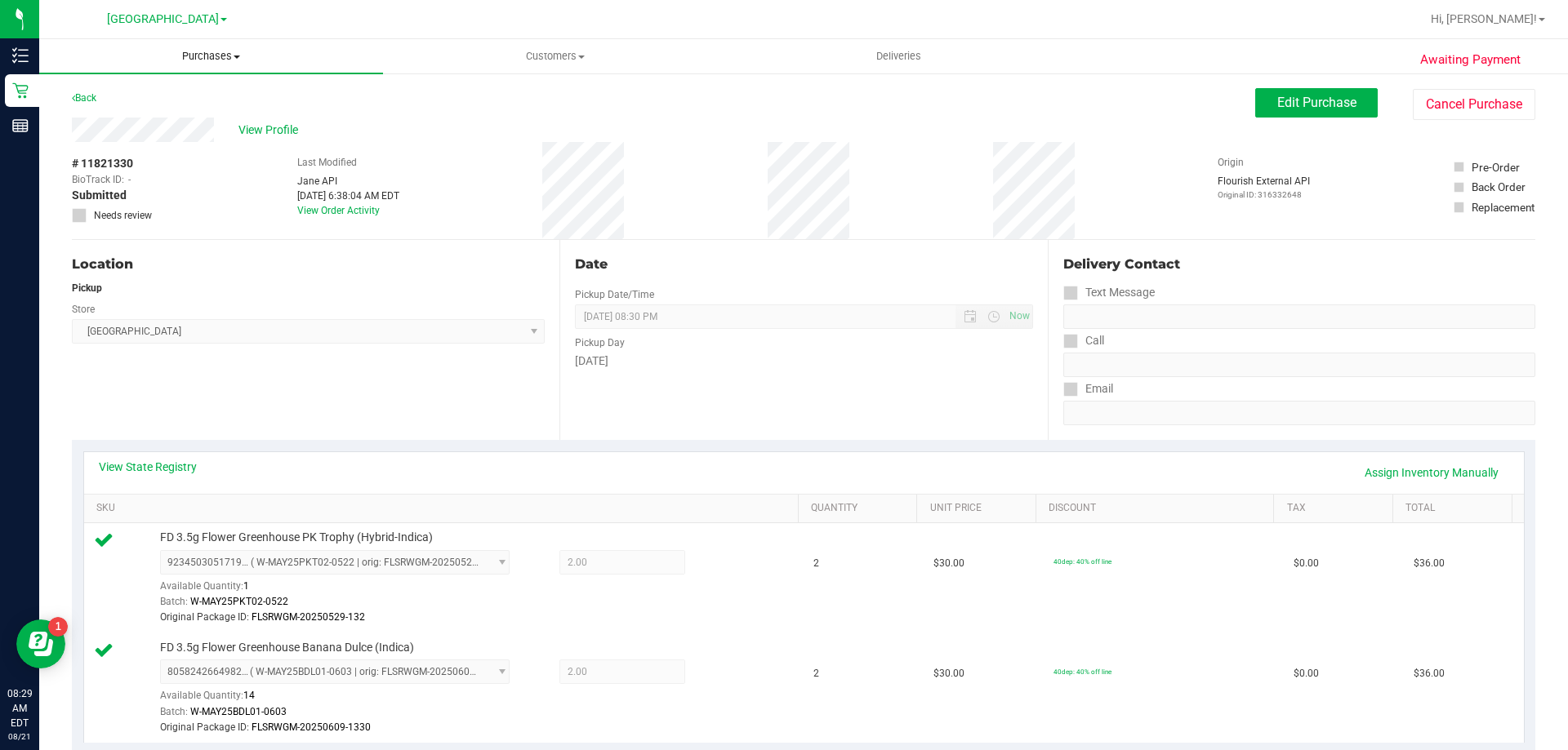
click at [227, 60] on span "Purchases" at bounding box center [211, 55] width 344 height 14
click at [185, 111] on li "Fulfillment" at bounding box center [211, 118] width 344 height 20
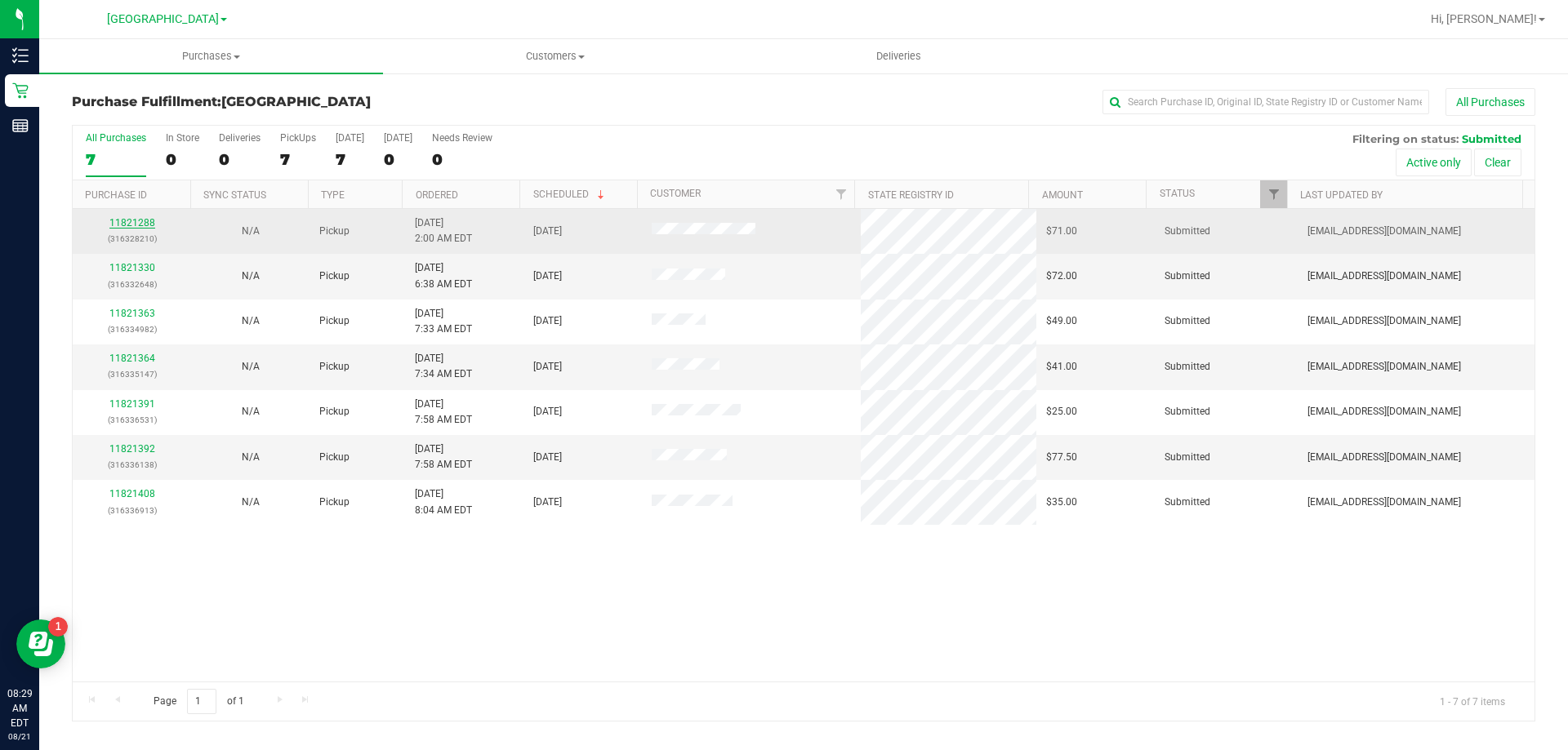
click at [141, 222] on link "11821288" at bounding box center [132, 223] width 46 height 11
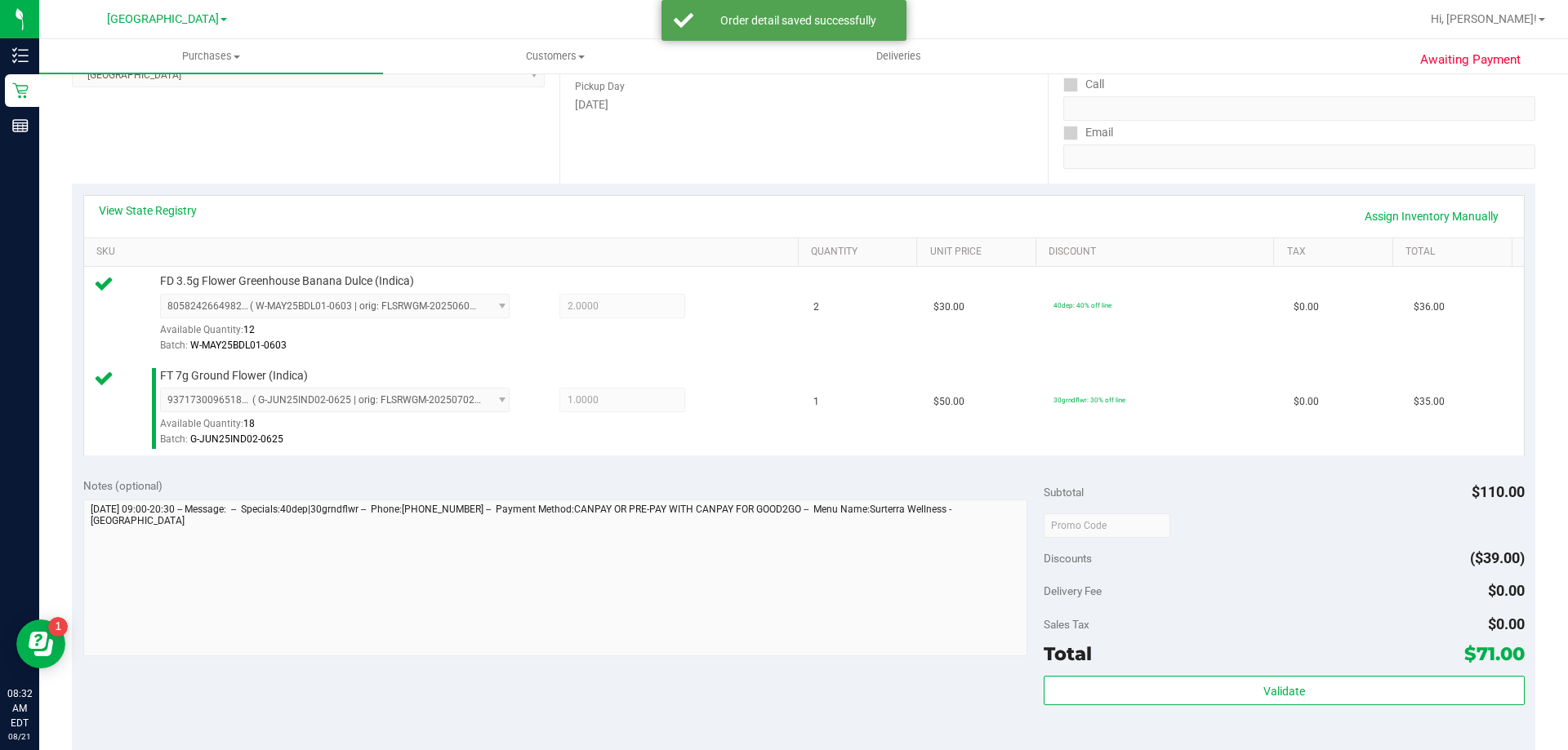
scroll to position [490, 0]
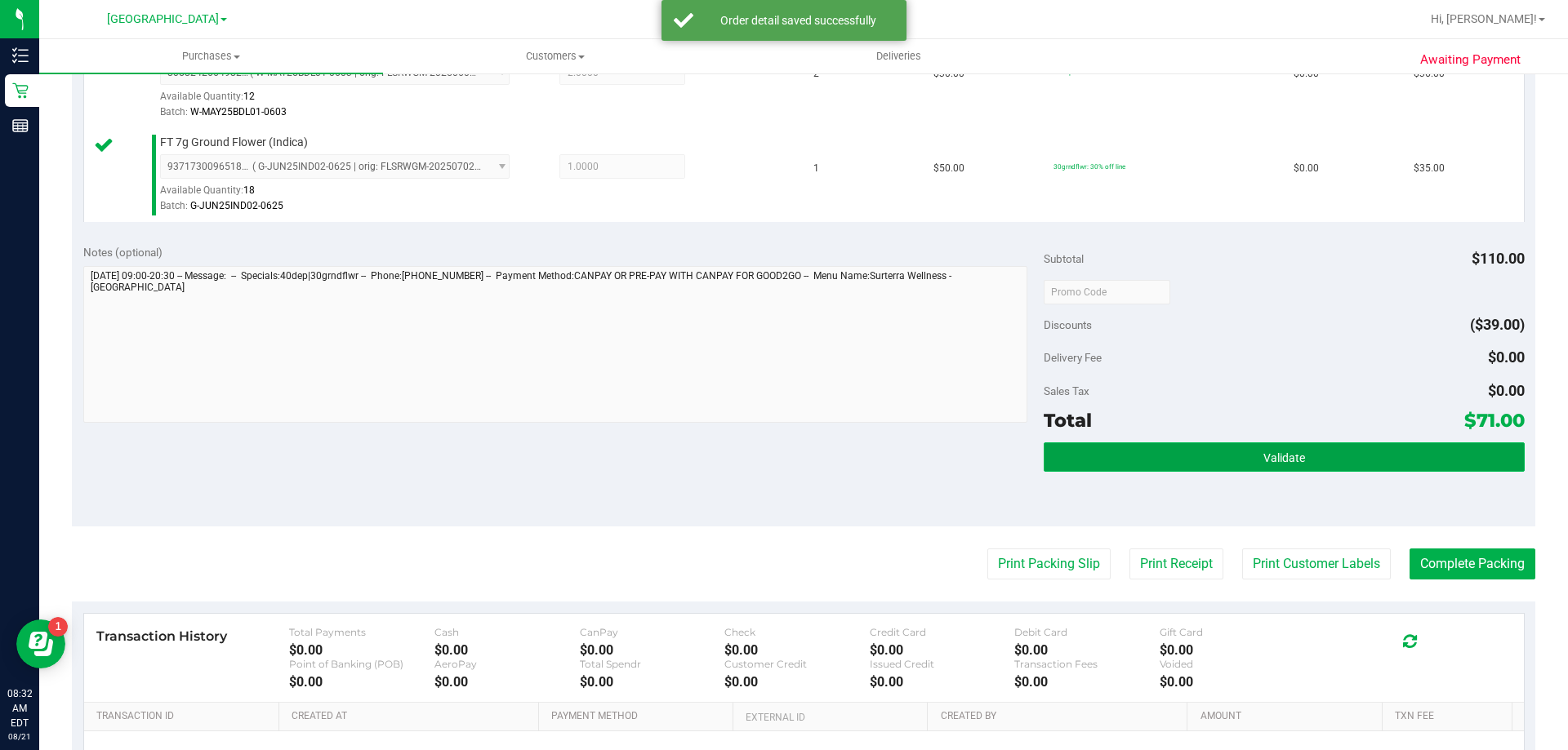
click at [1259, 471] on button "Validate" at bounding box center [1284, 456] width 480 height 30
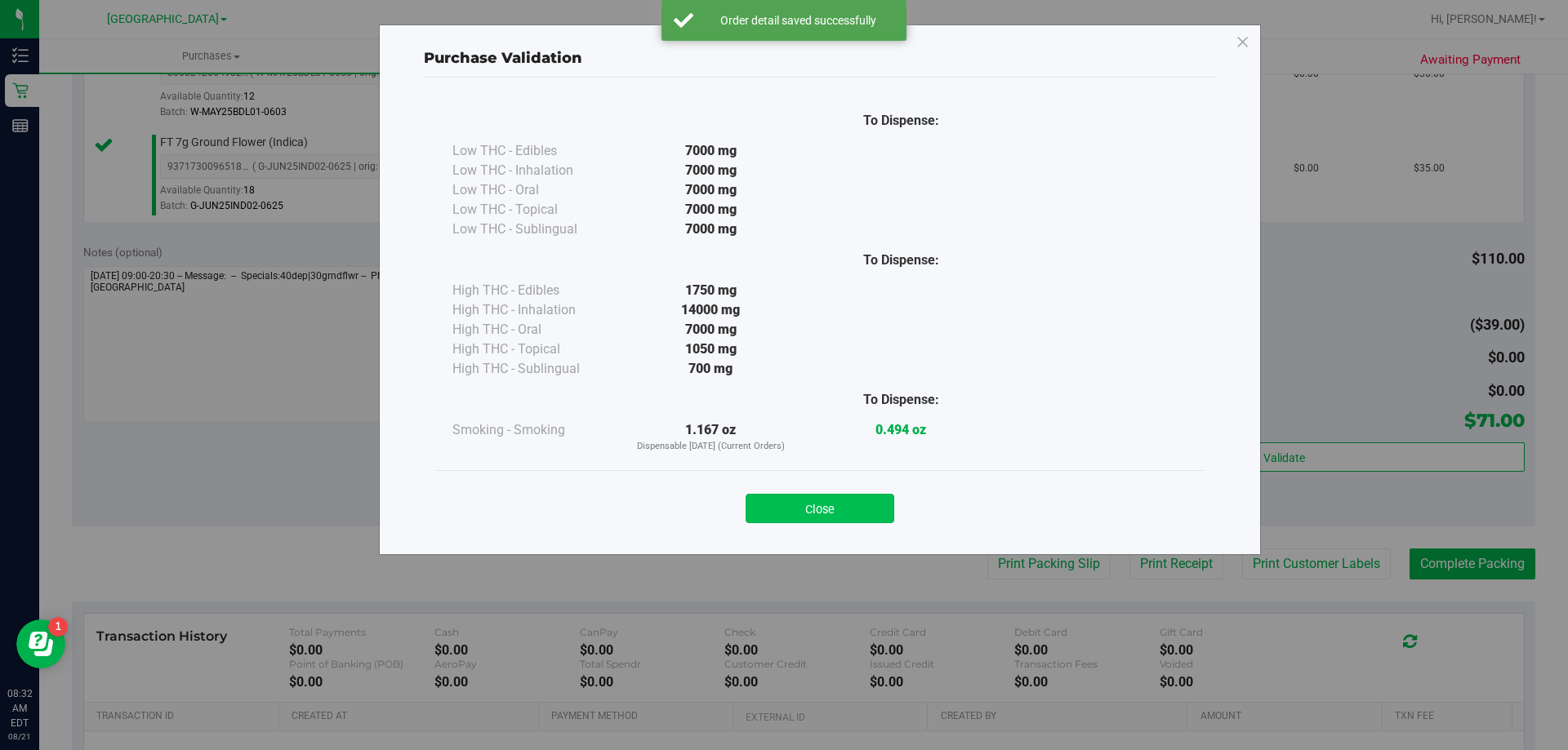
click at [854, 502] on button "Close" at bounding box center [820, 508] width 149 height 30
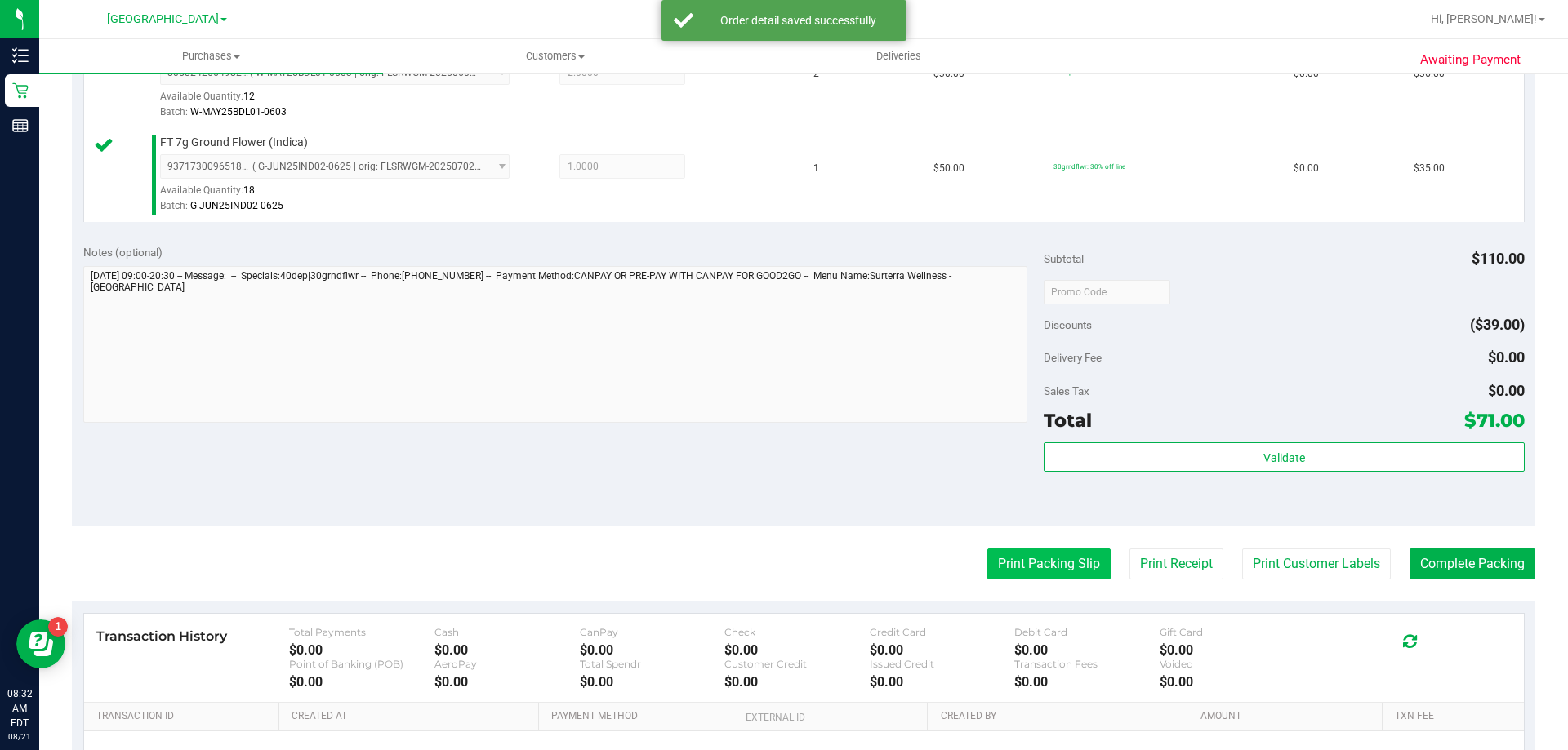
click at [1010, 559] on button "Print Packing Slip" at bounding box center [1049, 564] width 123 height 31
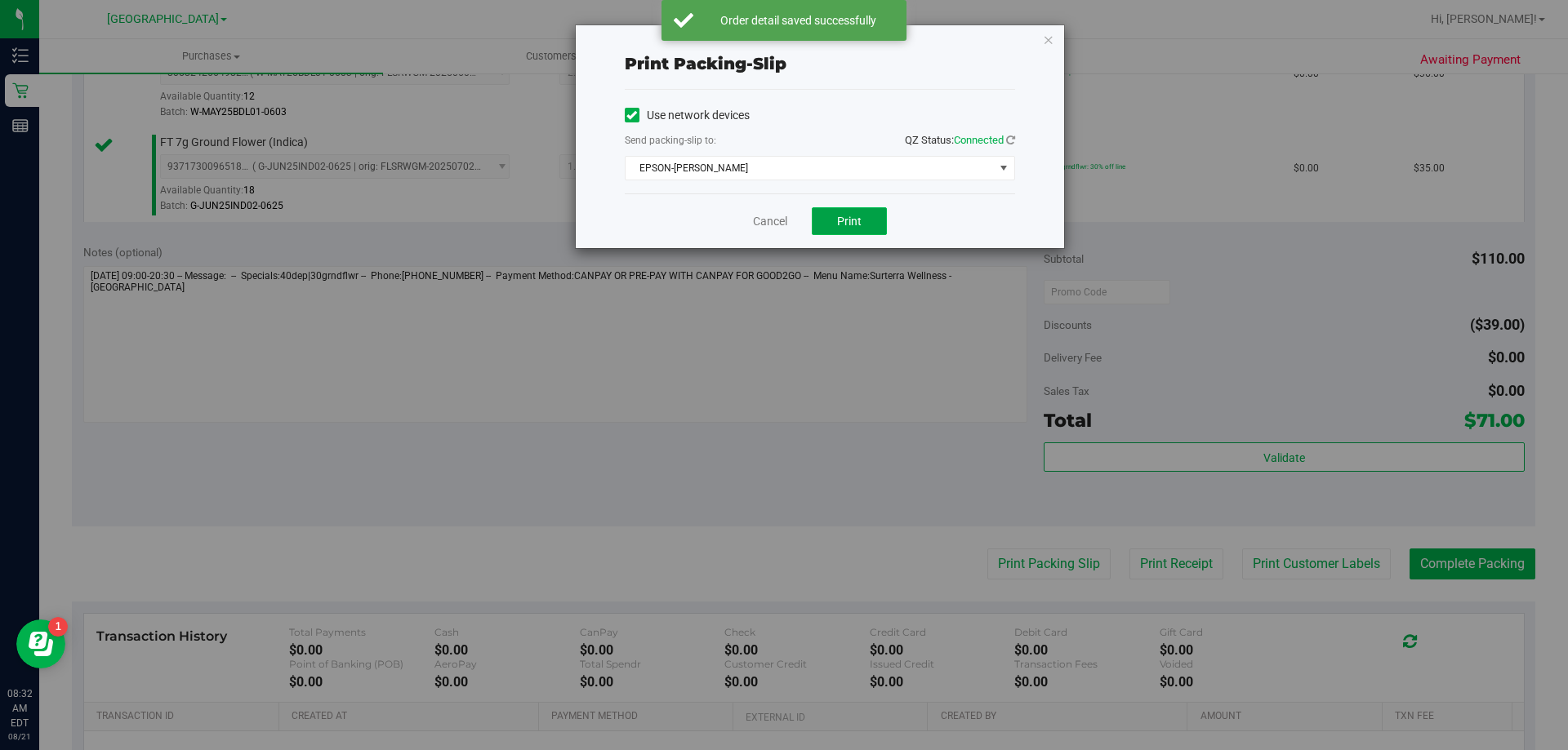
click at [853, 224] on span "Print" at bounding box center [849, 221] width 25 height 13
click at [741, 217] on div "Cancel Print" at bounding box center [820, 220] width 391 height 54
click at [760, 226] on link "Cancel" at bounding box center [770, 222] width 34 height 17
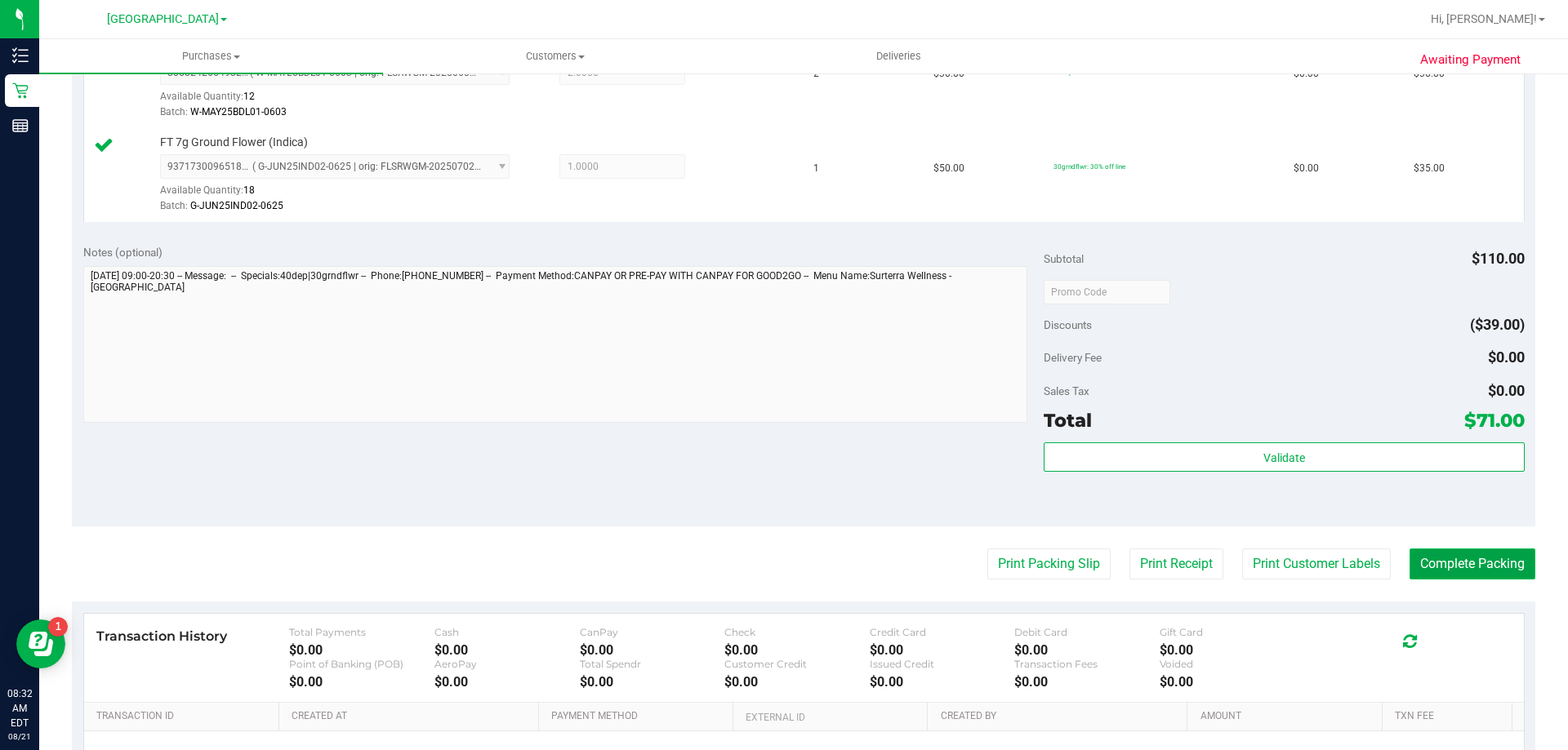
click at [1417, 556] on button "Complete Packing" at bounding box center [1473, 564] width 126 height 31
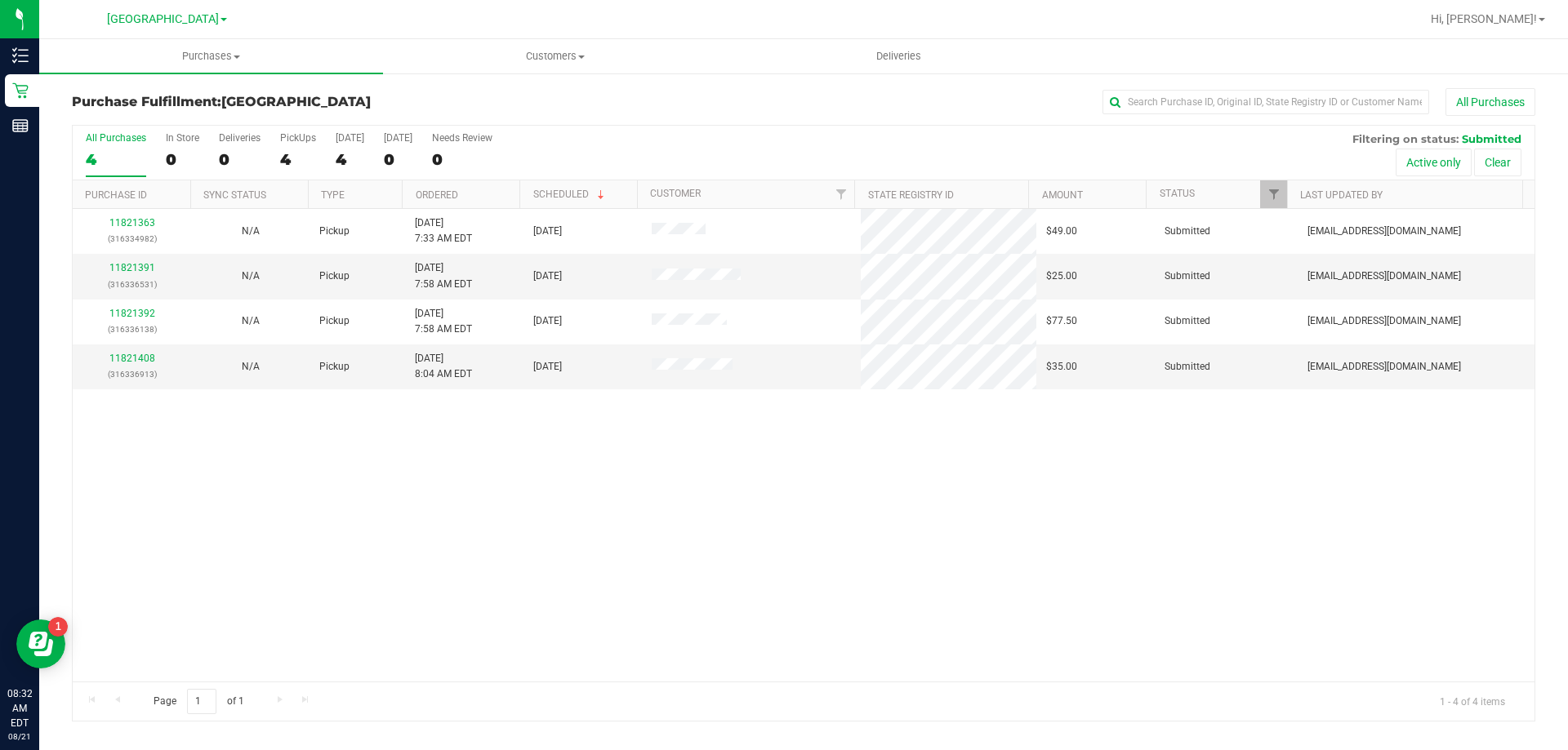
click at [488, 196] on th "Ordered" at bounding box center [460, 194] width 117 height 29
click at [146, 265] on link "11821391" at bounding box center [132, 268] width 46 height 11
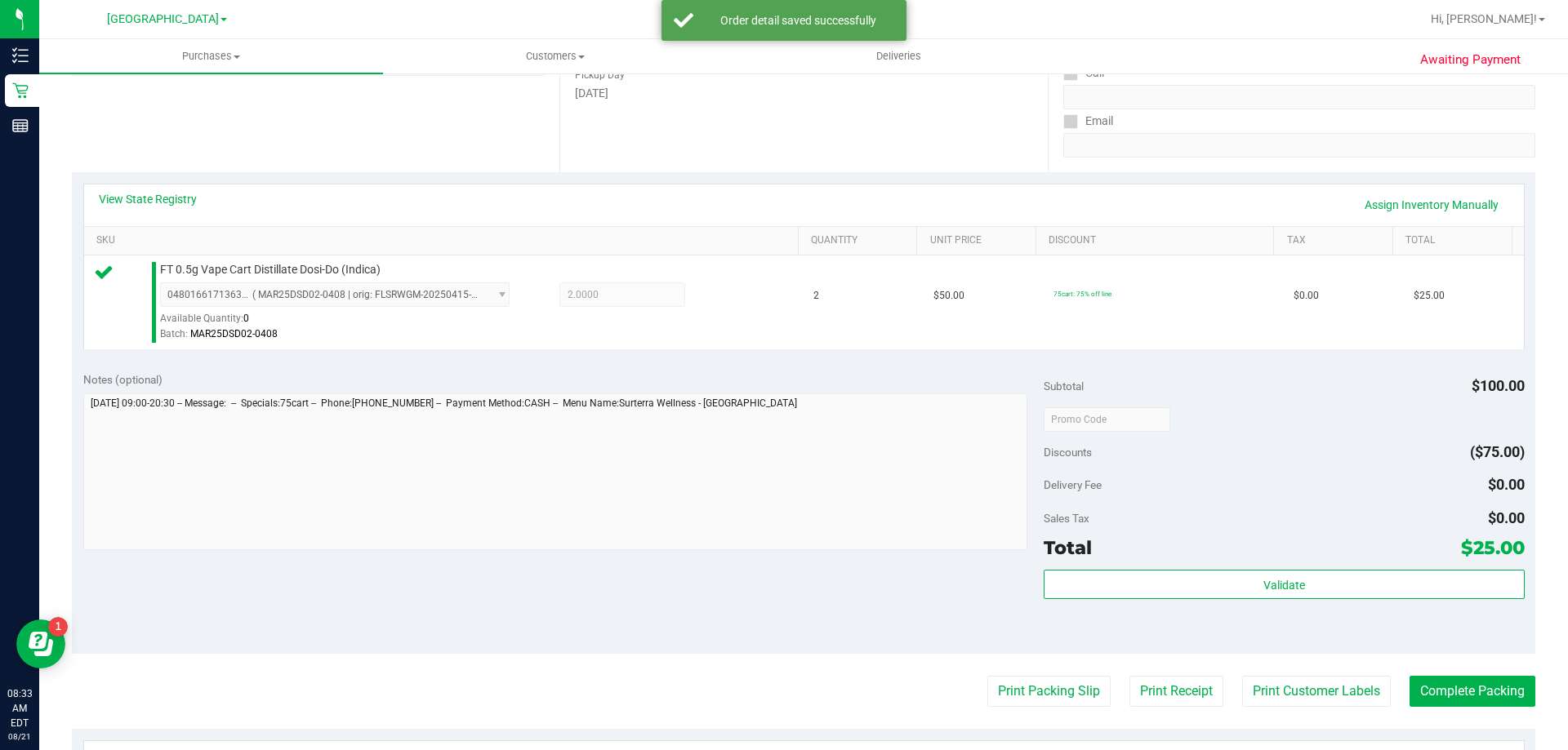
scroll to position [408, 0]
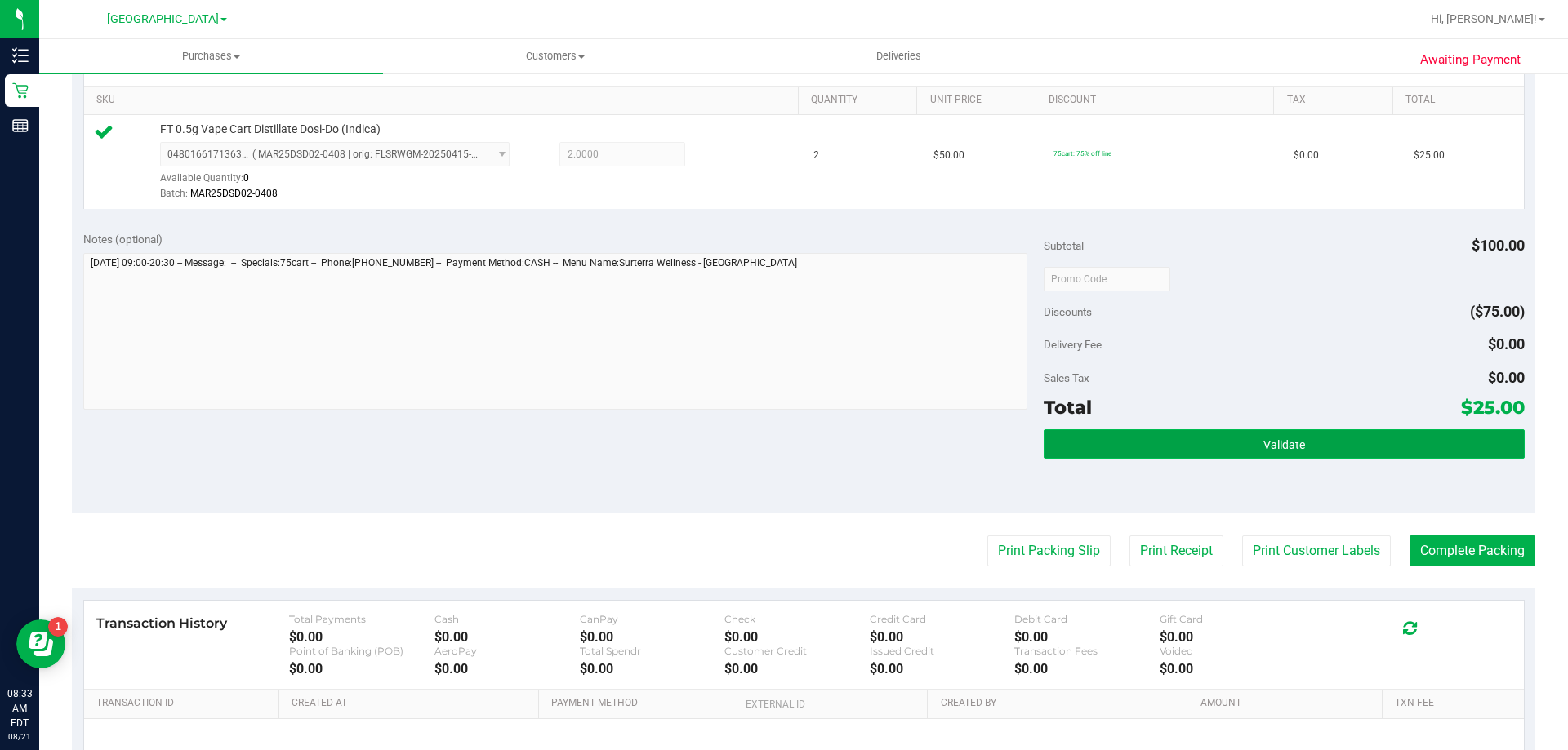
click at [1197, 449] on button "Validate" at bounding box center [1284, 444] width 480 height 30
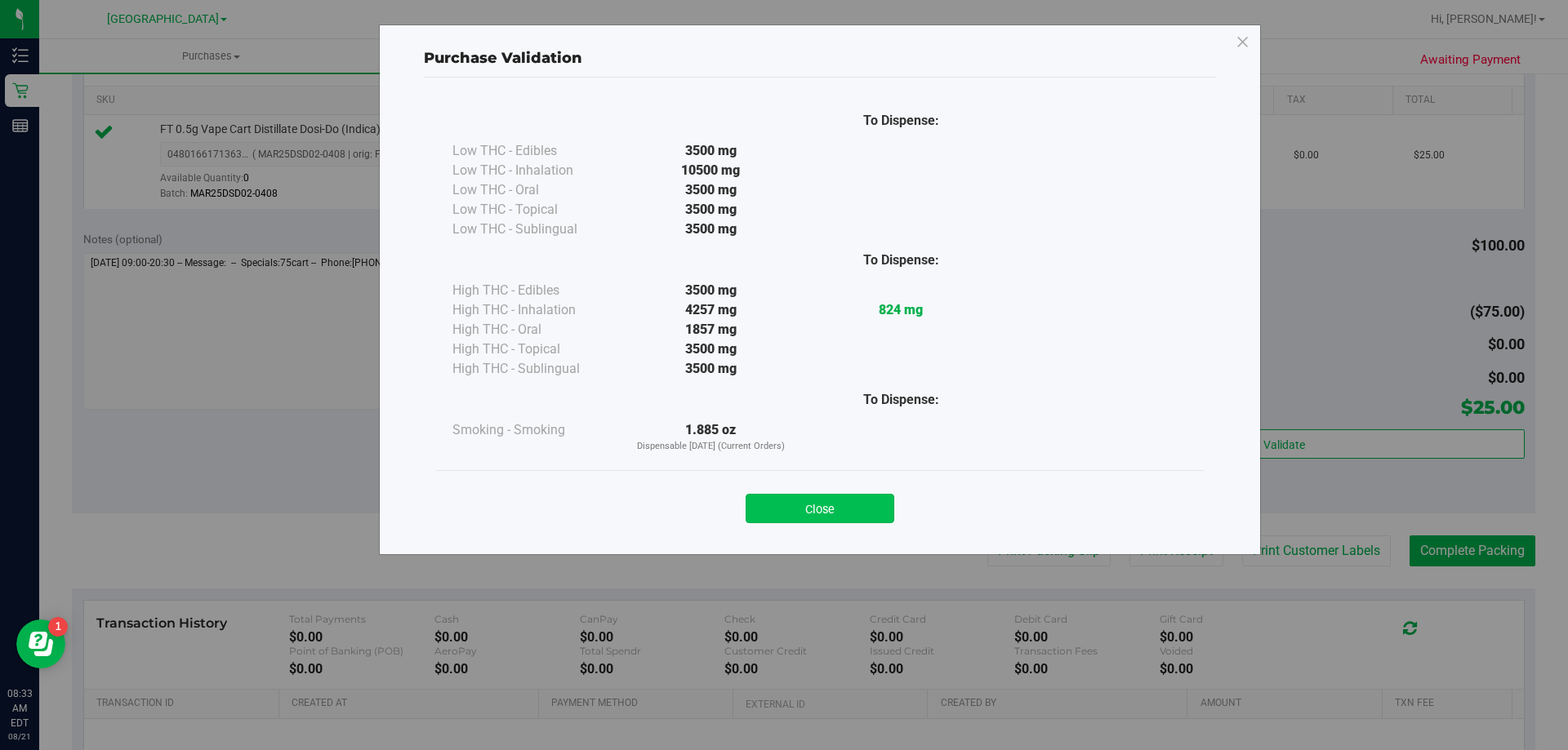
click at [837, 505] on button "Close" at bounding box center [820, 508] width 149 height 30
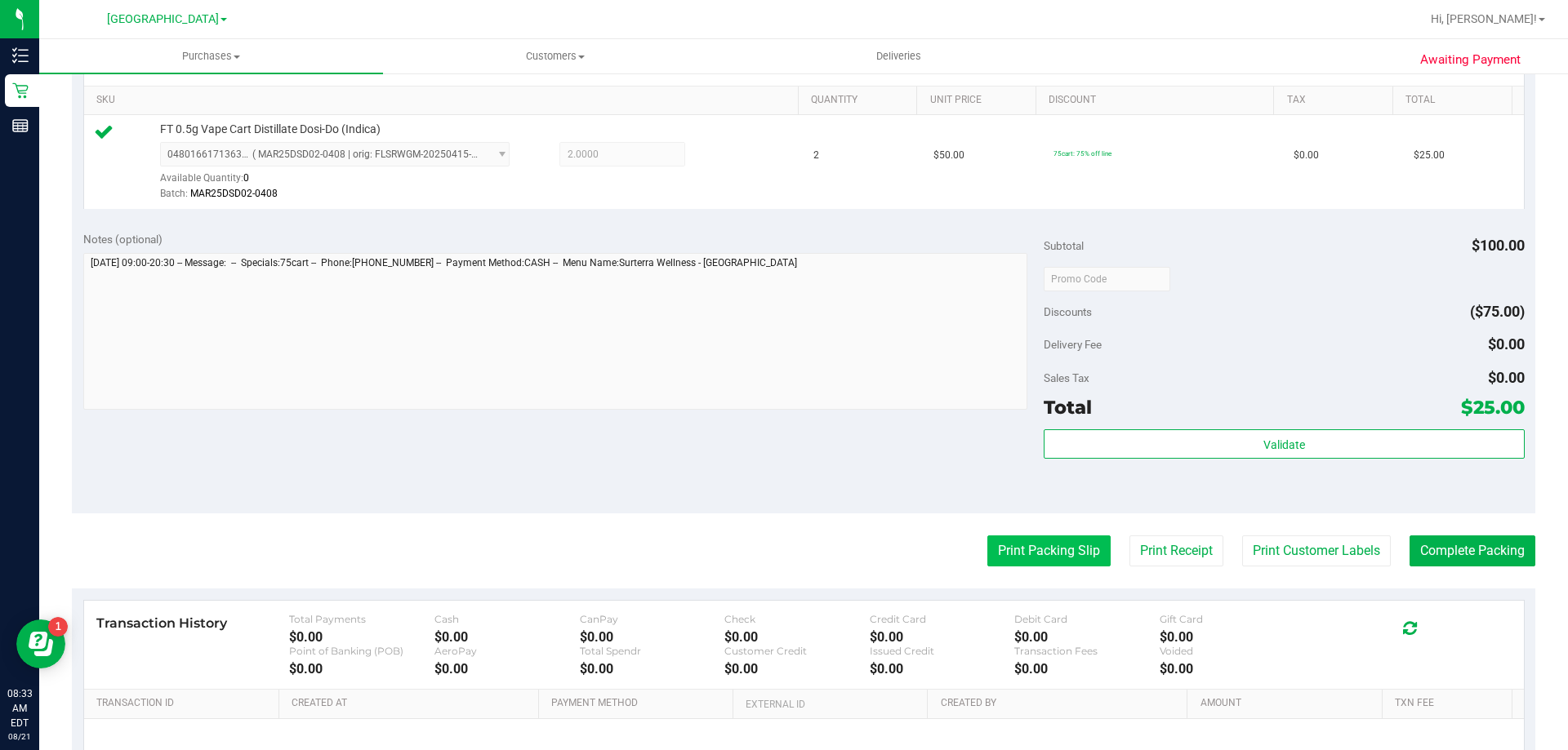
click at [1022, 543] on button "Print Packing Slip" at bounding box center [1049, 551] width 123 height 31
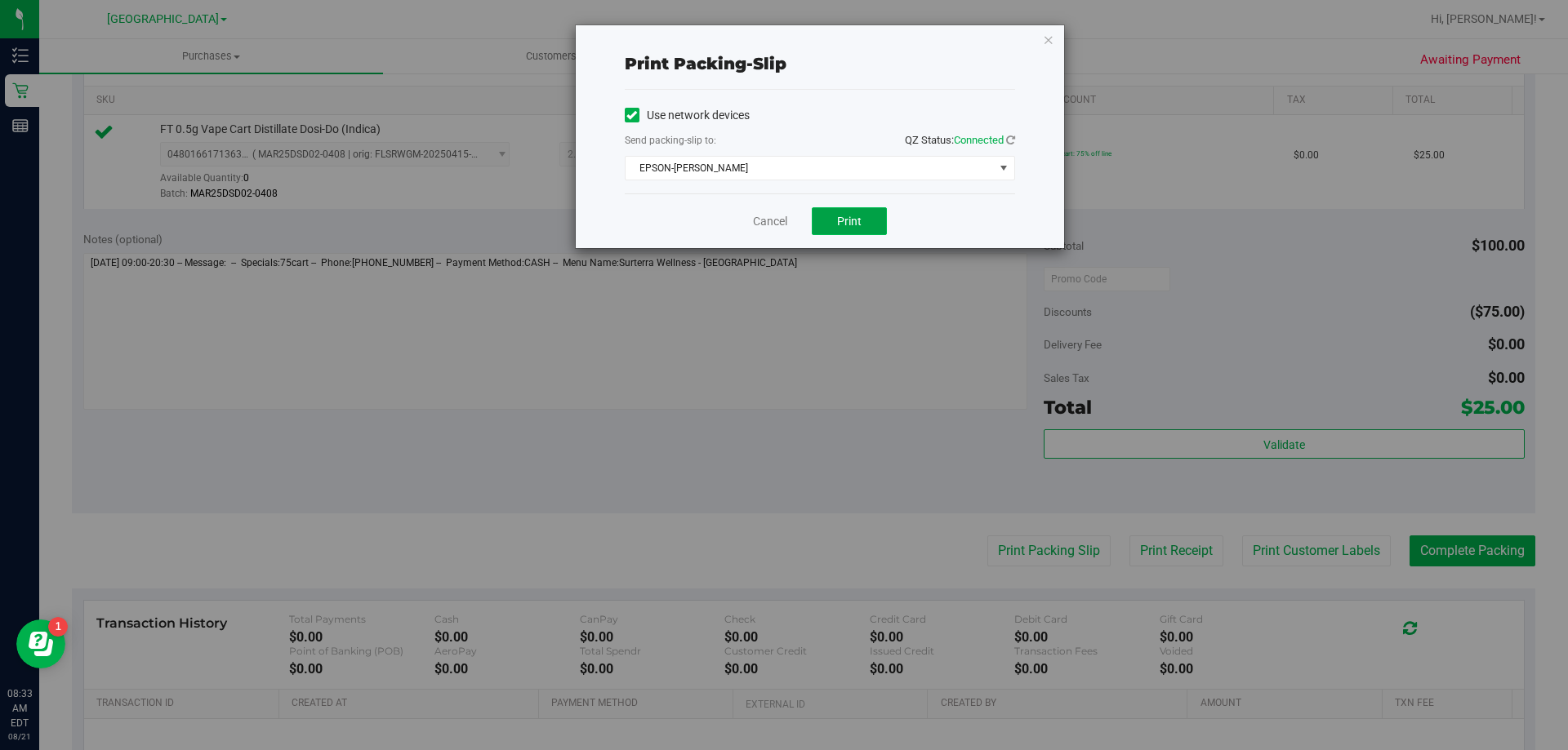
click at [848, 223] on span "Print" at bounding box center [849, 221] width 25 height 13
drag, startPoint x: 668, startPoint y: 215, endPoint x: 793, endPoint y: 193, distance: 126.9
click at [792, 187] on div "Use network devices Send packing-slip to: QZ Status: Connected EPSON-YIRUMA Cho…" at bounding box center [820, 141] width 391 height 104
click at [764, 220] on link "Cancel" at bounding box center [770, 222] width 34 height 17
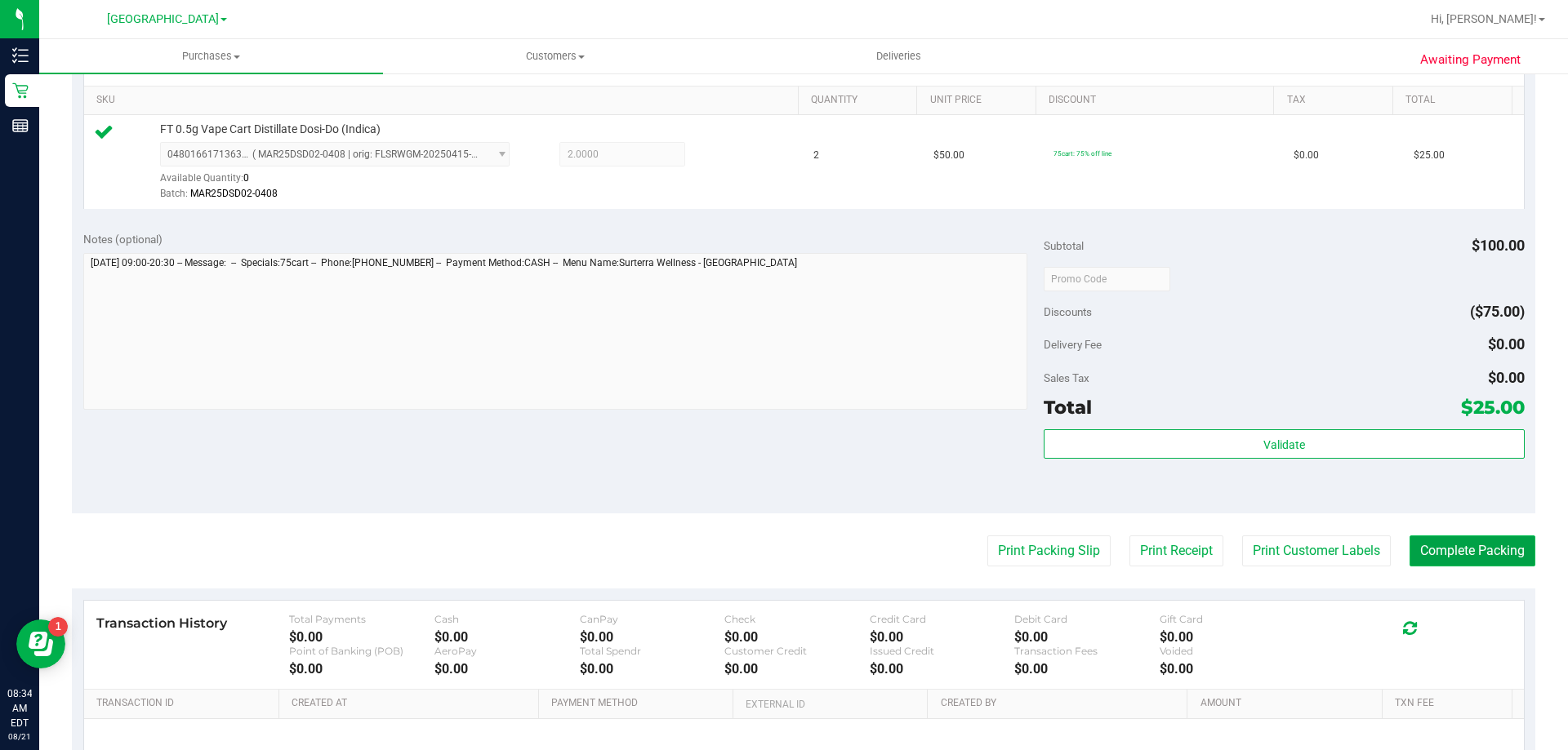
drag, startPoint x: 1434, startPoint y: 543, endPoint x: 1414, endPoint y: 533, distance: 22.4
click at [1433, 543] on button "Complete Packing" at bounding box center [1473, 551] width 126 height 31
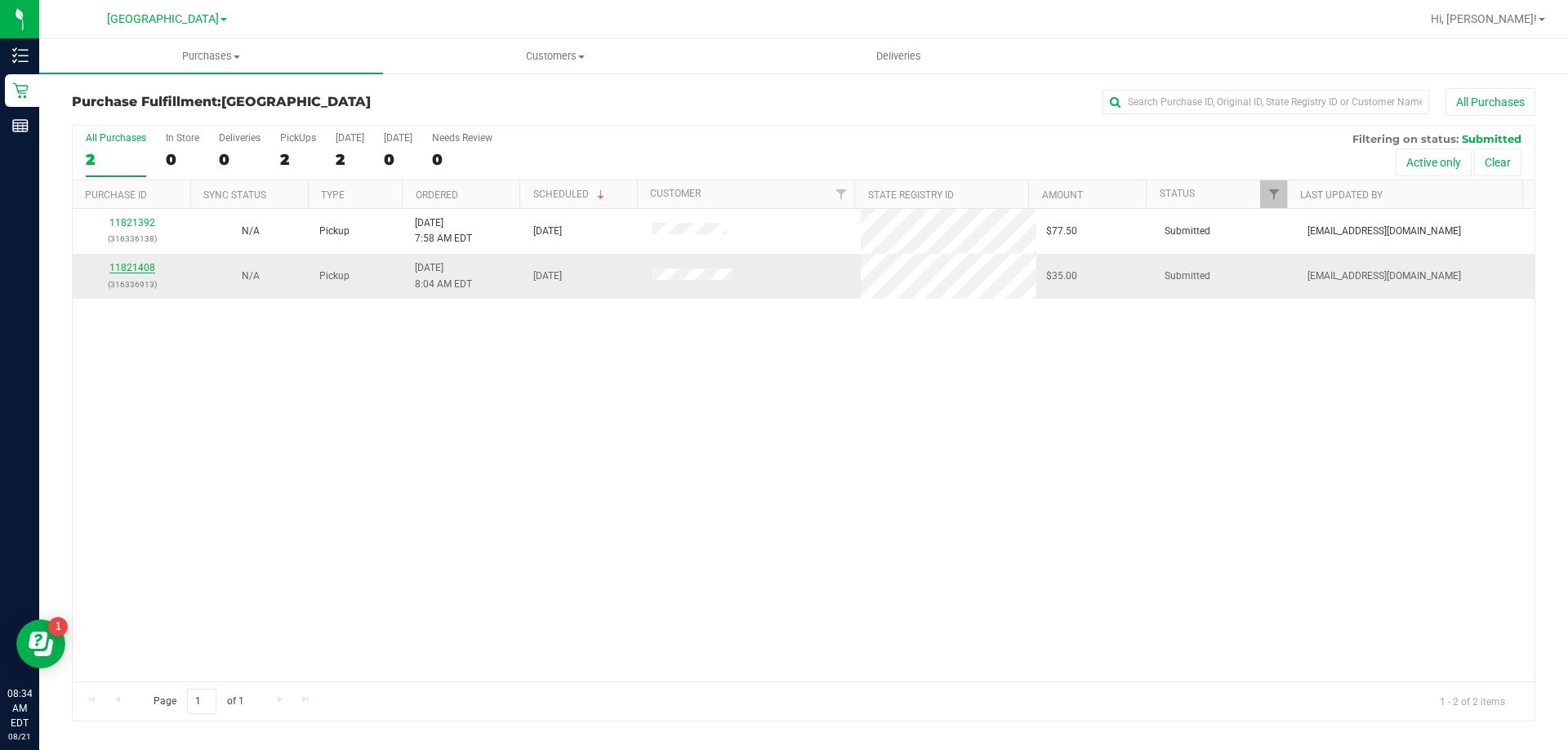
click at [140, 263] on link "11821408" at bounding box center [132, 268] width 46 height 11
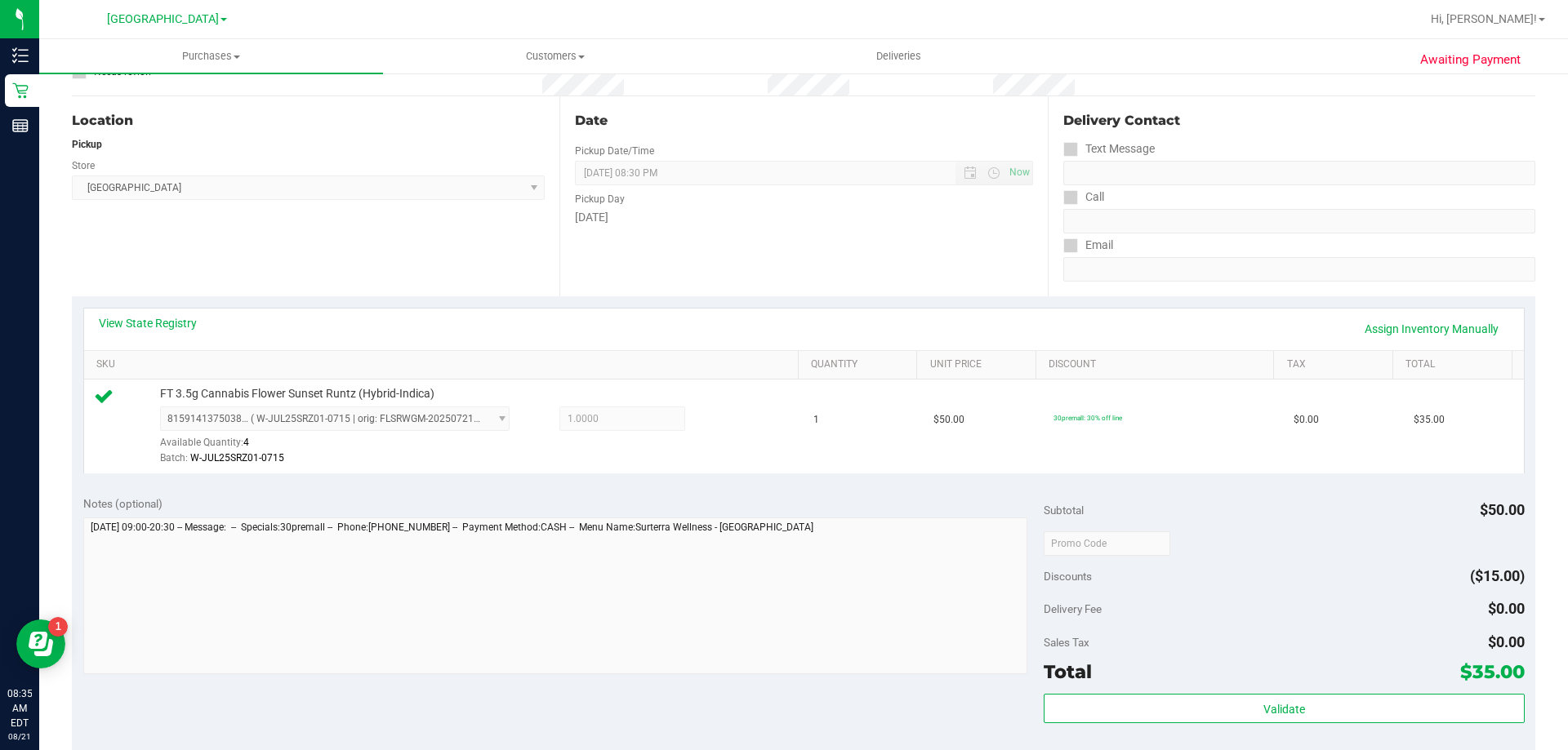
scroll to position [408, 0]
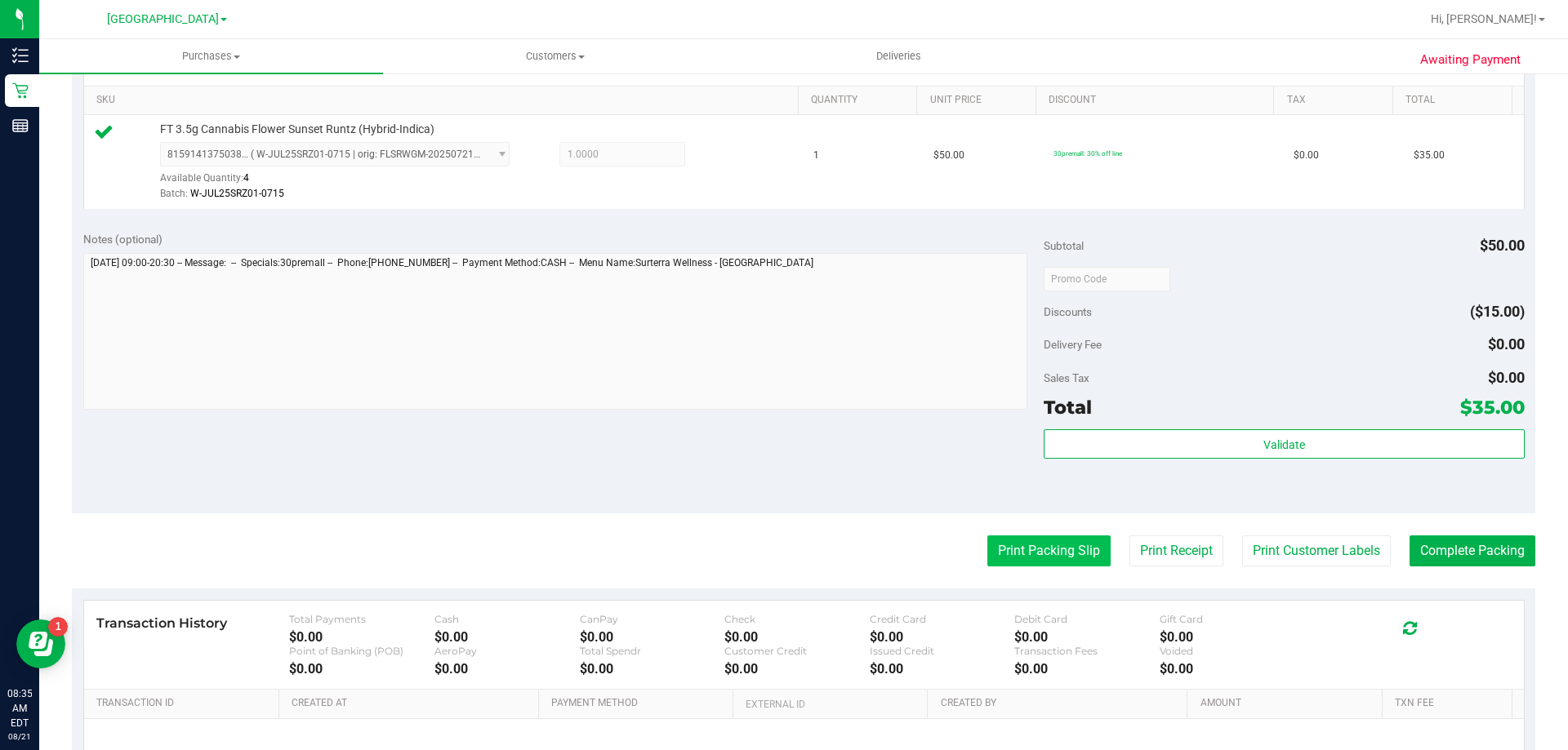
click at [1003, 545] on button "Print Packing Slip" at bounding box center [1049, 551] width 123 height 31
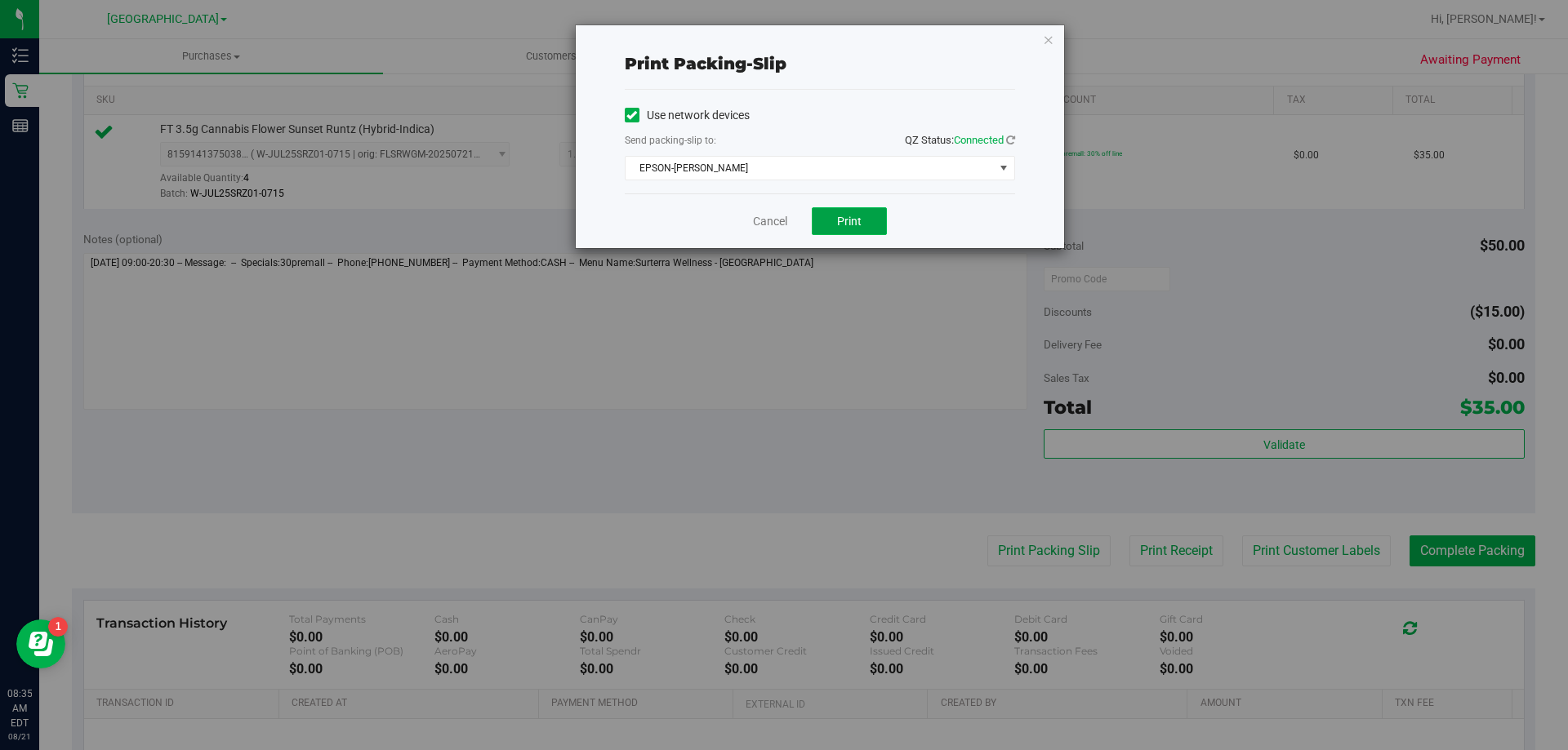
click at [858, 230] on button "Print" at bounding box center [849, 221] width 75 height 28
click at [772, 229] on link "Cancel" at bounding box center [770, 222] width 34 height 17
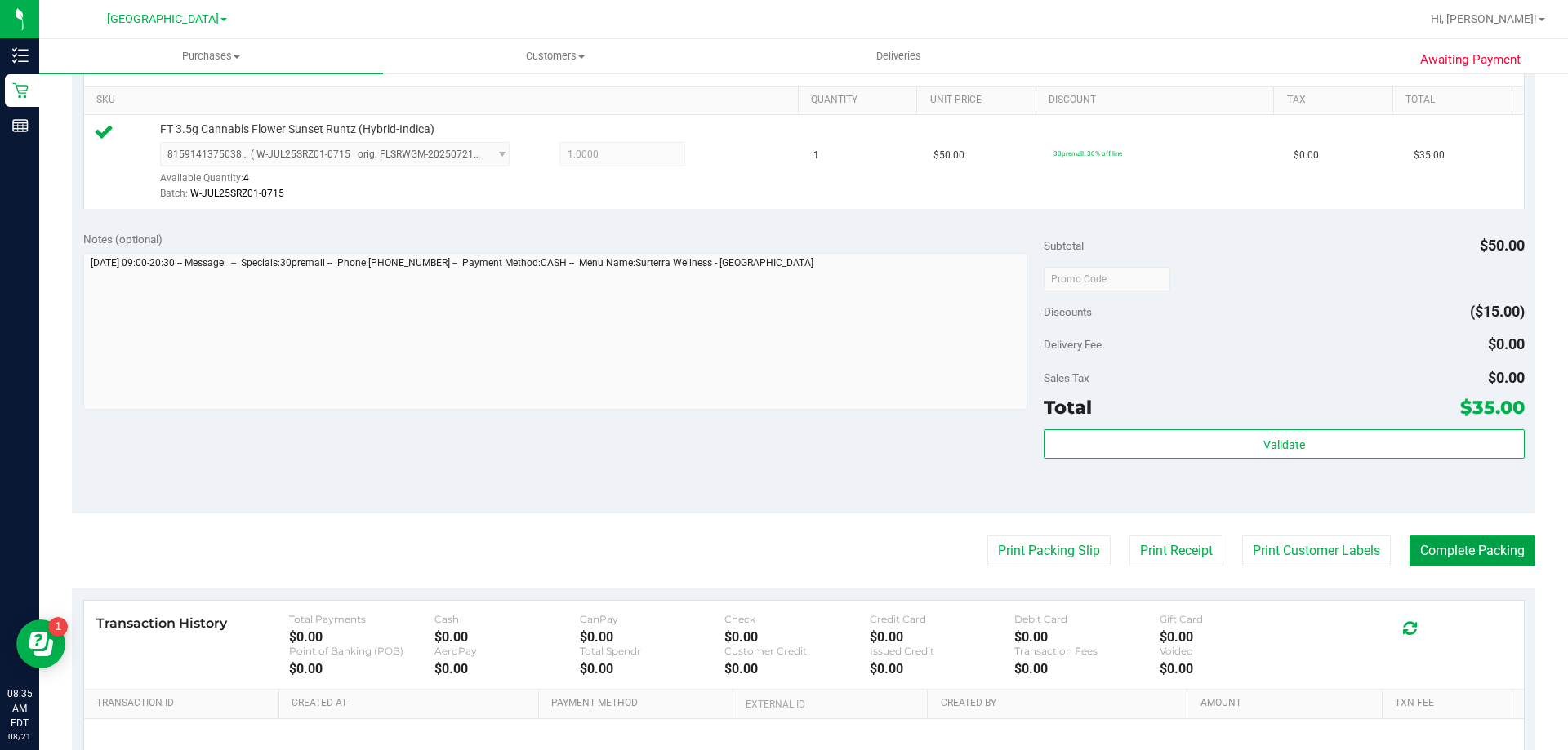
click at [1435, 548] on button "Complete Packing" at bounding box center [1473, 551] width 126 height 31
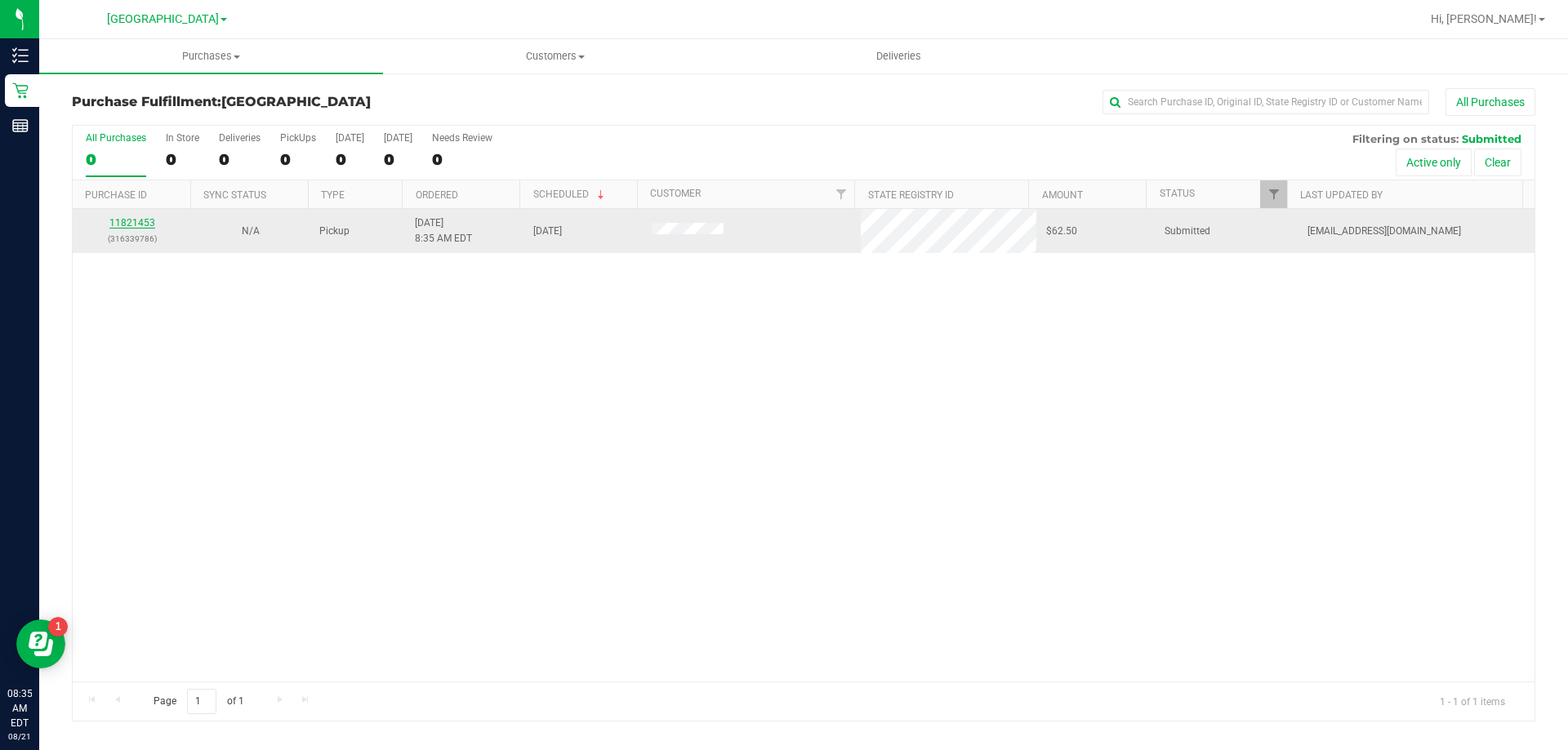
click at [141, 225] on link "11821453" at bounding box center [132, 223] width 46 height 11
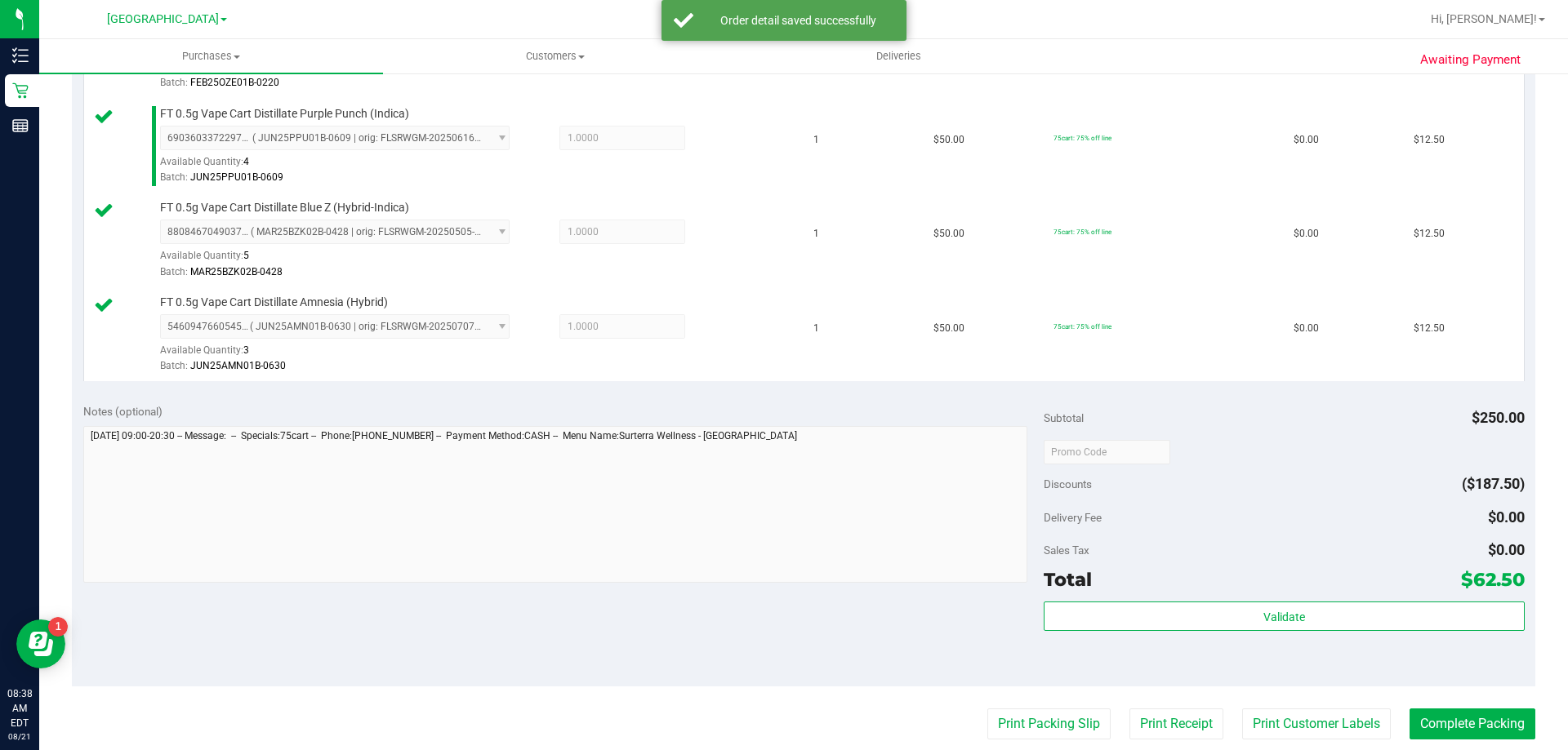
scroll to position [817, 0]
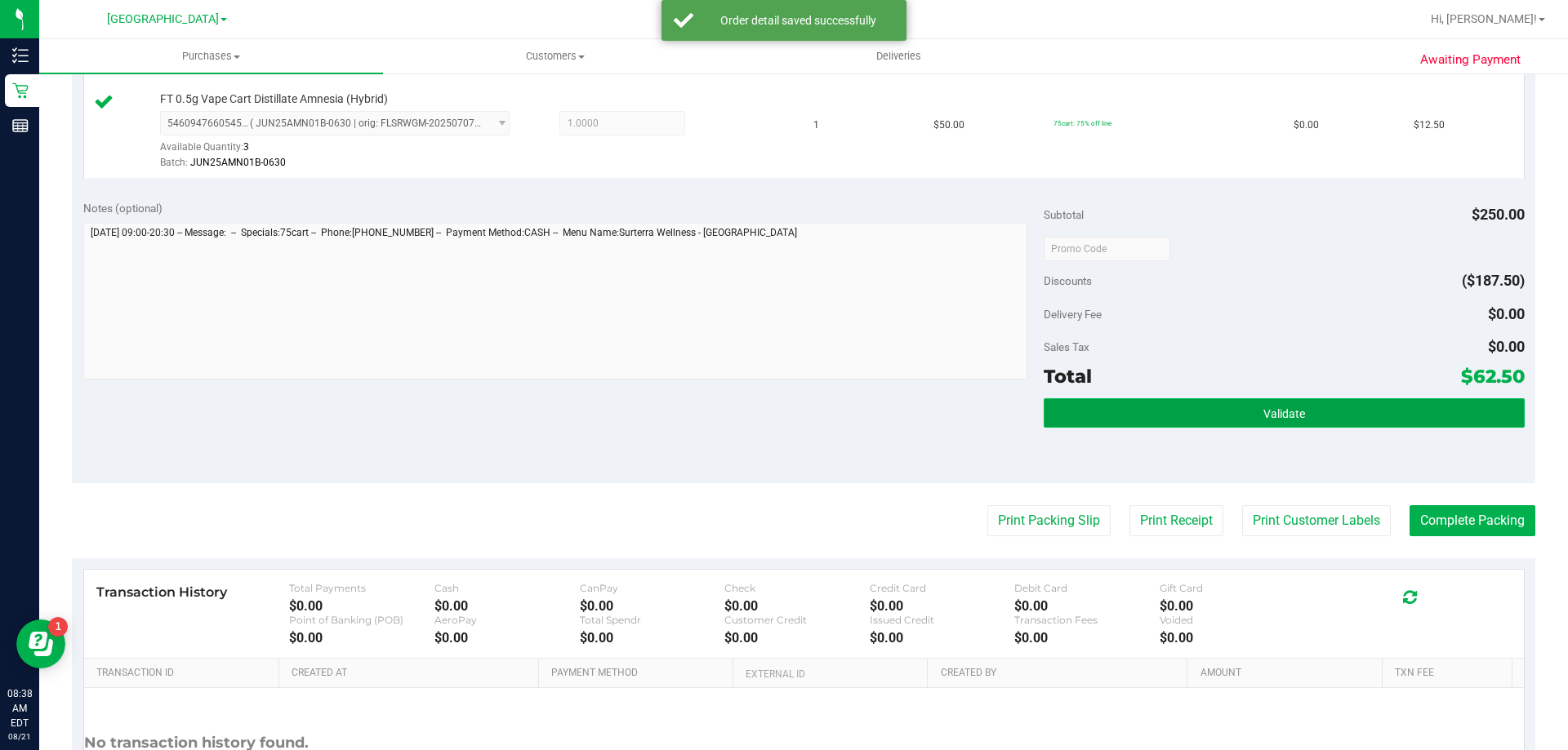
click at [1147, 419] on button "Validate" at bounding box center [1284, 413] width 480 height 30
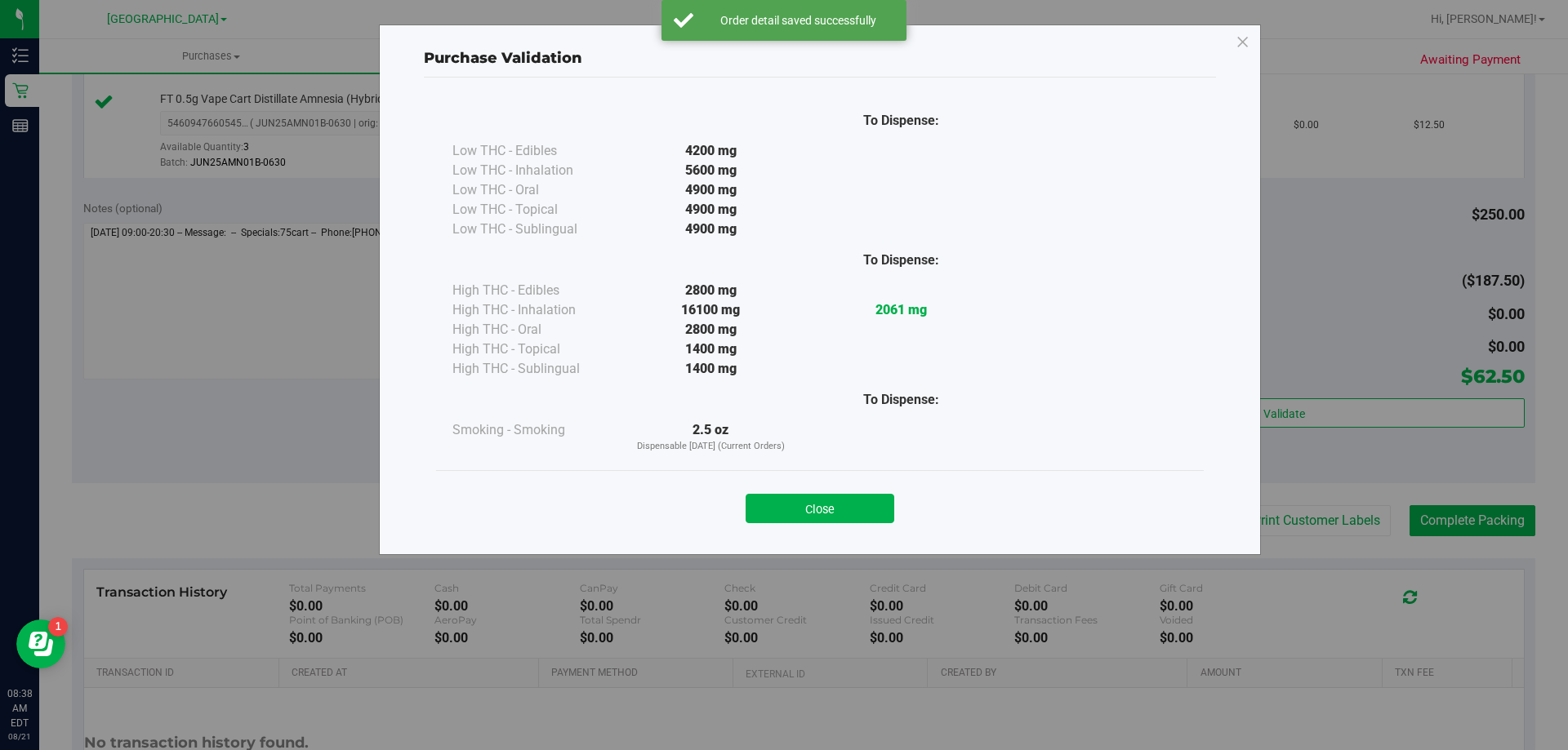
drag, startPoint x: 842, startPoint y: 511, endPoint x: 1012, endPoint y: 499, distance: 170.4
click at [843, 511] on button "Close" at bounding box center [820, 508] width 149 height 30
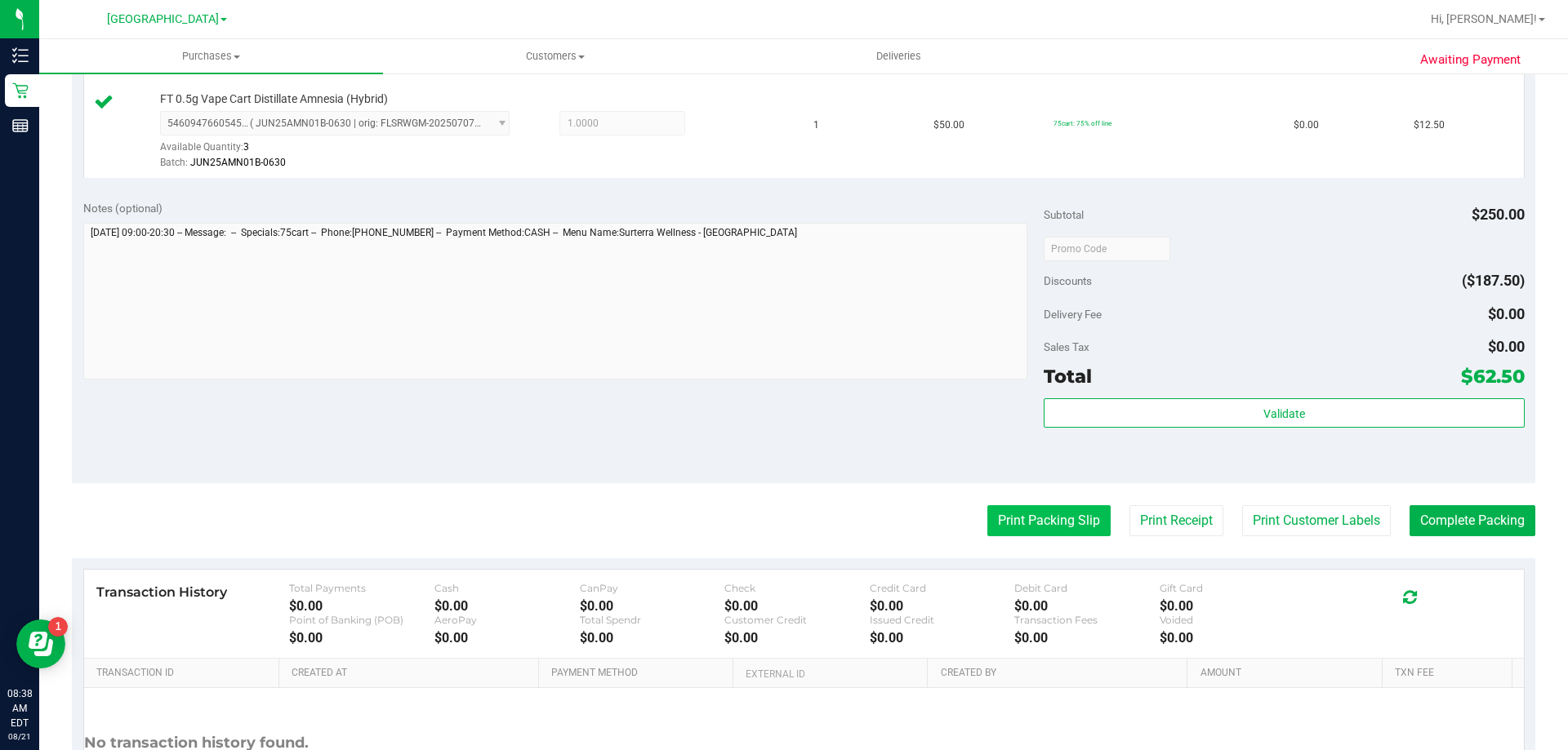
click at [1028, 517] on button "Print Packing Slip" at bounding box center [1049, 520] width 123 height 31
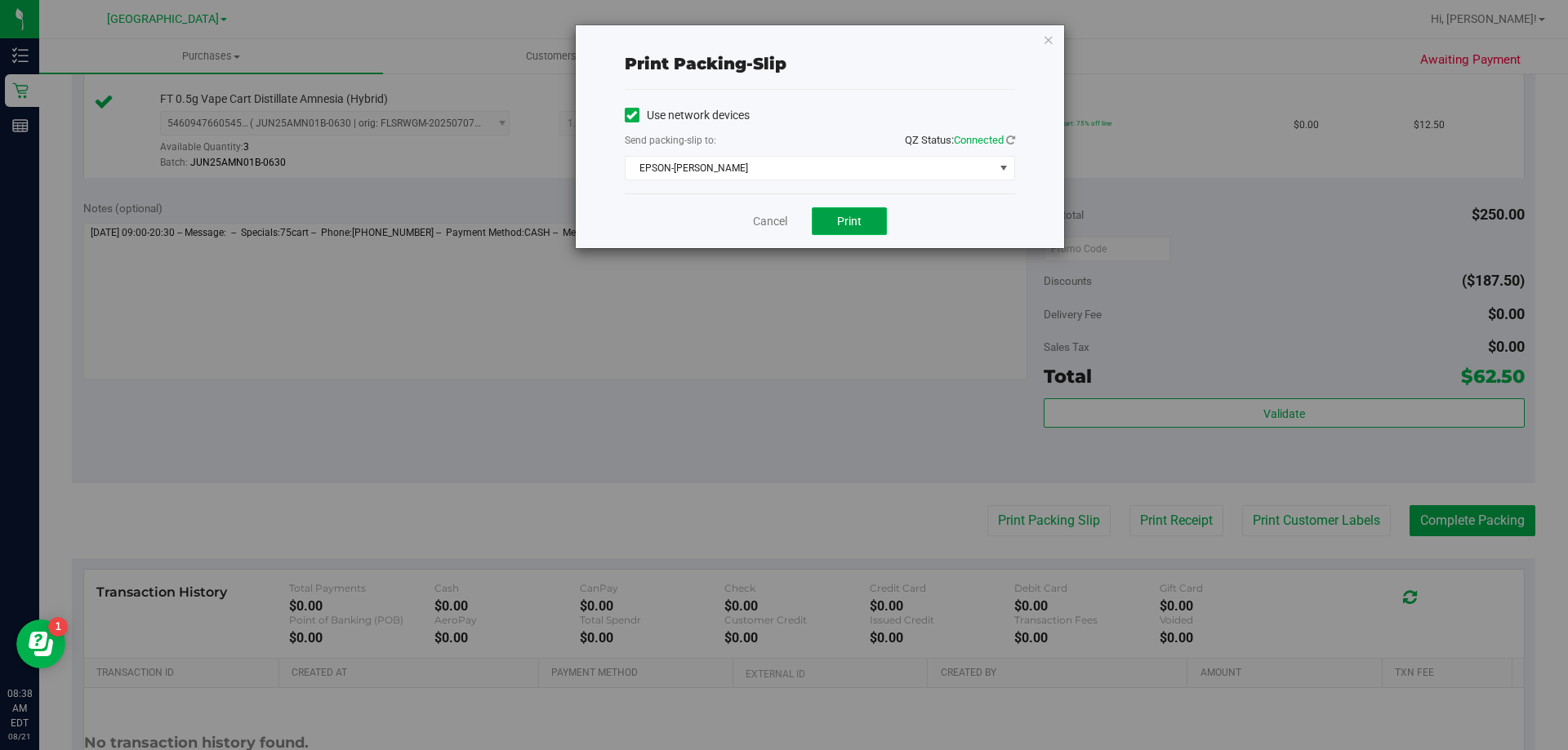
click at [853, 233] on button "Print" at bounding box center [849, 221] width 75 height 28
click at [784, 214] on link "Cancel" at bounding box center [770, 222] width 34 height 17
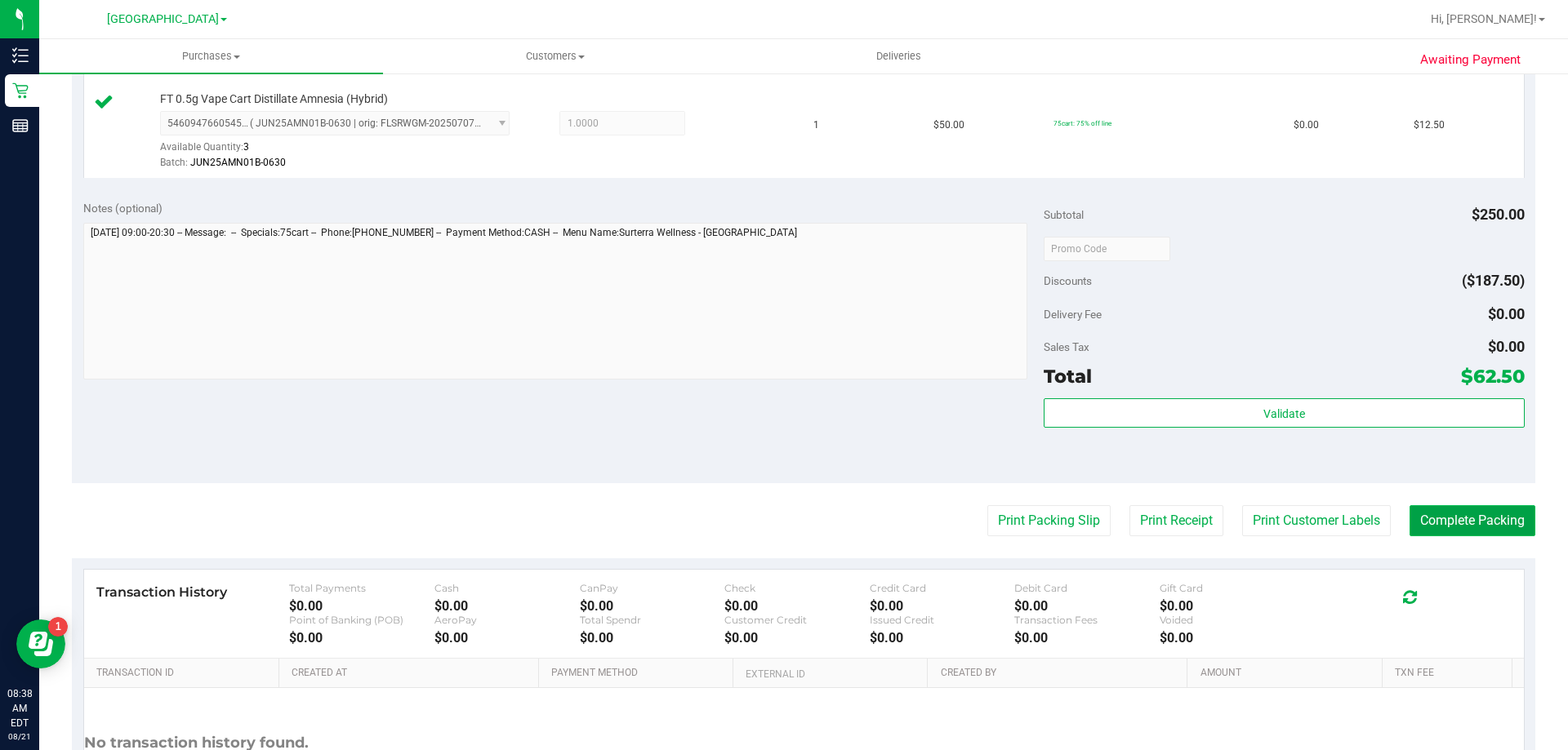
click at [1434, 517] on button "Complete Packing" at bounding box center [1473, 520] width 126 height 31
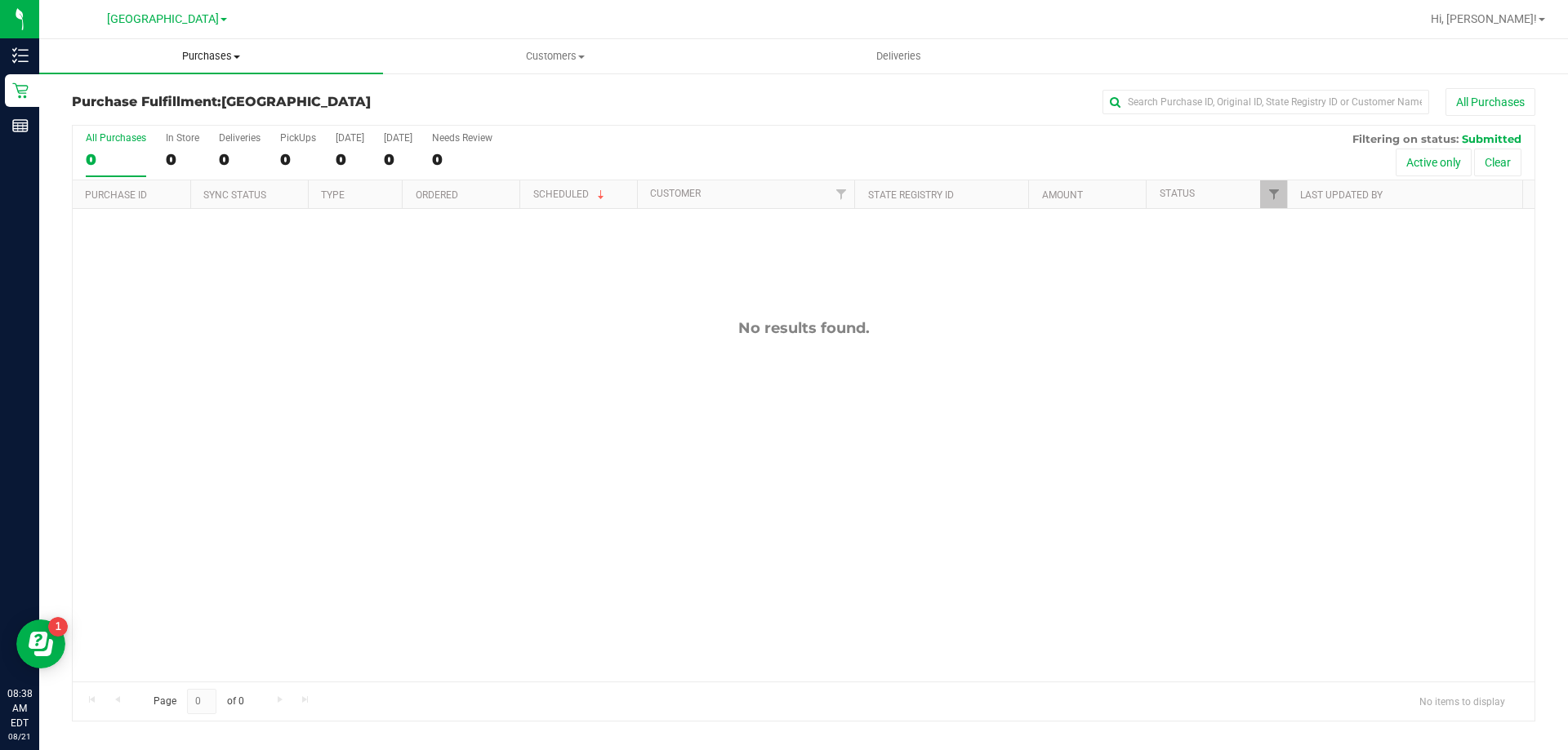
click at [205, 58] on span "Purchases" at bounding box center [211, 55] width 344 height 14
click at [180, 111] on li "Fulfillment" at bounding box center [211, 118] width 344 height 20
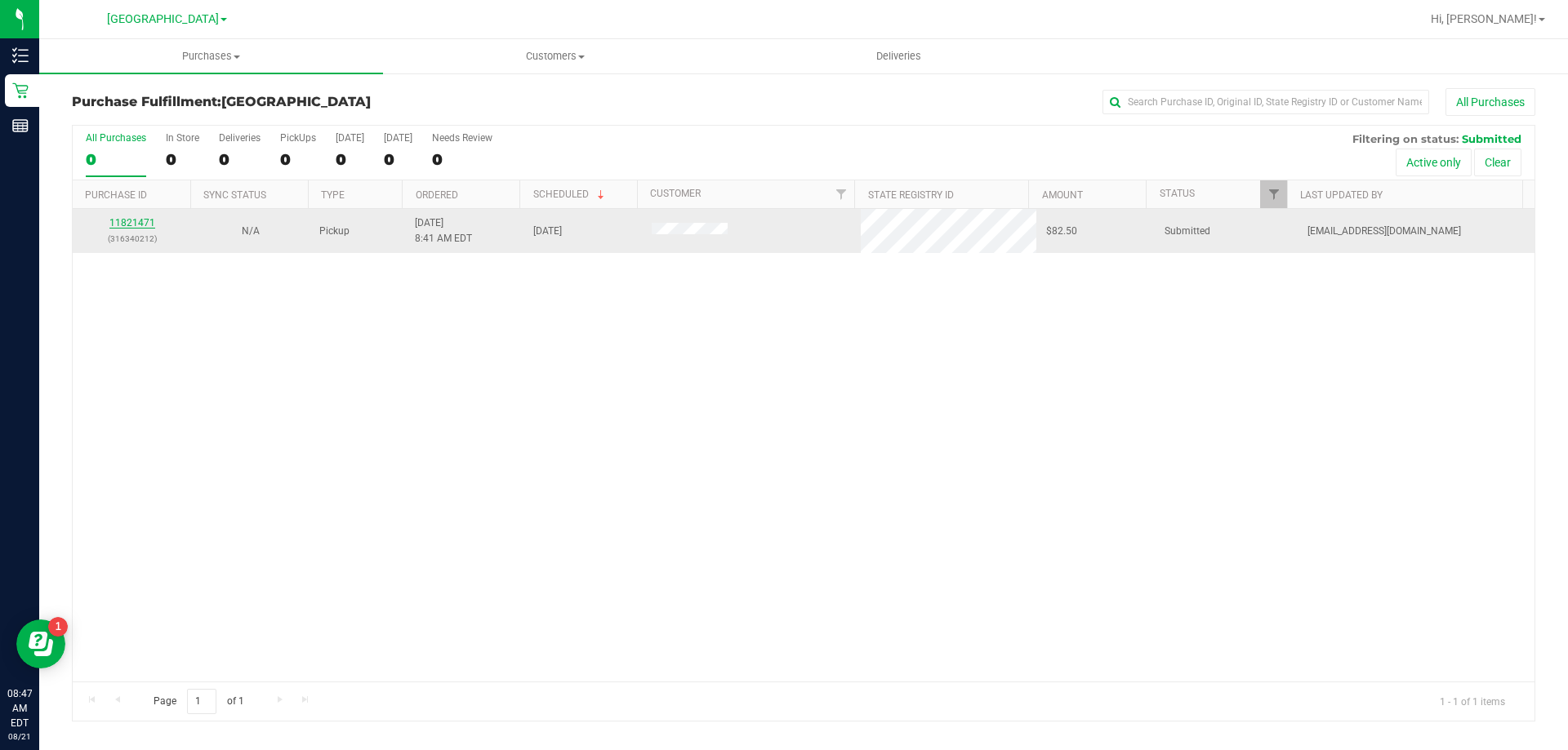
click at [129, 217] on link "11821471" at bounding box center [132, 223] width 46 height 11
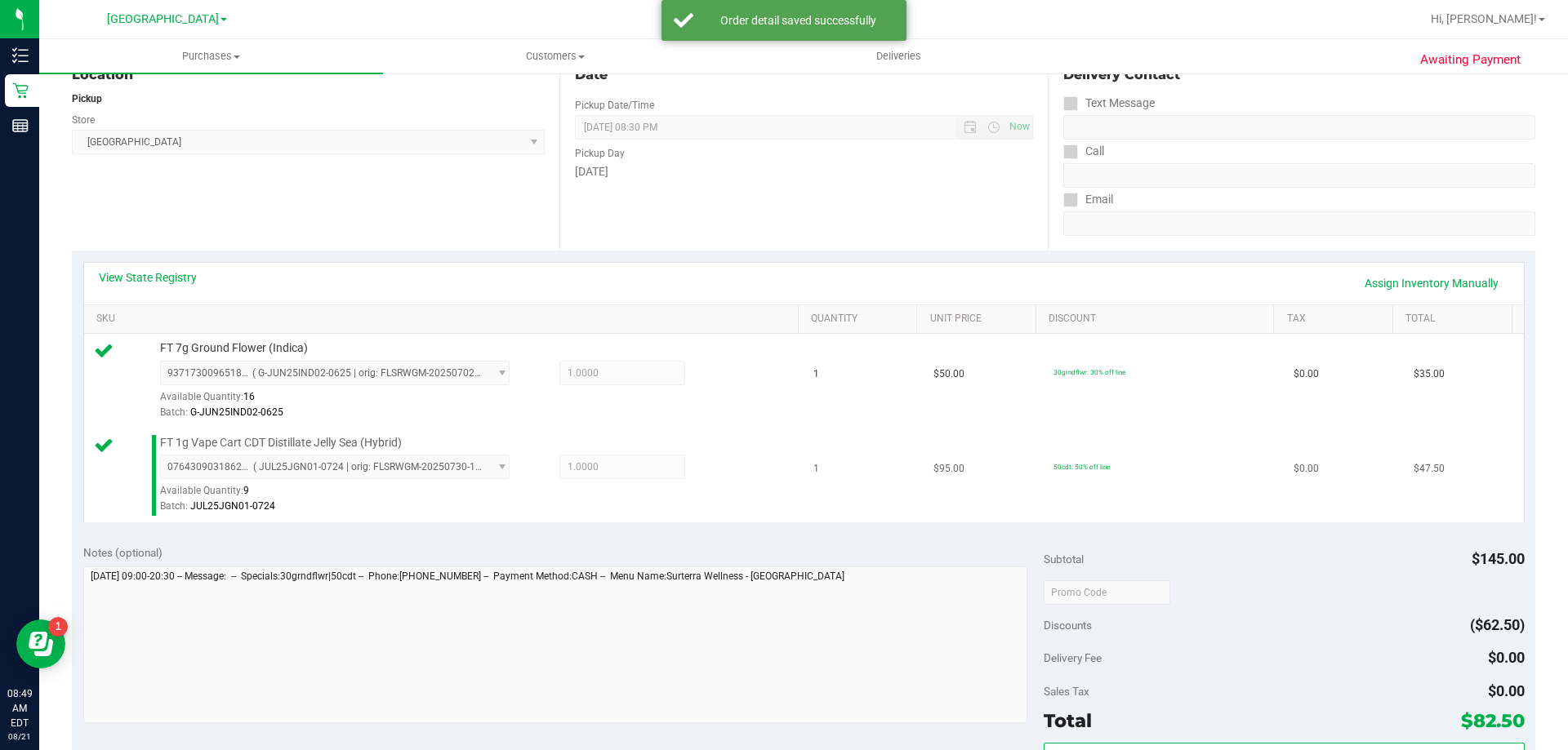
scroll to position [327, 0]
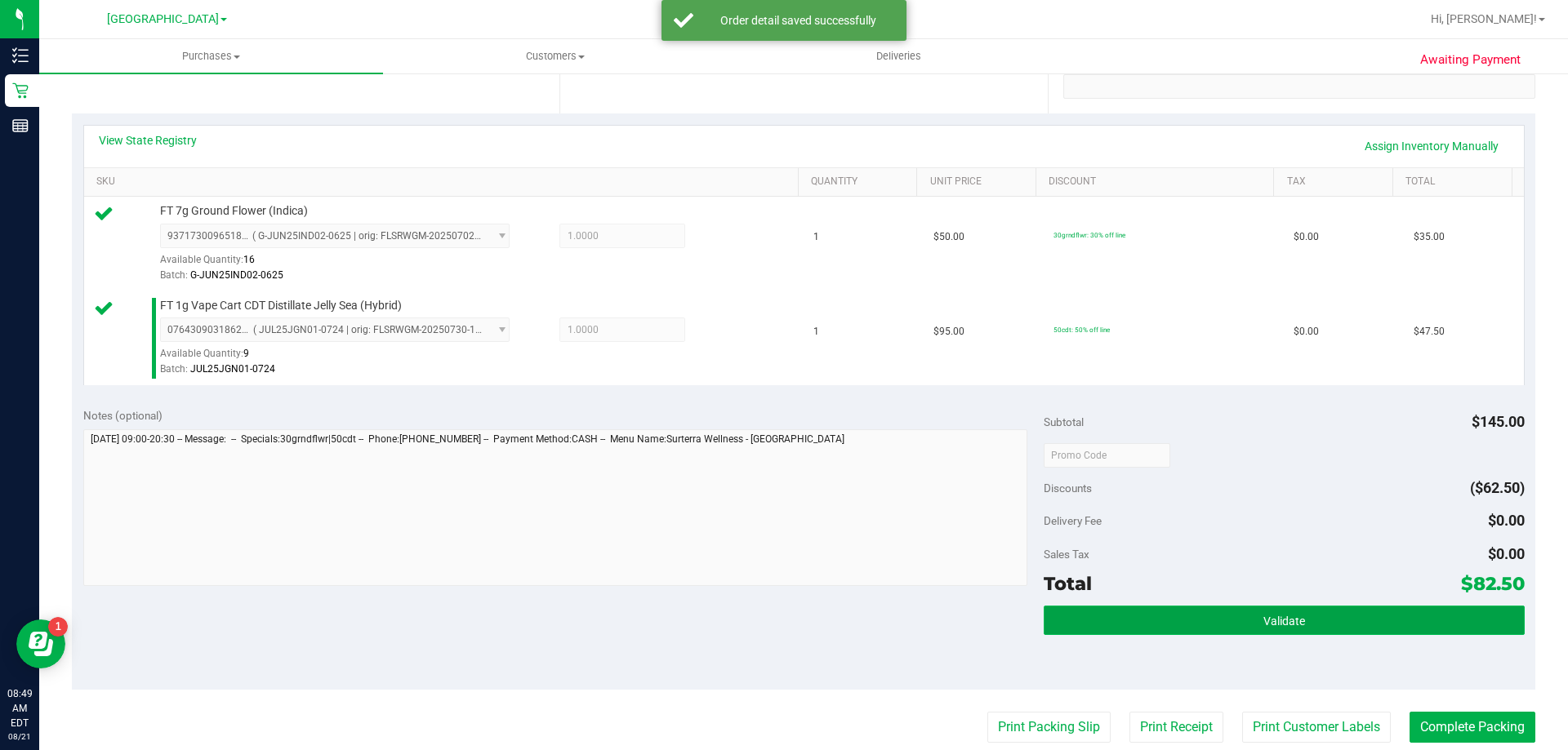
click at [1177, 611] on button "Validate" at bounding box center [1284, 620] width 480 height 30
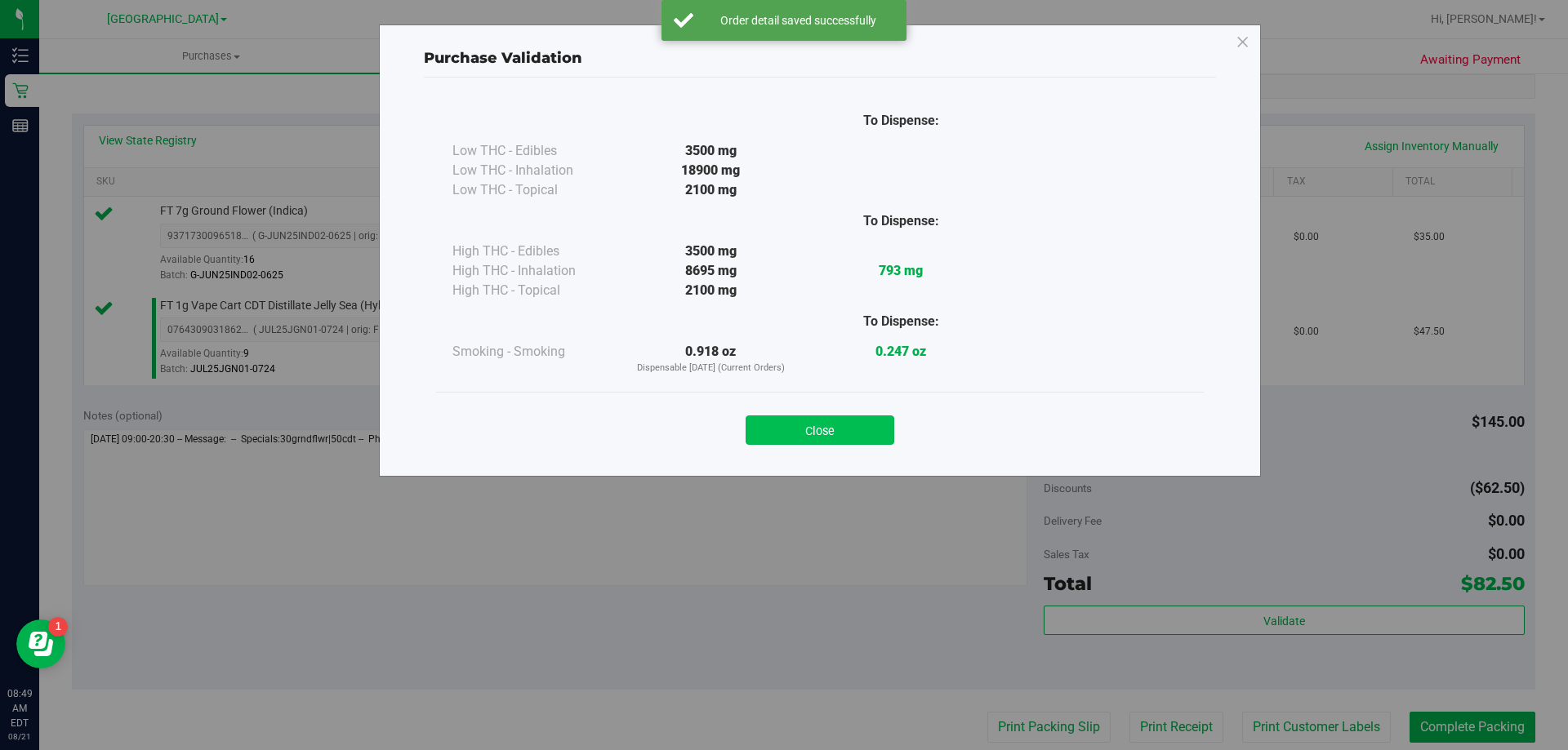
click at [842, 426] on button "Close" at bounding box center [820, 430] width 149 height 30
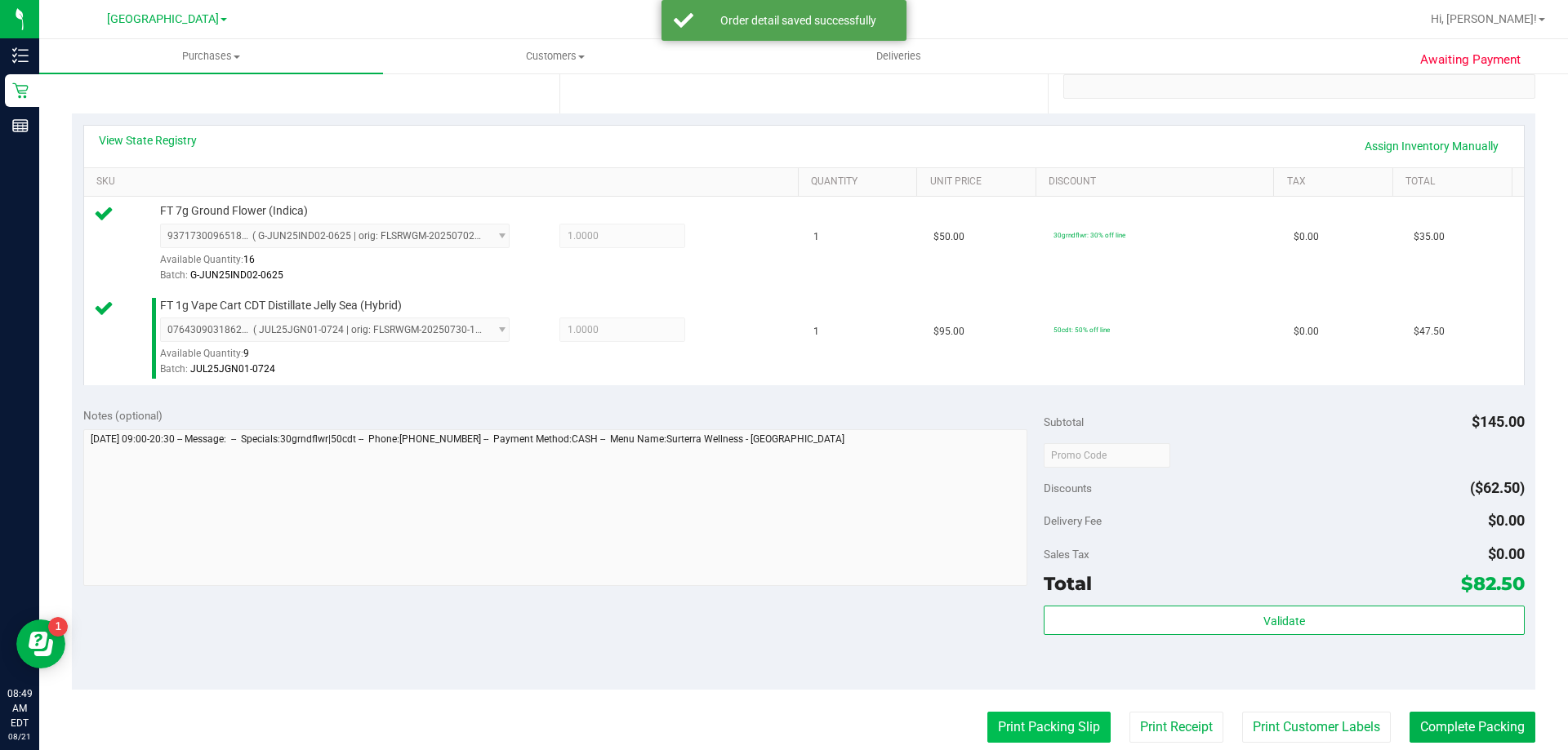
click at [1014, 720] on button "Print Packing Slip" at bounding box center [1049, 727] width 123 height 31
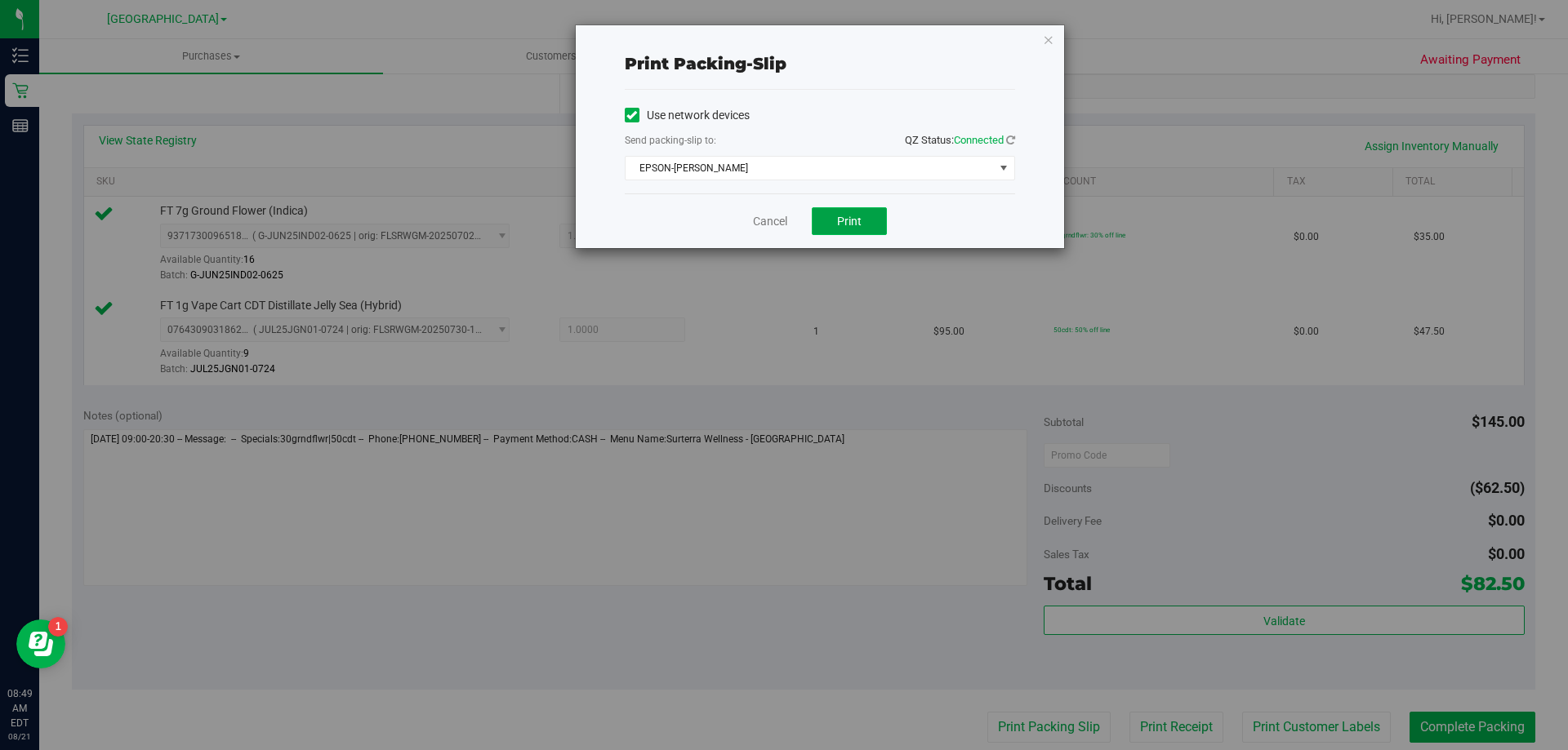
click at [847, 225] on span "Print" at bounding box center [849, 221] width 25 height 13
click at [773, 227] on link "Cancel" at bounding box center [770, 222] width 34 height 17
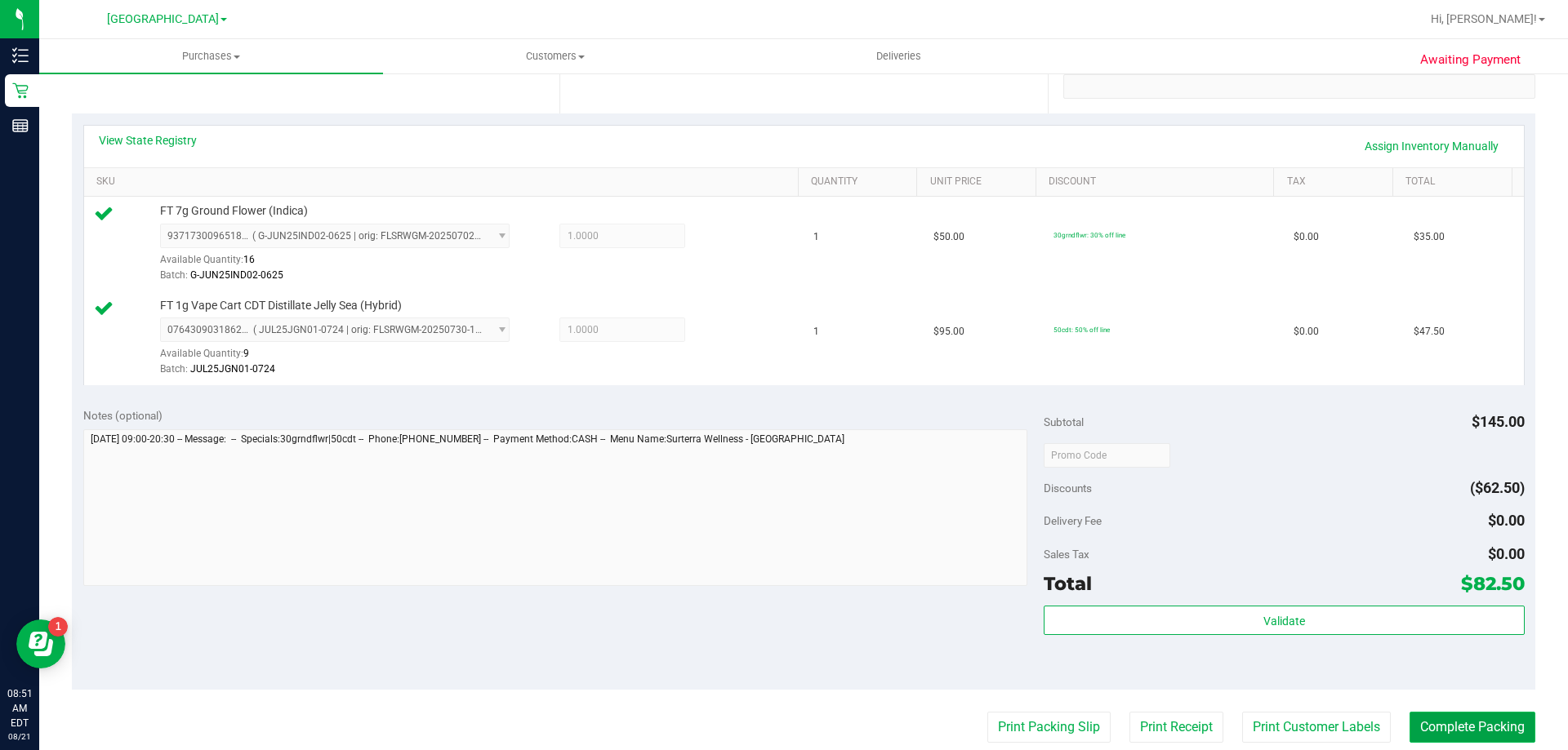
click at [1431, 727] on button "Complete Packing" at bounding box center [1473, 727] width 126 height 31
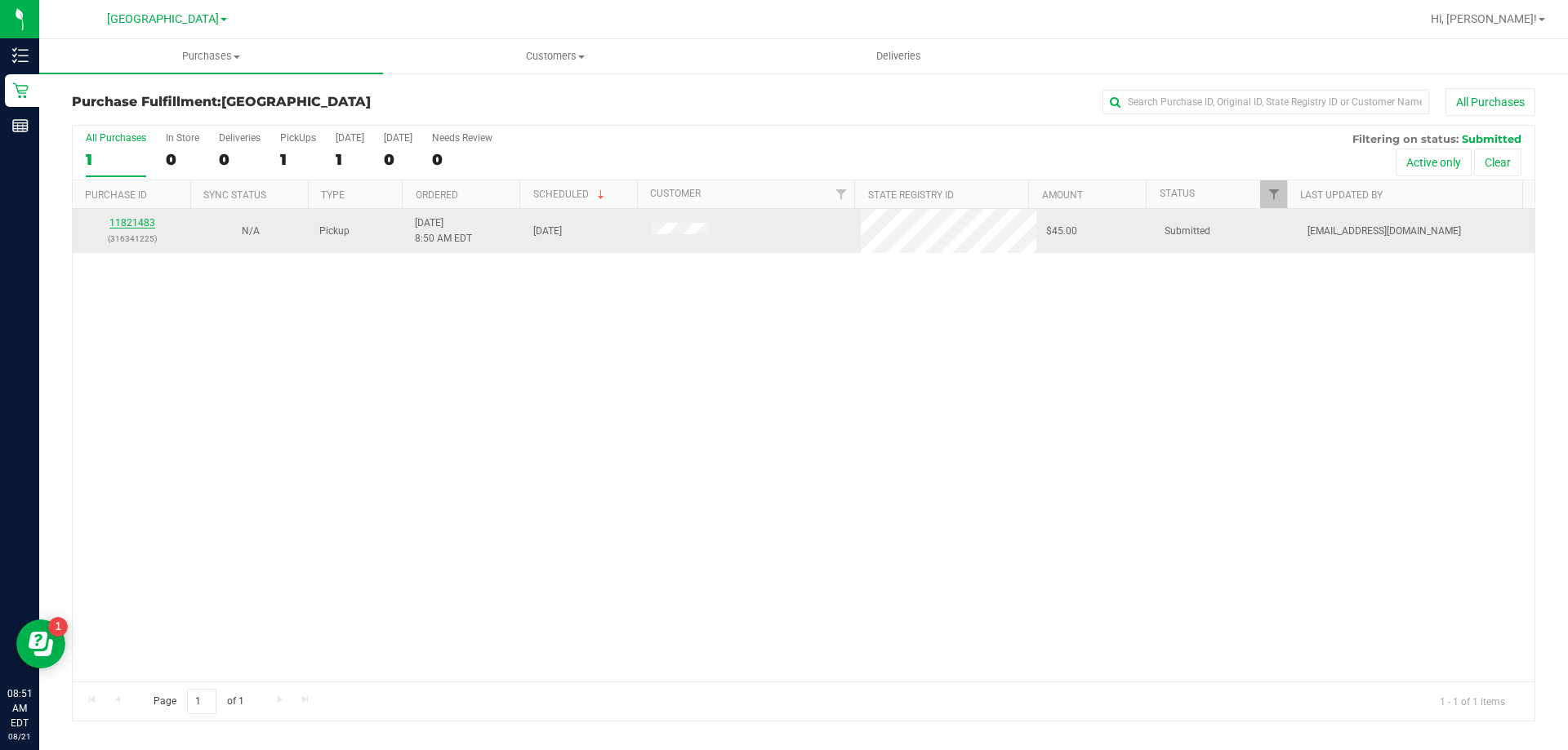
click at [132, 222] on link "11821483" at bounding box center [132, 223] width 46 height 11
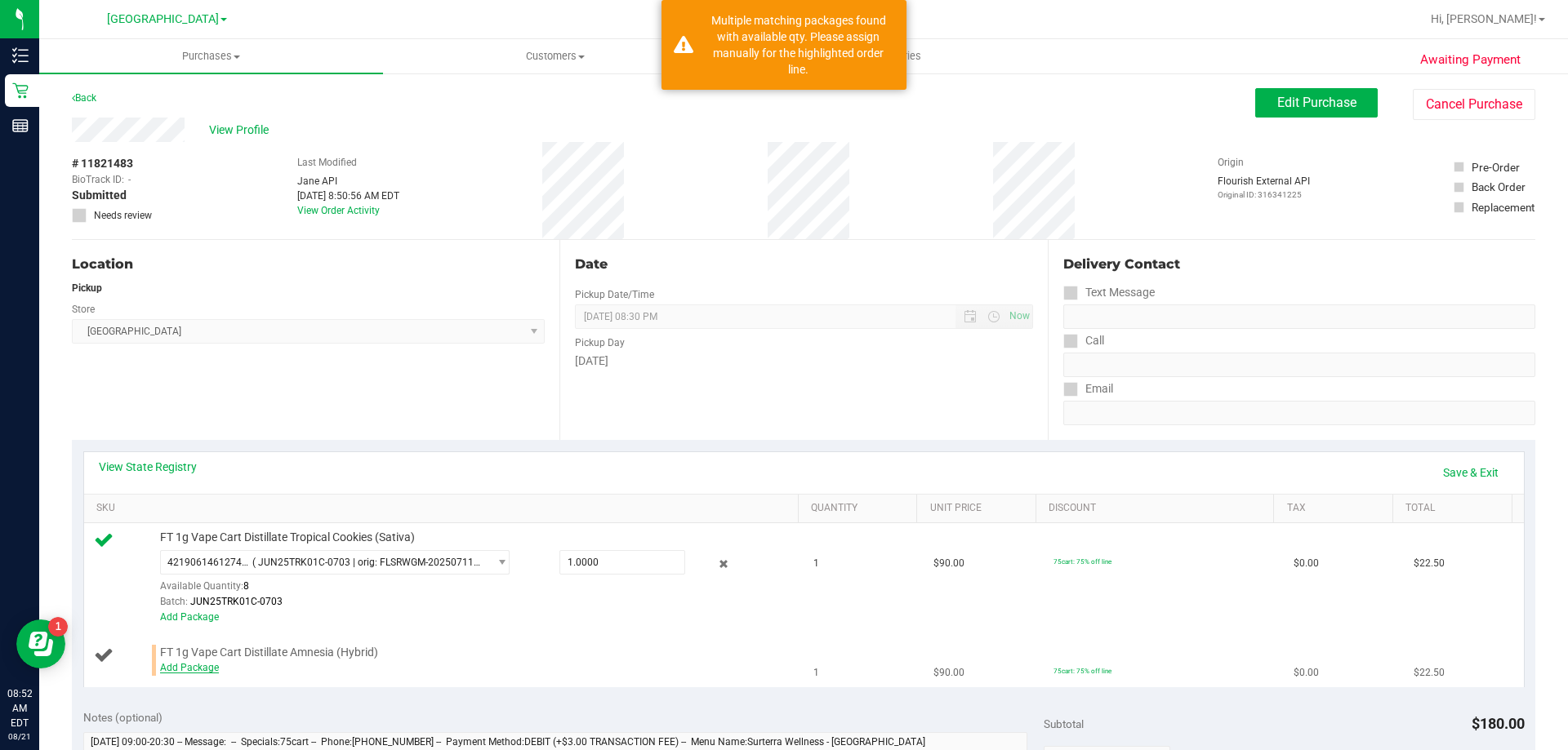
click at [173, 667] on link "Add Package" at bounding box center [190, 668] width 59 height 11
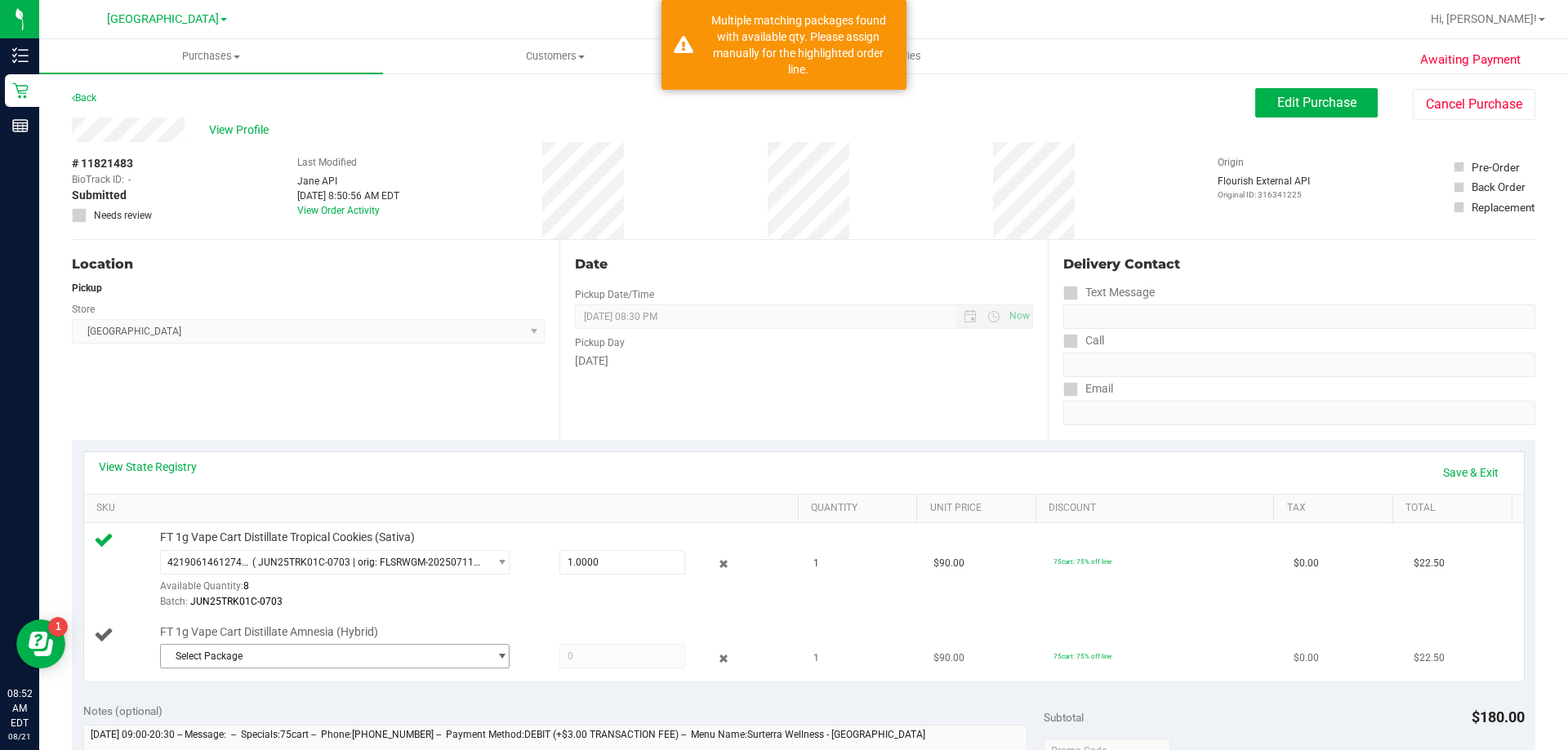
click at [236, 656] on span "Select Package" at bounding box center [325, 657] width 328 height 23
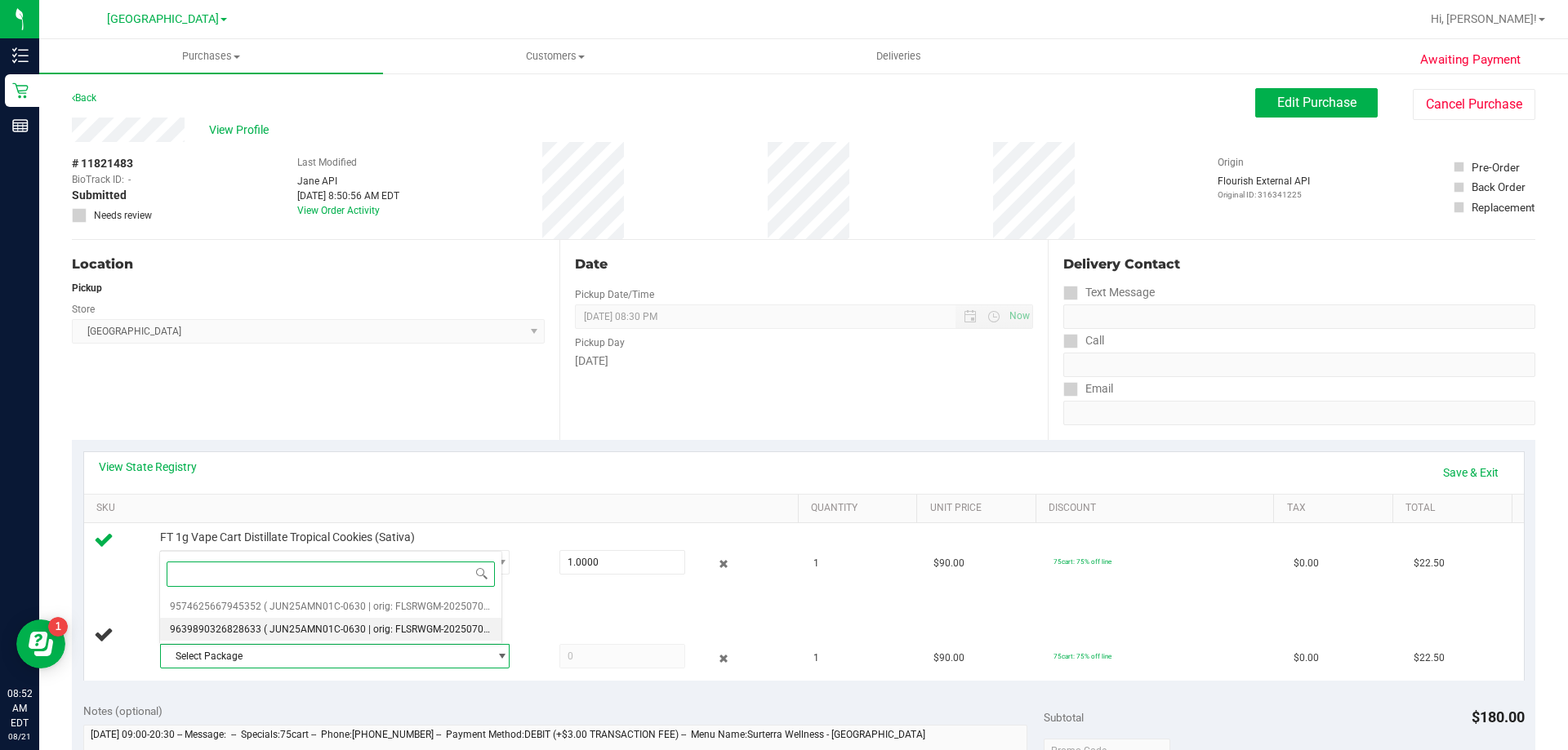
click at [279, 622] on li "9639890326828633 ( JUN25AMN01C-0630 | orig: FLSRWGM-20250707-1795 )" at bounding box center [331, 630] width 341 height 23
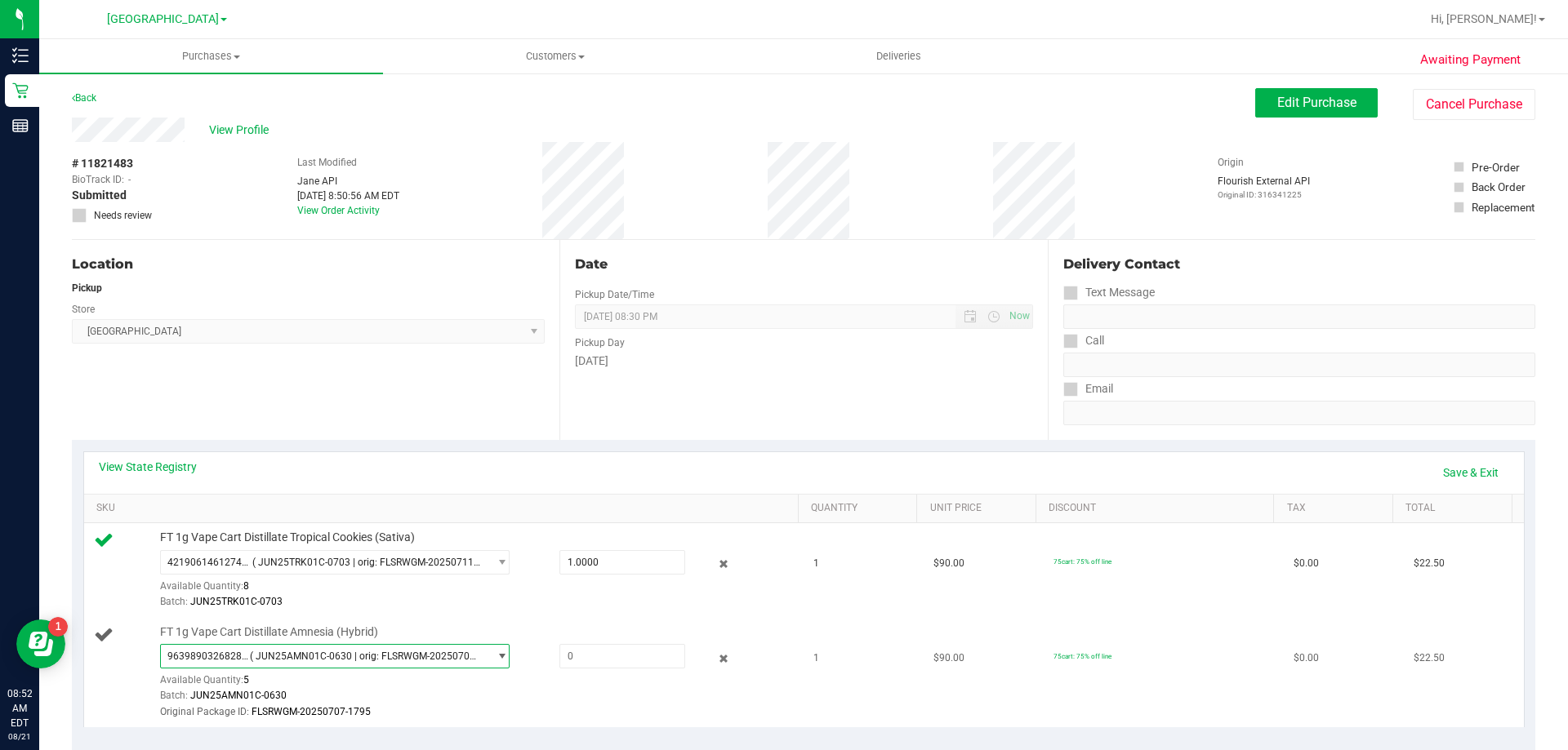
click at [452, 654] on span "( JUN25AMN01C-0630 | orig: FLSRWGM-20250707-1795 )" at bounding box center [365, 657] width 232 height 11
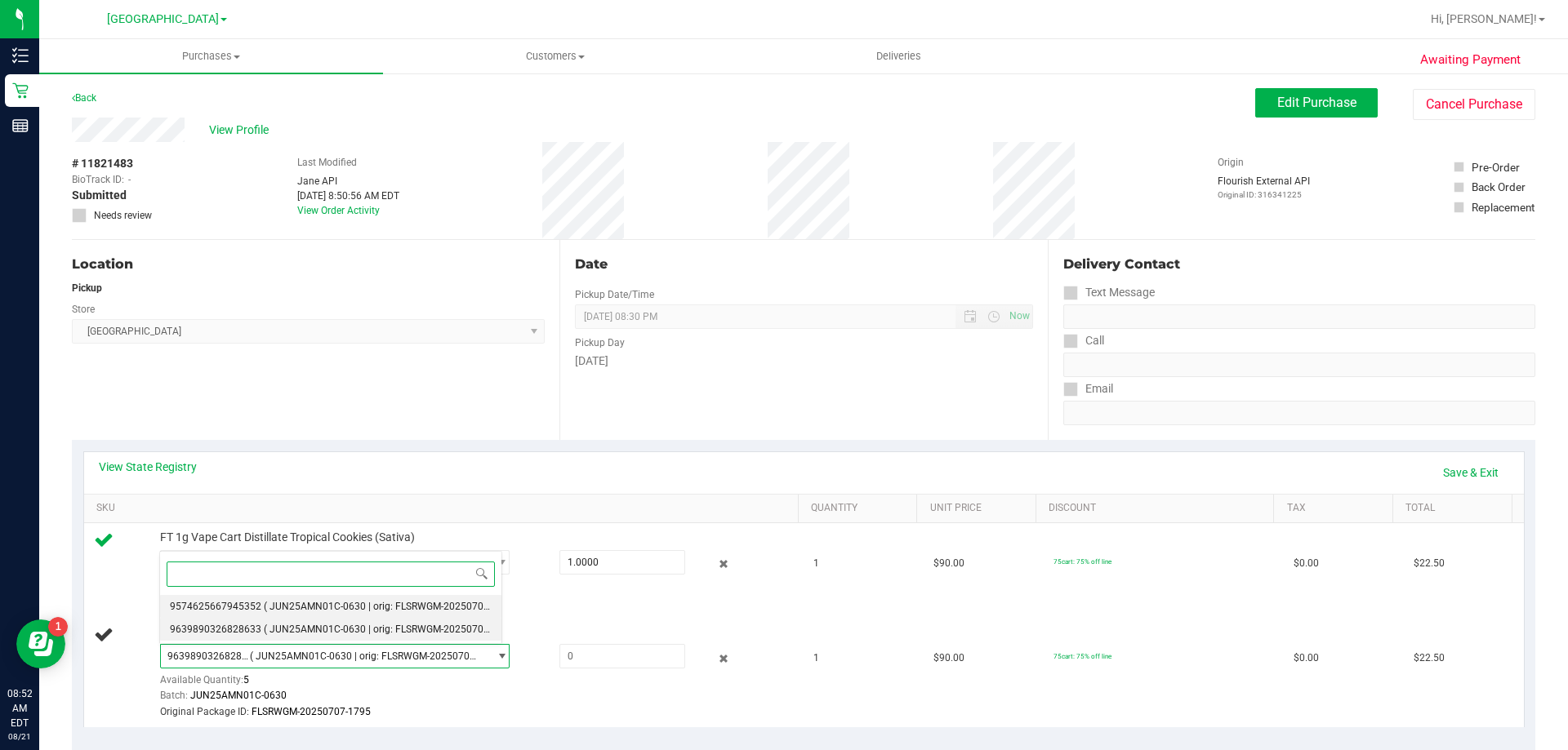
click at [405, 610] on span "( JUN25AMN01C-0630 | orig: FLSRWGM-20250707-1789 )" at bounding box center [392, 607] width 256 height 11
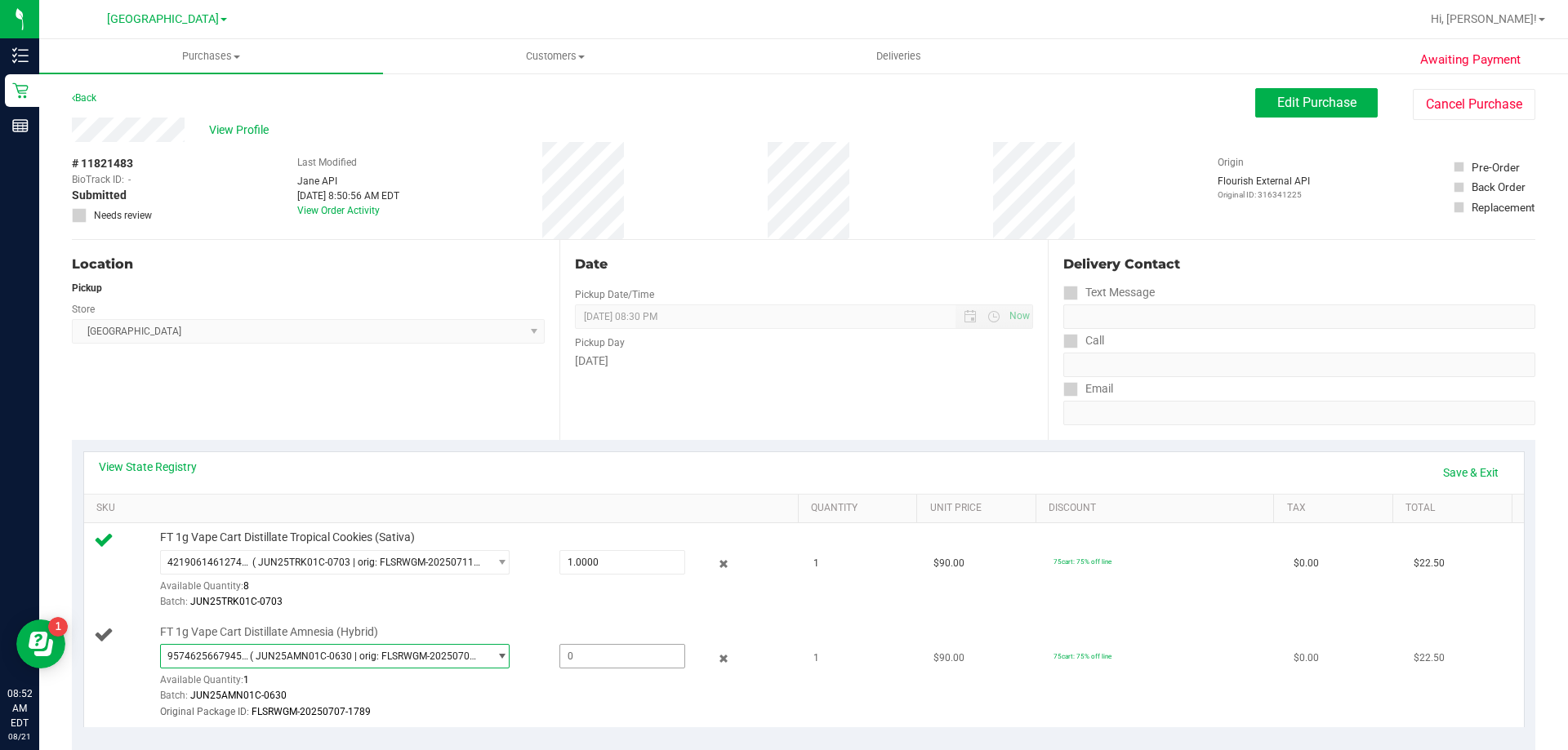
click at [579, 660] on span at bounding box center [622, 657] width 126 height 25
type input "1"
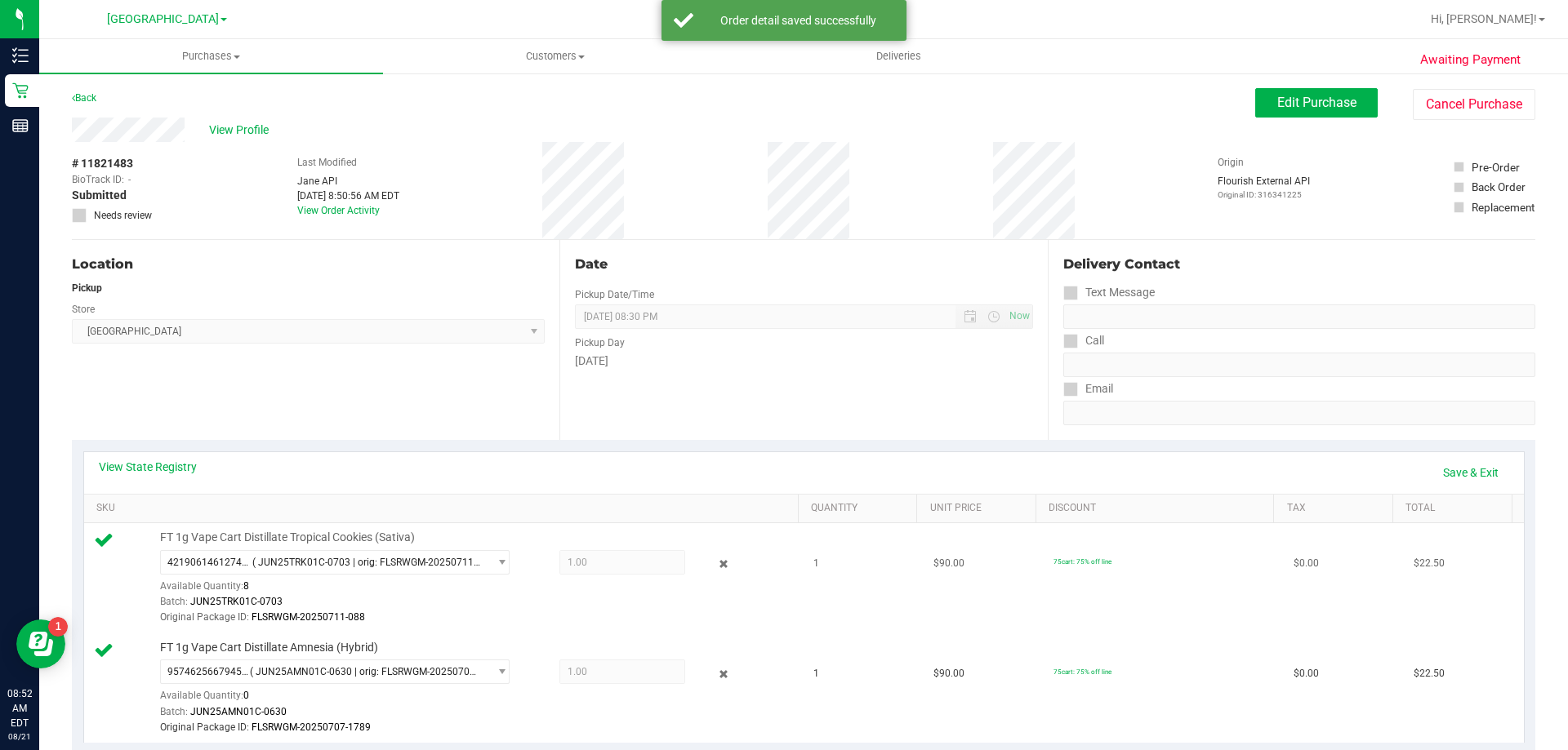
click at [495, 626] on div at bounding box center [475, 625] width 630 height 1
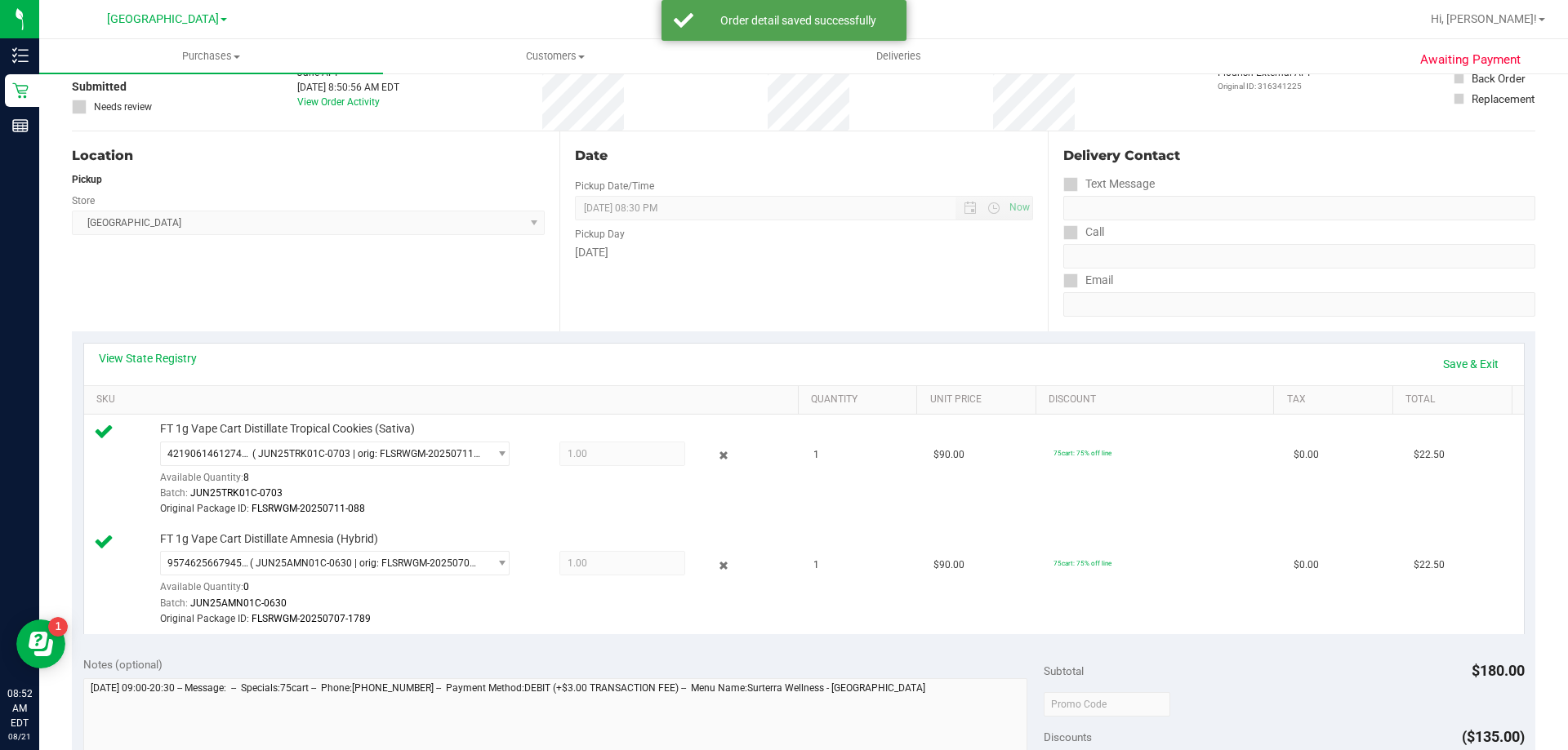
scroll to position [408, 0]
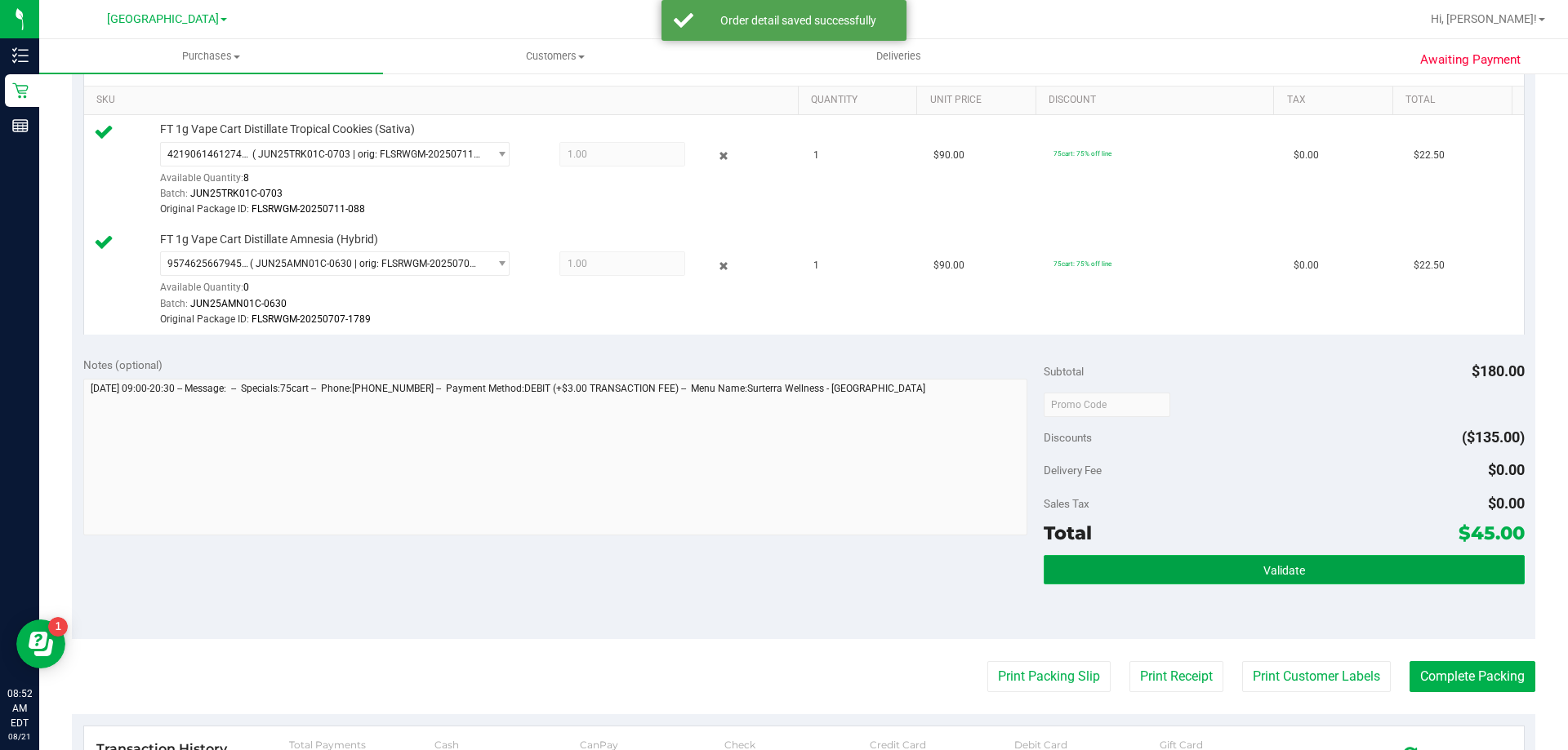
drag, startPoint x: 1352, startPoint y: 565, endPoint x: 1304, endPoint y: 571, distance: 48.4
click at [1347, 567] on button "Validate" at bounding box center [1284, 570] width 480 height 30
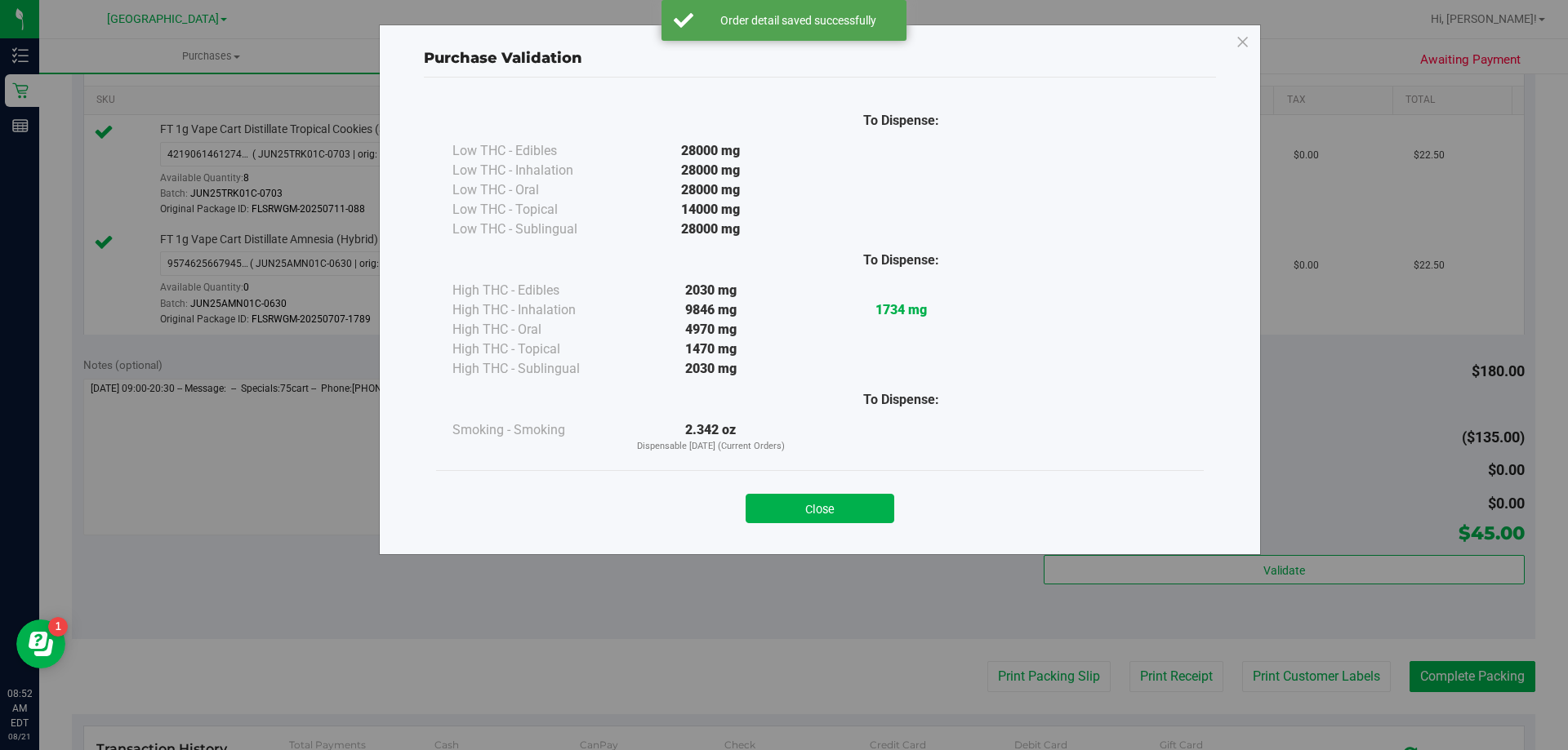
drag, startPoint x: 869, startPoint y: 512, endPoint x: 904, endPoint y: 537, distance: 43.0
click at [869, 511] on button "Close" at bounding box center [820, 508] width 149 height 30
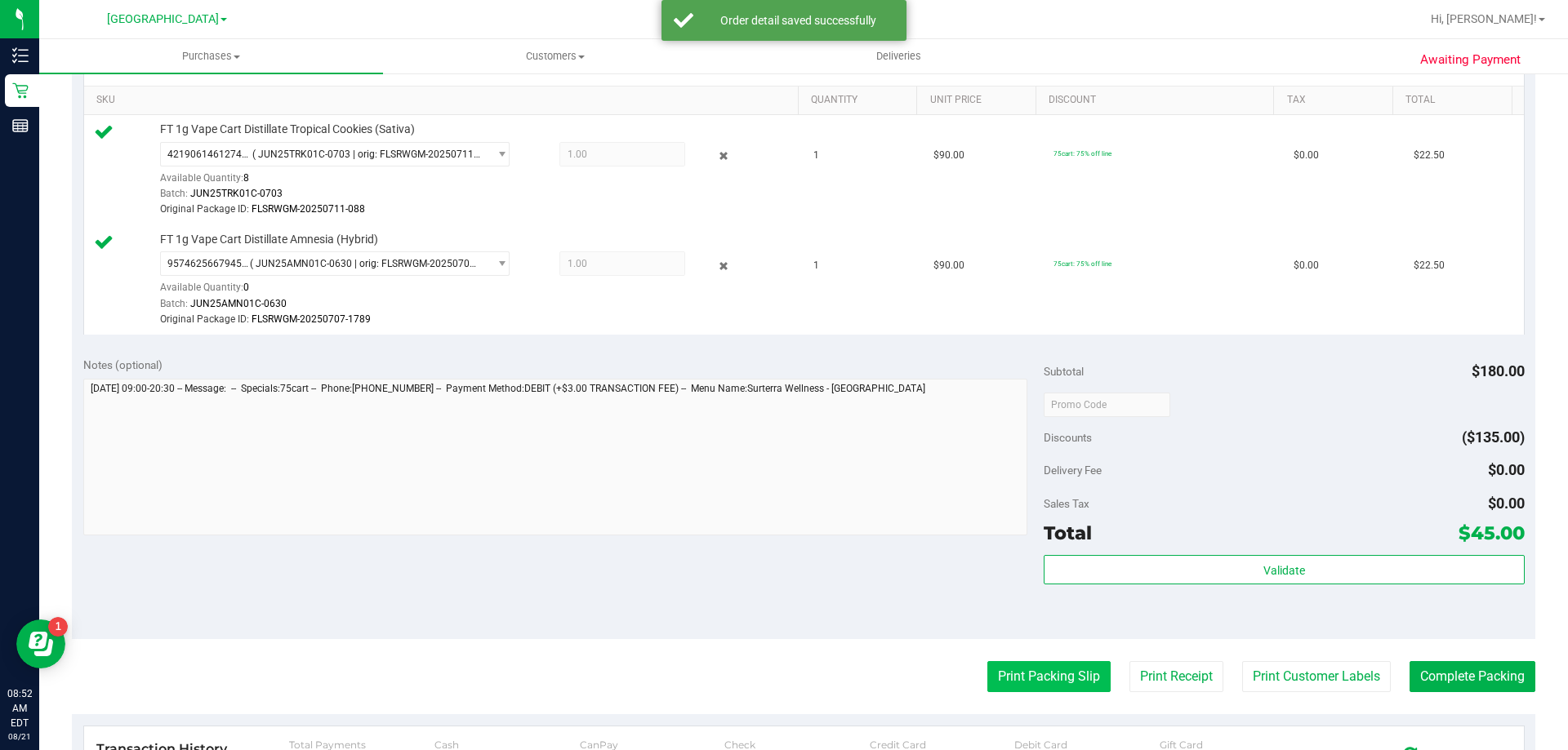
click at [1012, 671] on button "Print Packing Slip" at bounding box center [1049, 677] width 123 height 31
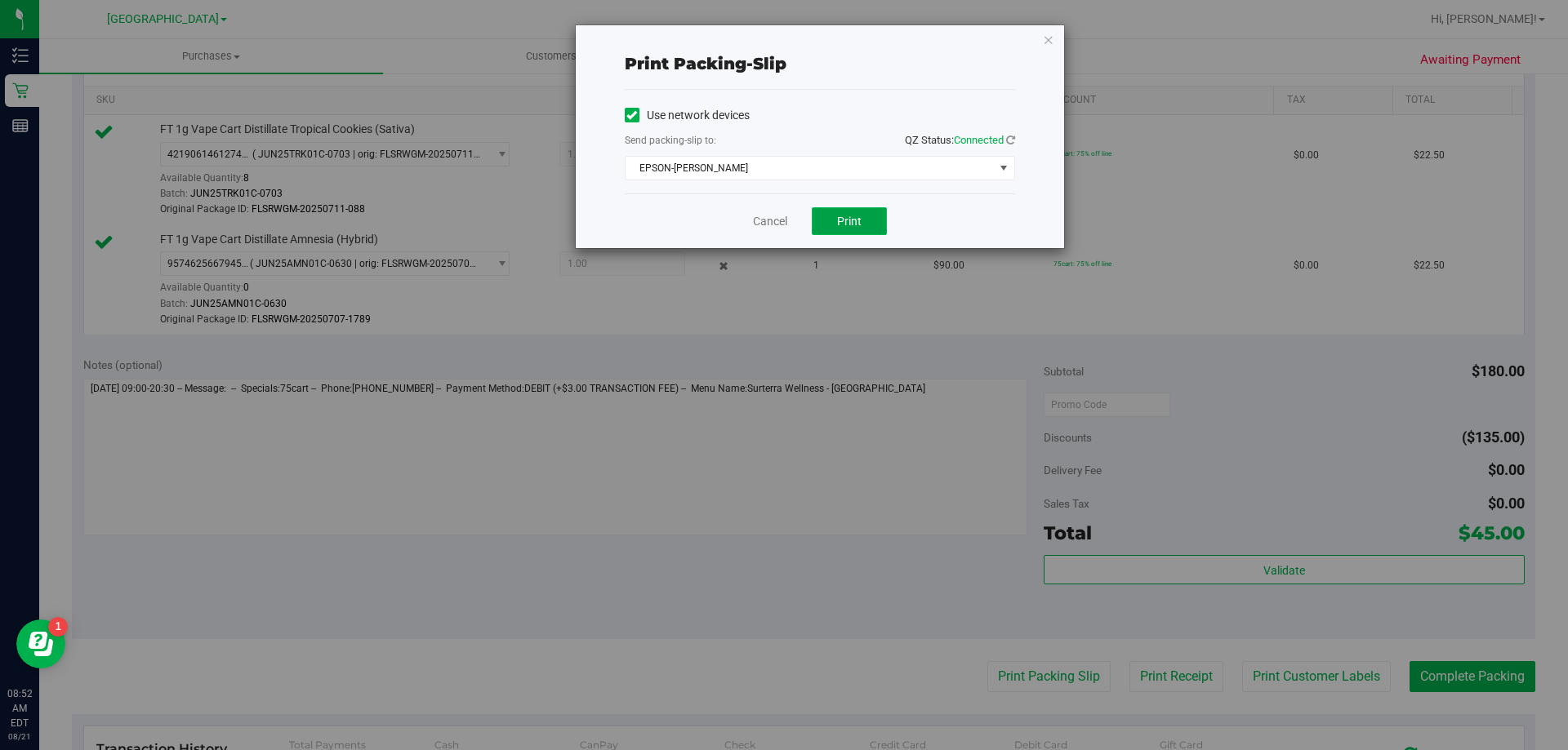
click at [840, 225] on span "Print" at bounding box center [849, 221] width 25 height 13
click at [766, 219] on link "Cancel" at bounding box center [770, 222] width 34 height 17
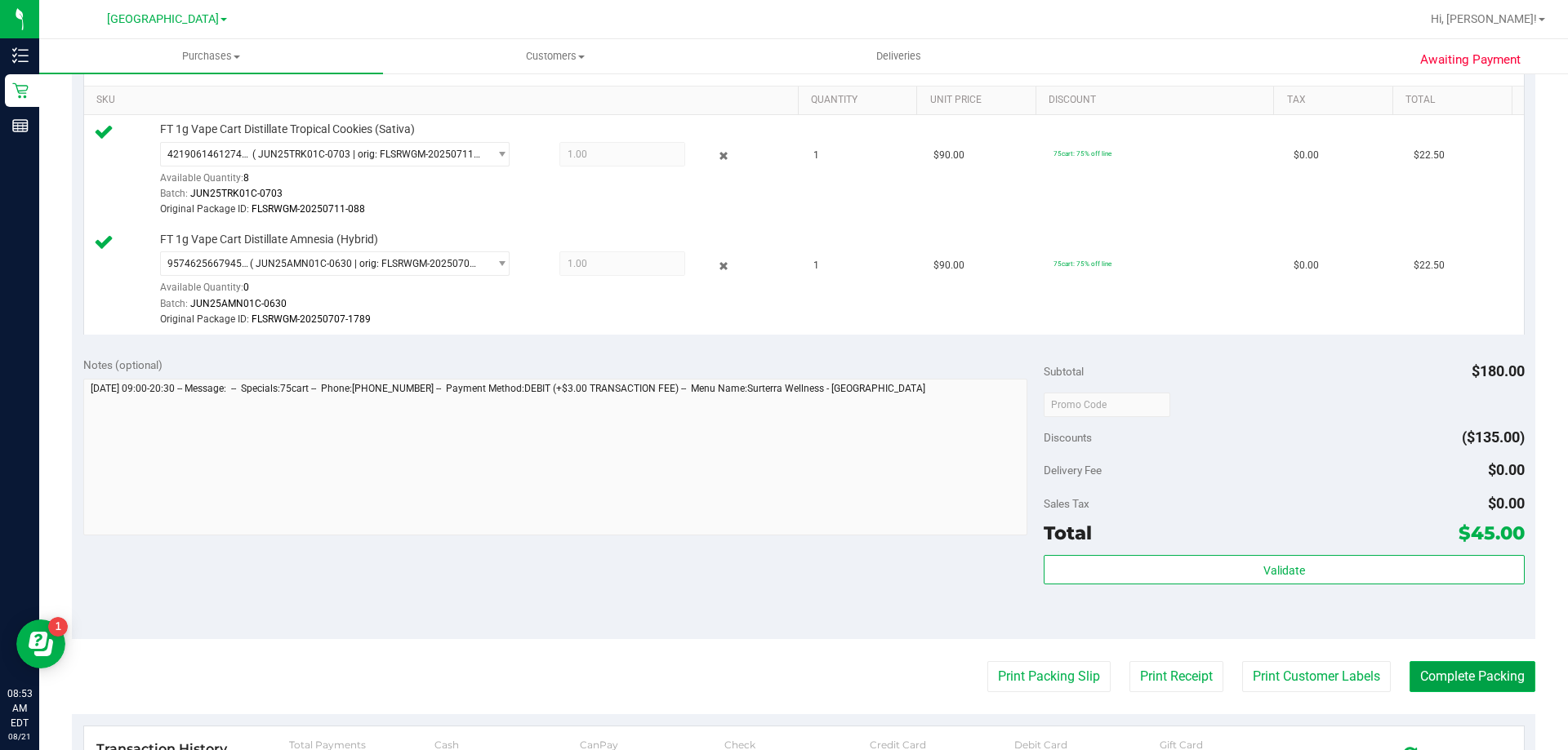
click at [1430, 677] on button "Complete Packing" at bounding box center [1473, 677] width 126 height 31
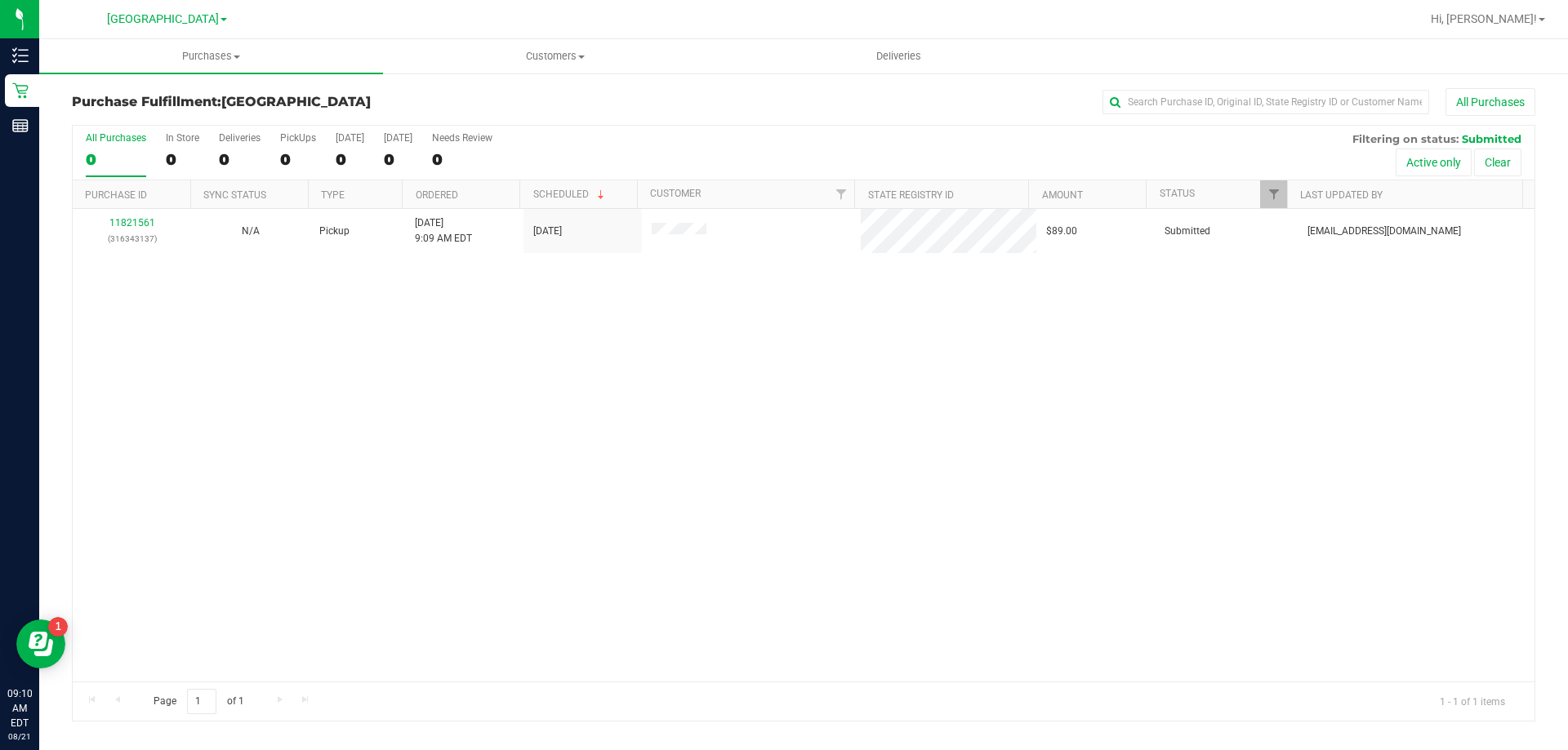
click at [574, 91] on div "All Purchases" at bounding box center [1048, 102] width 976 height 28
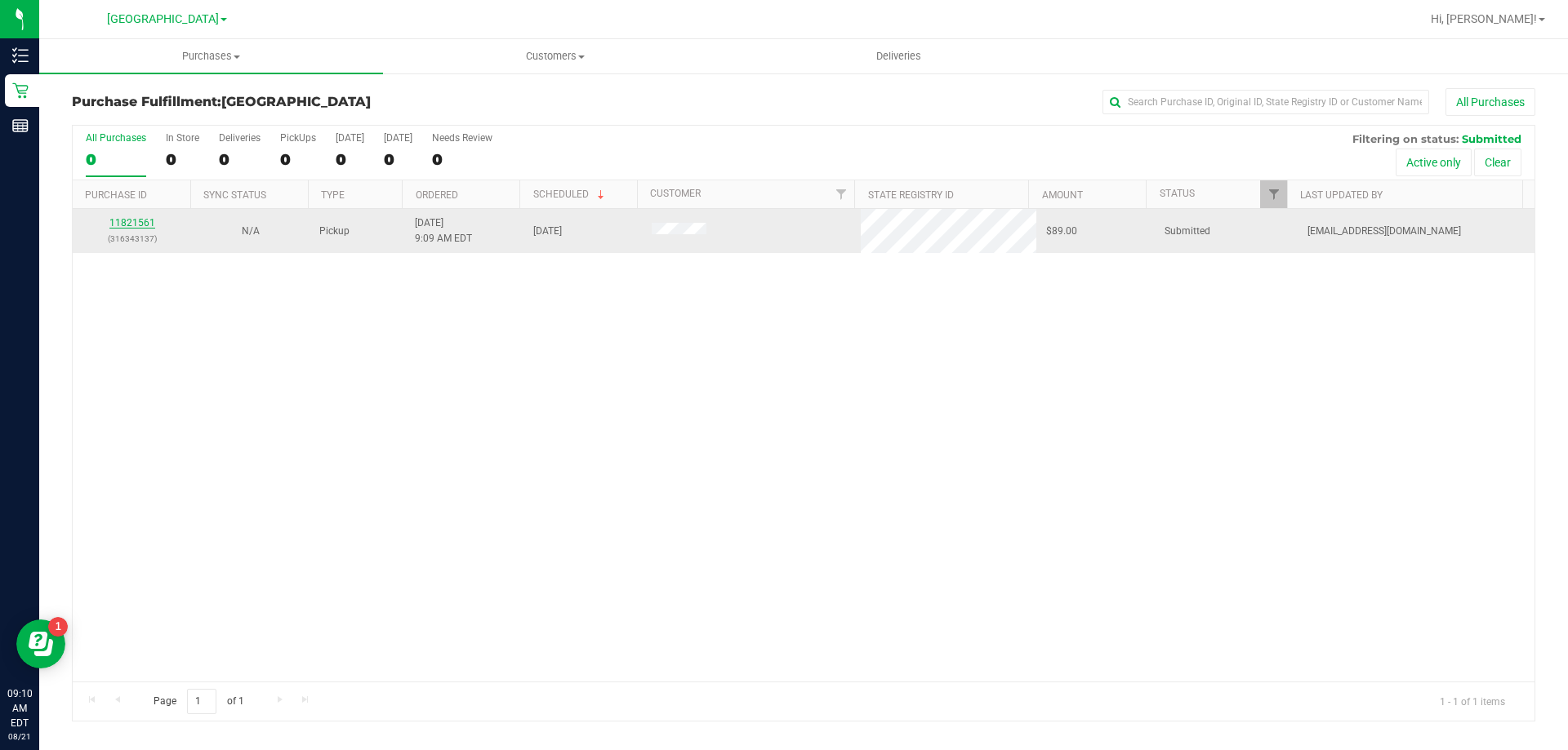
click at [139, 225] on link "11821561" at bounding box center [132, 223] width 46 height 11
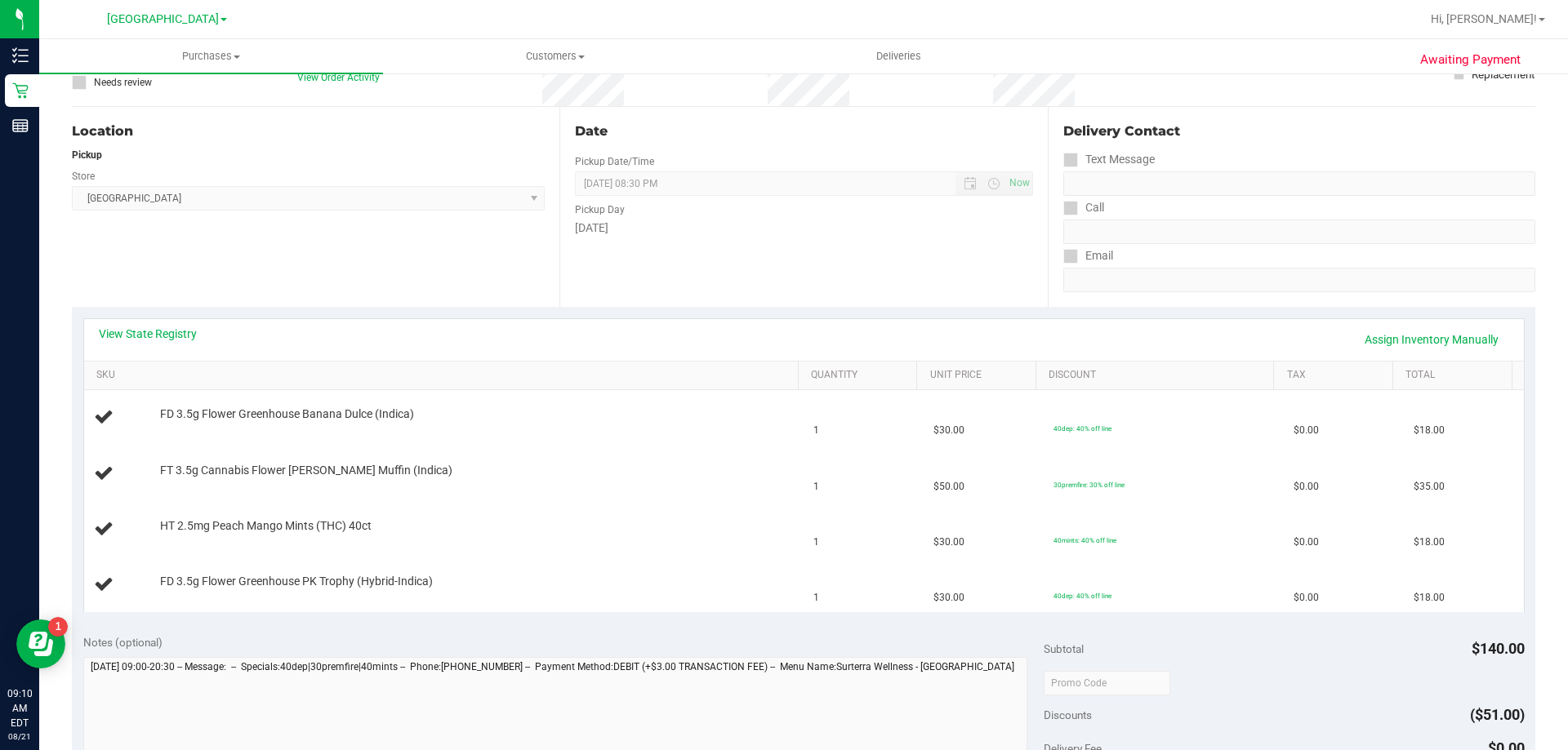
scroll to position [163, 0]
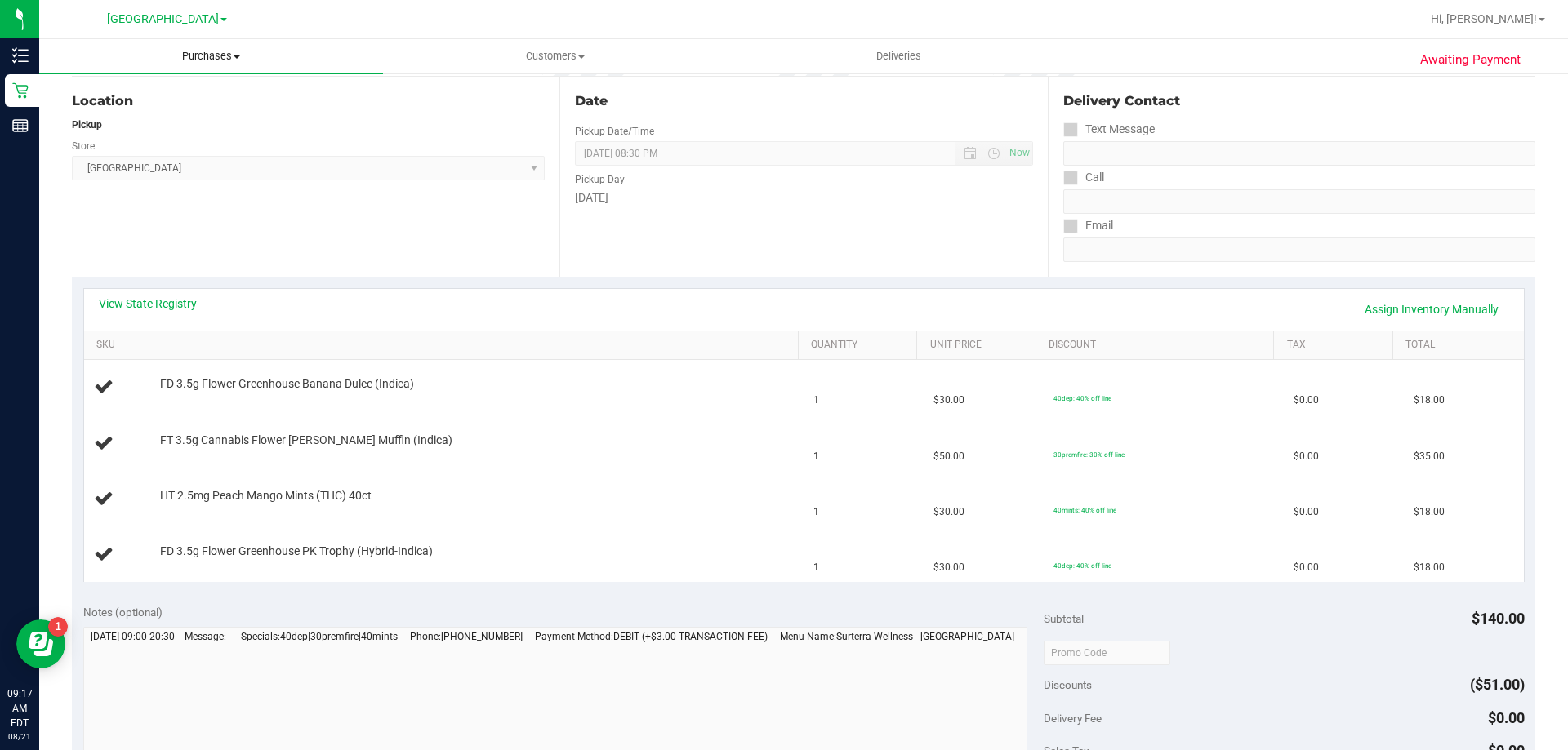
click at [192, 53] on span "Purchases" at bounding box center [211, 55] width 344 height 14
click at [190, 120] on li "Fulfillment" at bounding box center [211, 118] width 344 height 20
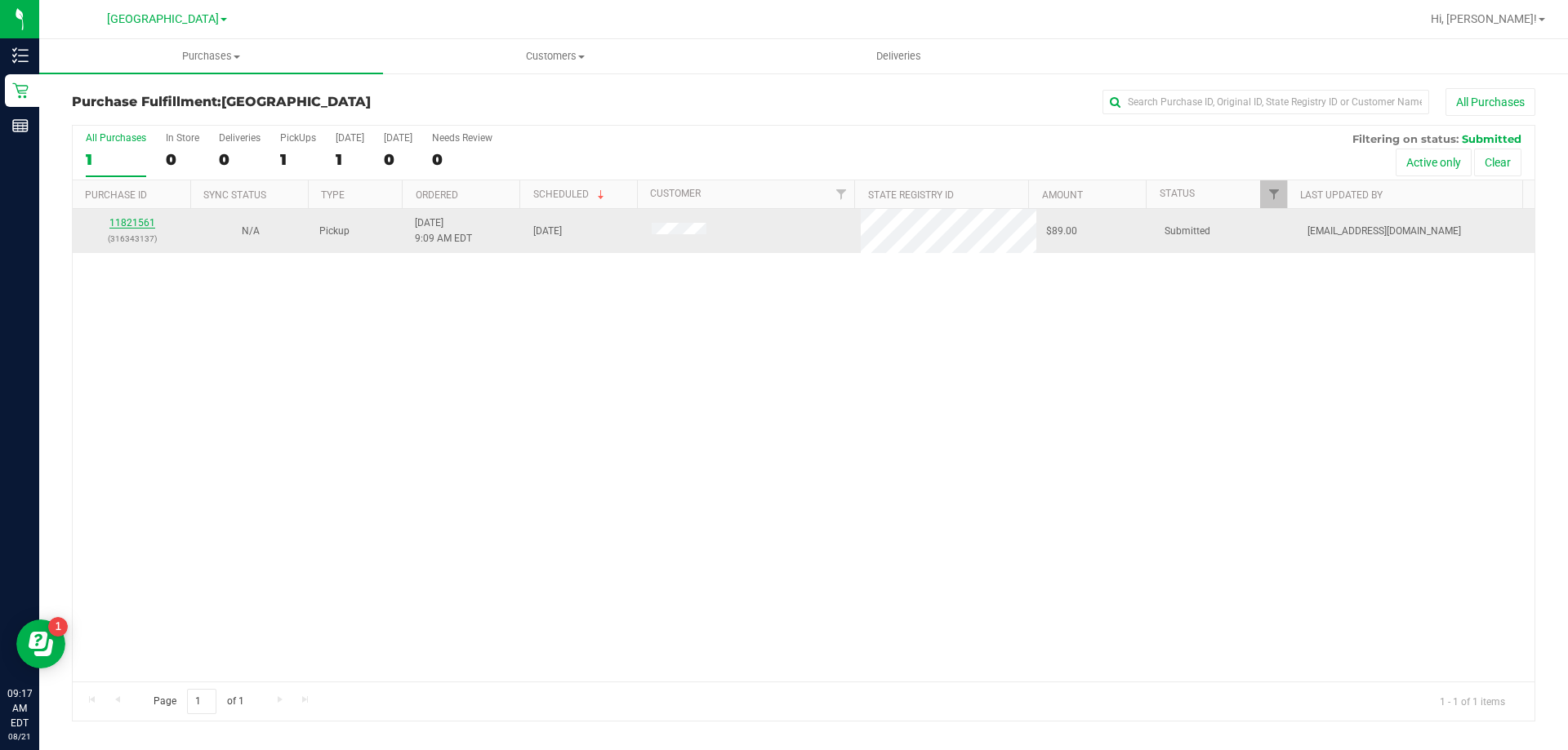
click at [117, 220] on link "11821561" at bounding box center [132, 223] width 46 height 11
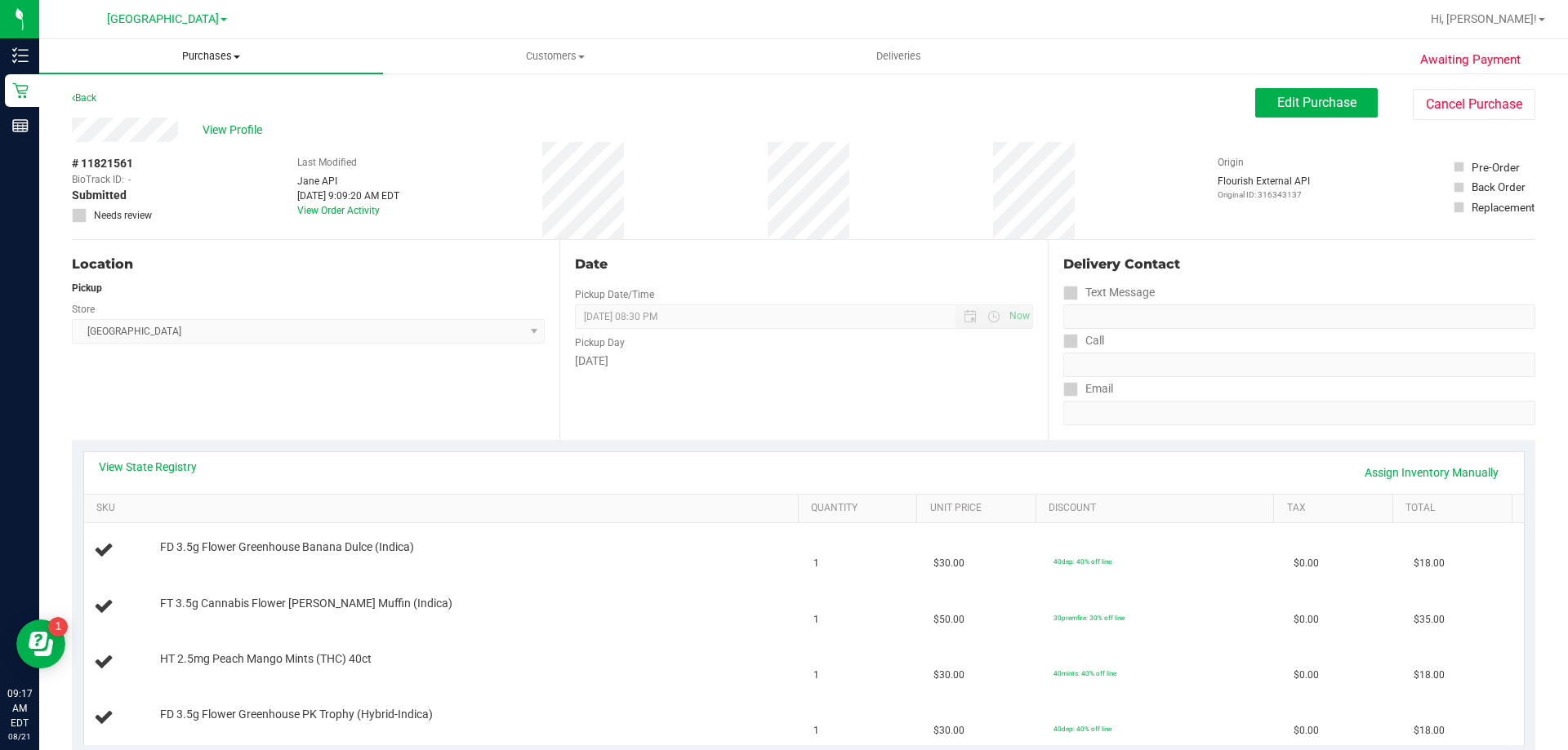
click at [216, 58] on span "Purchases" at bounding box center [211, 55] width 344 height 14
click at [183, 129] on li "All purchases" at bounding box center [211, 138] width 344 height 20
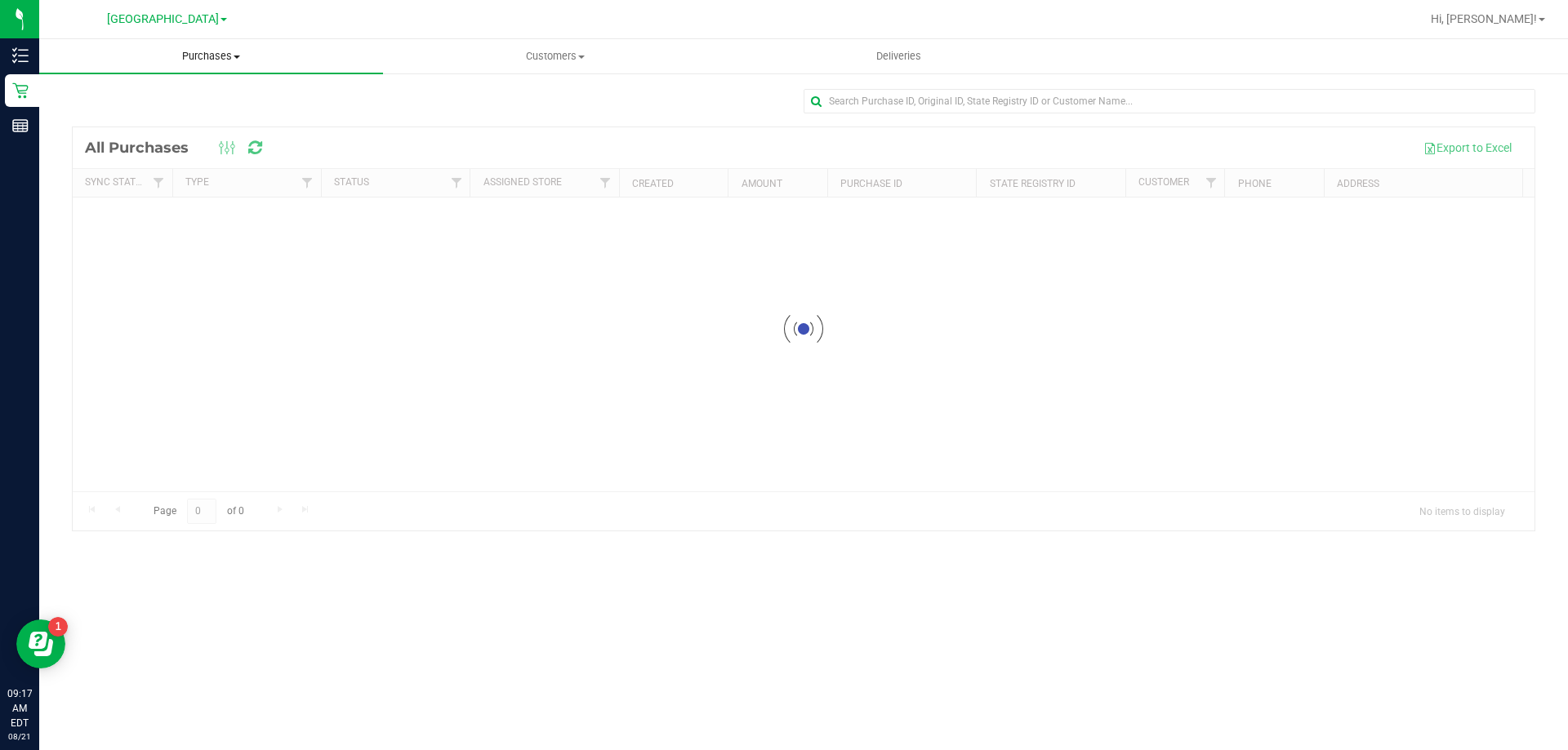
click at [213, 60] on span "Purchases" at bounding box center [211, 55] width 344 height 14
click at [218, 117] on li "Fulfillment" at bounding box center [211, 118] width 344 height 20
